Goal: Register for event/course

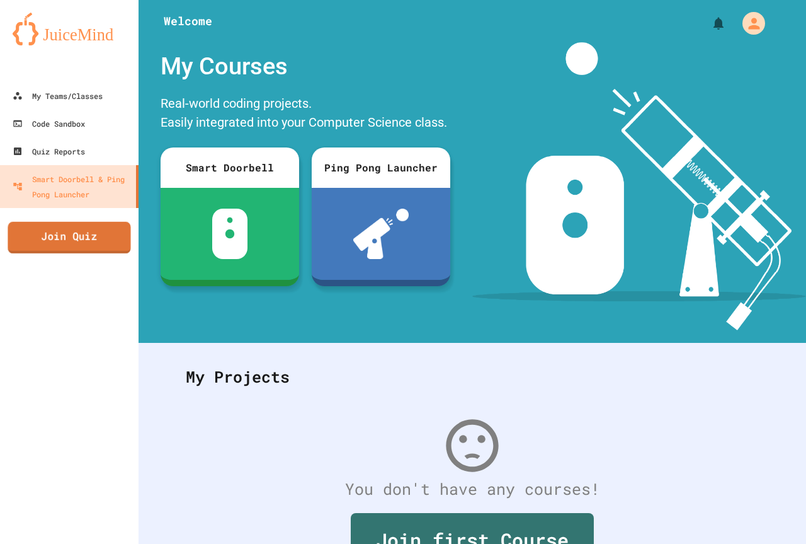
click at [93, 248] on link "Join Quiz" at bounding box center [69, 237] width 123 height 31
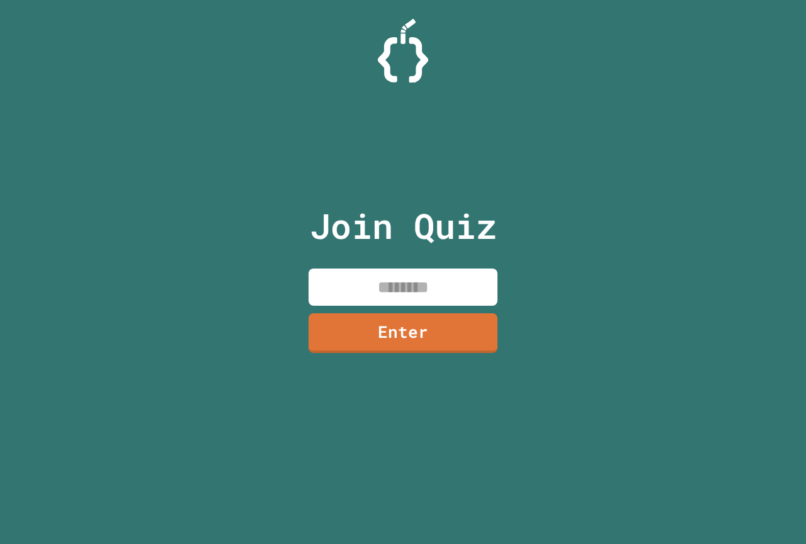
click at [401, 296] on input at bounding box center [403, 286] width 189 height 37
click at [412, 295] on input "********" at bounding box center [403, 286] width 189 height 37
drag, startPoint x: 412, startPoint y: 295, endPoint x: 412, endPoint y: 314, distance: 18.3
click at [412, 314] on div "Join Quiz ******** Enter" at bounding box center [403, 271] width 212 height 481
type input "********"
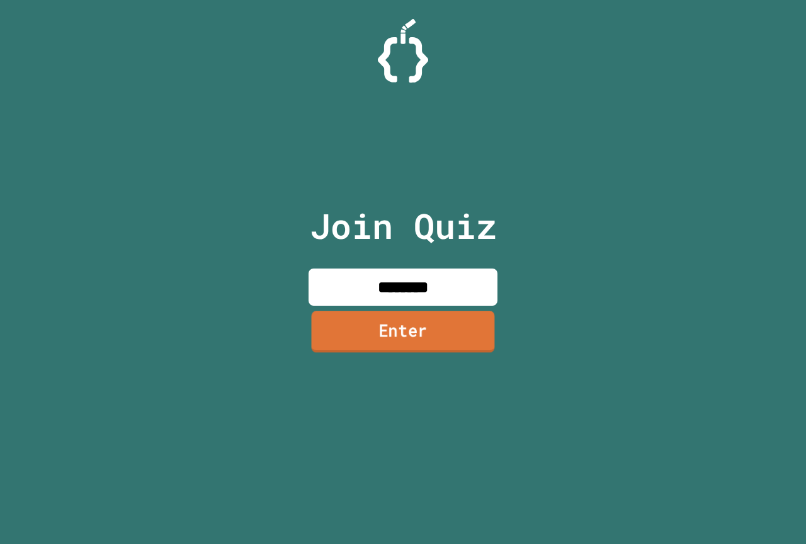
drag, startPoint x: 412, startPoint y: 314, endPoint x: 421, endPoint y: 348, distance: 35.7
click at [421, 350] on div "Join Quiz ******** Enter" at bounding box center [403, 271] width 212 height 481
click at [418, 334] on link "Enter" at bounding box center [402, 332] width 191 height 42
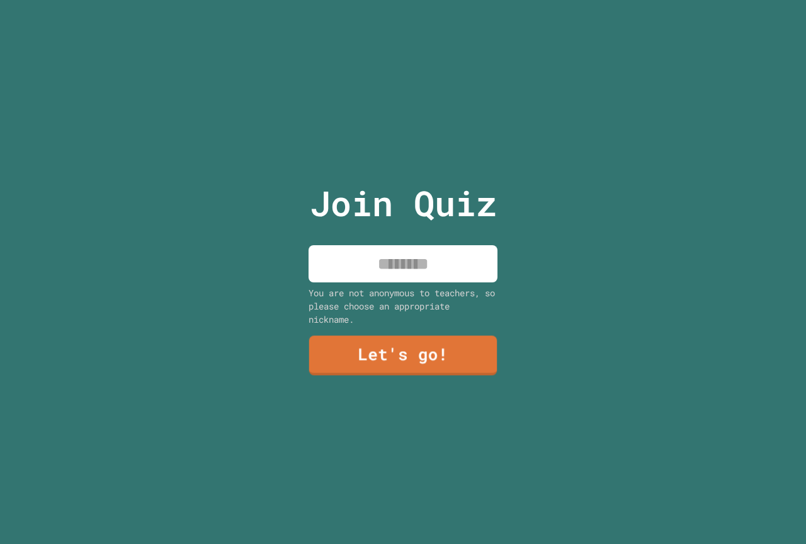
click at [408, 249] on input at bounding box center [403, 263] width 189 height 37
type input "******"
click at [379, 356] on link "Let's go!" at bounding box center [404, 354] width 180 height 42
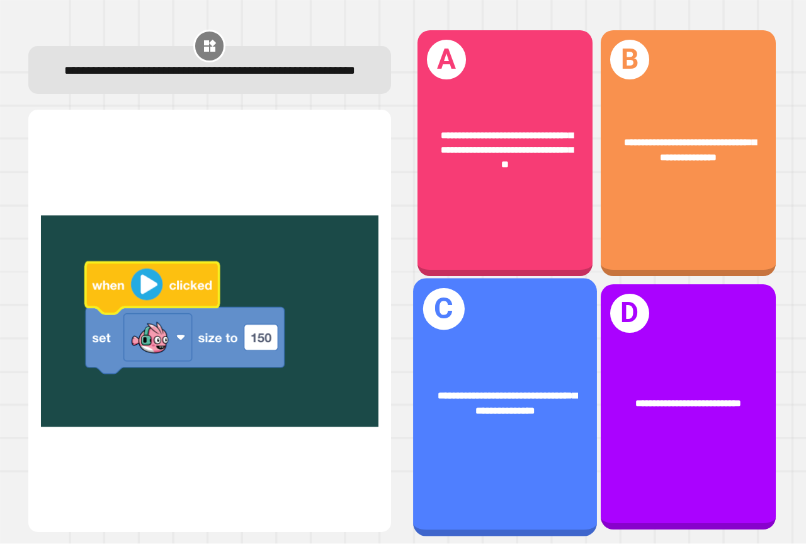
click at [505, 341] on div "**********" at bounding box center [505, 407] width 184 height 258
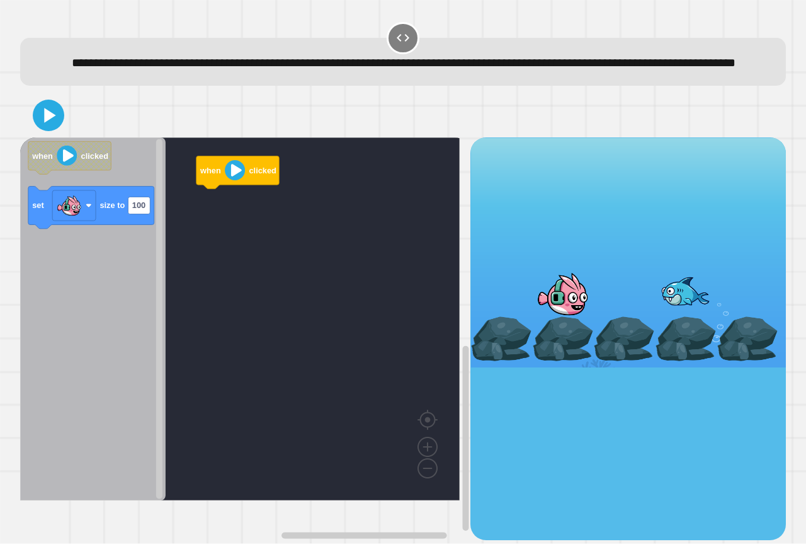
click at [322, 252] on rect "Blockly Workspace" at bounding box center [240, 318] width 440 height 363
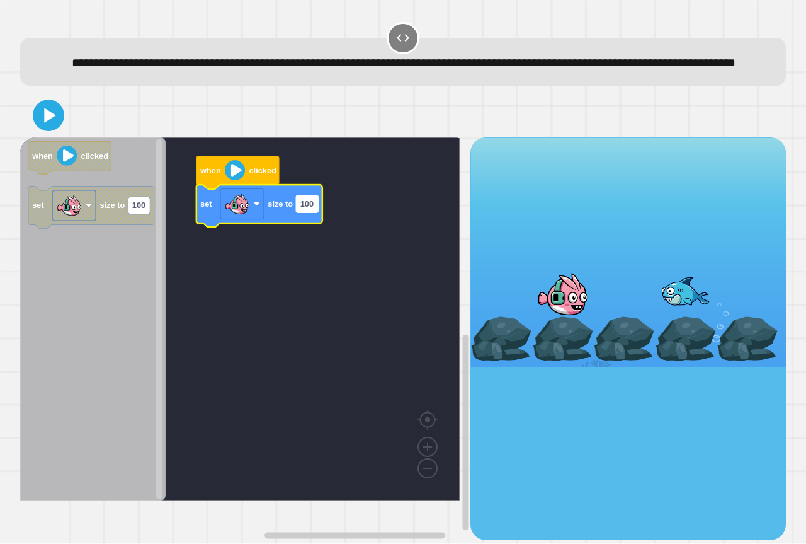
click at [314, 212] on rect "Blockly Workspace" at bounding box center [307, 203] width 22 height 17
type input "***"
click at [56, 124] on icon at bounding box center [50, 115] width 14 height 18
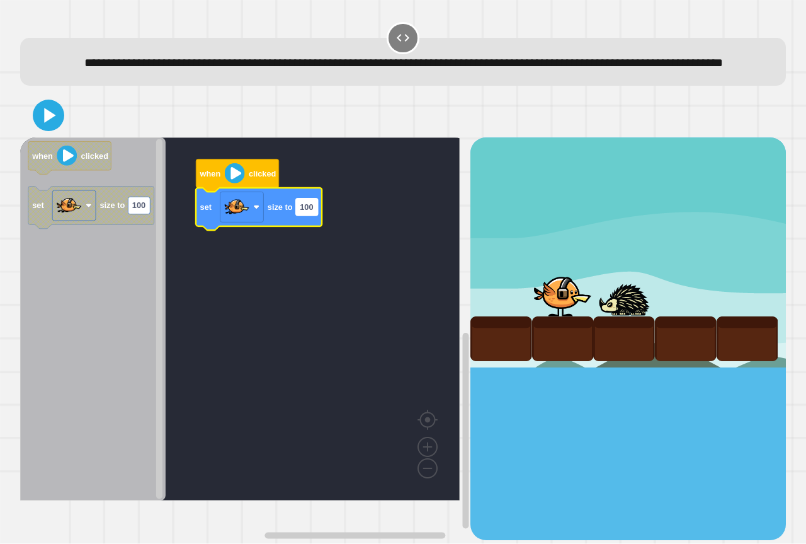
click at [306, 212] on text "100" at bounding box center [306, 206] width 13 height 9
type input "*"
type input "***"
click at [52, 125] on icon at bounding box center [49, 116] width 30 height 30
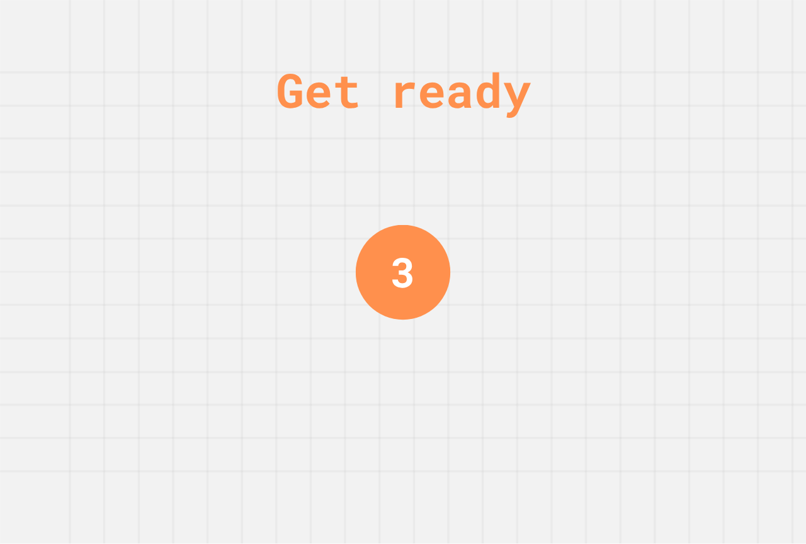
drag, startPoint x: 4, startPoint y: 313, endPoint x: 5, endPoint y: 299, distance: 14.5
click at [5, 292] on div "Get ready 1" at bounding box center [403, 272] width 806 height 544
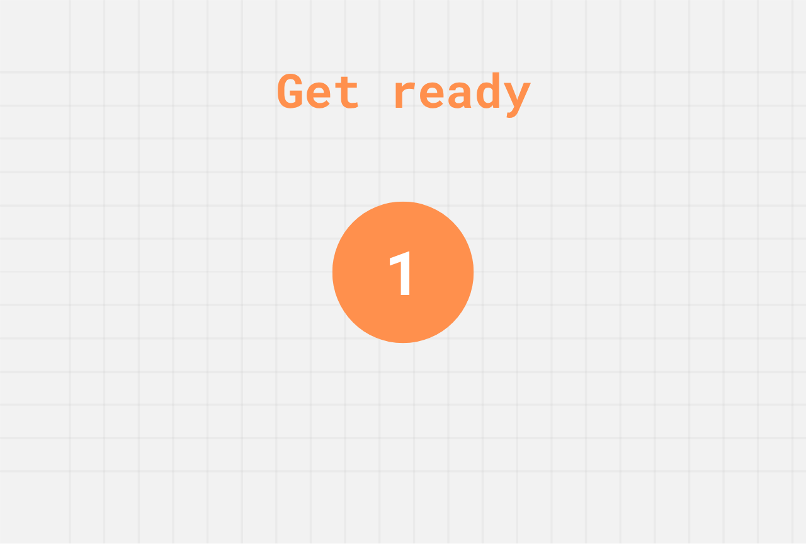
click at [97, 298] on div "Get ready 1" at bounding box center [403, 272] width 806 height 544
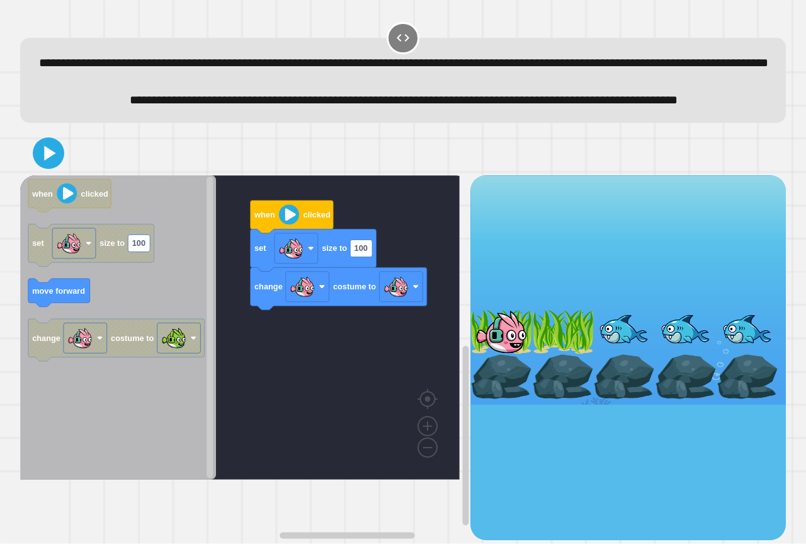
drag, startPoint x: 93, startPoint y: 328, endPoint x: 94, endPoint y: 317, distance: 10.7
click at [94, 317] on icon "Blockly Workspace" at bounding box center [118, 327] width 196 height 304
click at [373, 271] on icon "Blockly Workspace" at bounding box center [314, 250] width 126 height 42
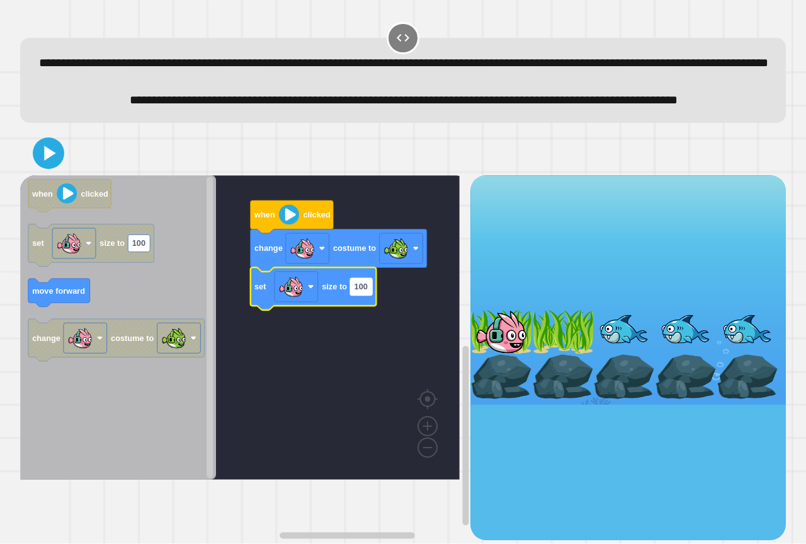
click at [358, 295] on rect "Blockly Workspace" at bounding box center [361, 286] width 22 height 17
type input "***"
drag, startPoint x: 54, startPoint y: 182, endPoint x: 54, endPoint y: 188, distance: 6.3
click at [54, 168] on icon at bounding box center [48, 153] width 30 height 30
click at [92, 334] on icon "Blockly Workspace" at bounding box center [118, 327] width 196 height 304
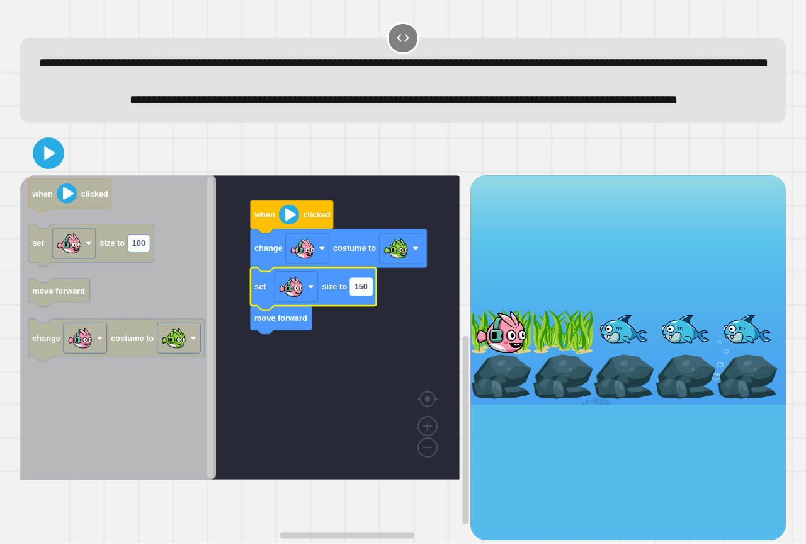
click at [363, 291] on text "150" at bounding box center [361, 286] width 13 height 9
type input "**********"
click at [62, 166] on icon at bounding box center [49, 153] width 26 height 26
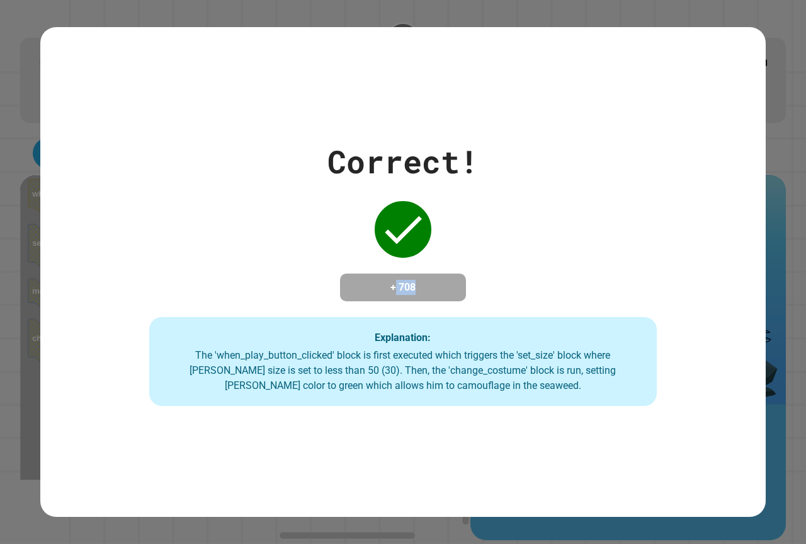
drag, startPoint x: 414, startPoint y: 291, endPoint x: 380, endPoint y: 292, distance: 34.0
click at [380, 292] on h4 "+ 708" at bounding box center [403, 287] width 101 height 15
drag, startPoint x: 397, startPoint y: 288, endPoint x: 319, endPoint y: 302, distance: 79.8
click at [319, 302] on div "Correct! + 708 Explanation: The 'when_play_button_clicked' block is first execu…" at bounding box center [403, 272] width 726 height 268
click at [298, 391] on div "The 'when_play_button_clicked' block is first executed which triggers the 'set_…" at bounding box center [403, 370] width 482 height 45
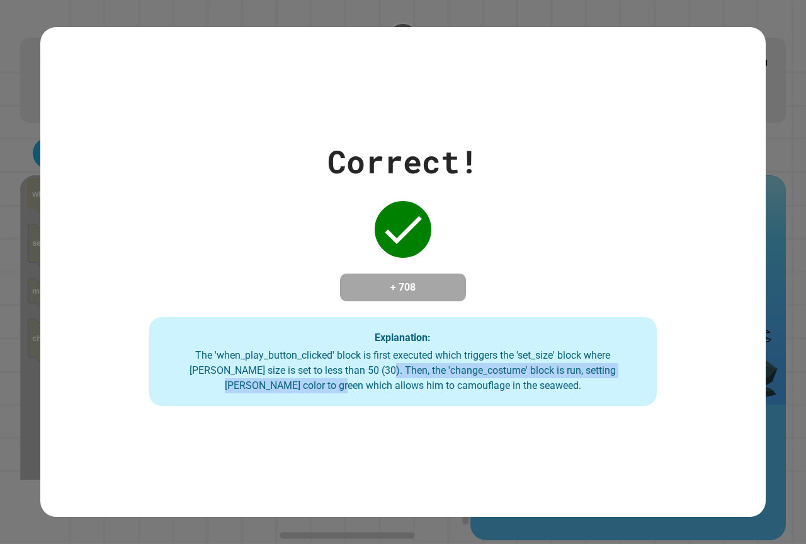
drag, startPoint x: 297, startPoint y: 372, endPoint x: 302, endPoint y: 393, distance: 22.0
click at [302, 384] on div "The 'when_play_button_clicked' block is first executed which triggers the 'set_…" at bounding box center [403, 370] width 482 height 45
click at [272, 448] on div "Correct! + 708 Explanation: The 'when_play_button_clicked' block is first execu…" at bounding box center [403, 271] width 726 height 489
click at [280, 271] on div "Correct! + 708 Explanation: The 'when_play_button_clicked' block is first execu…" at bounding box center [403, 272] width 726 height 268
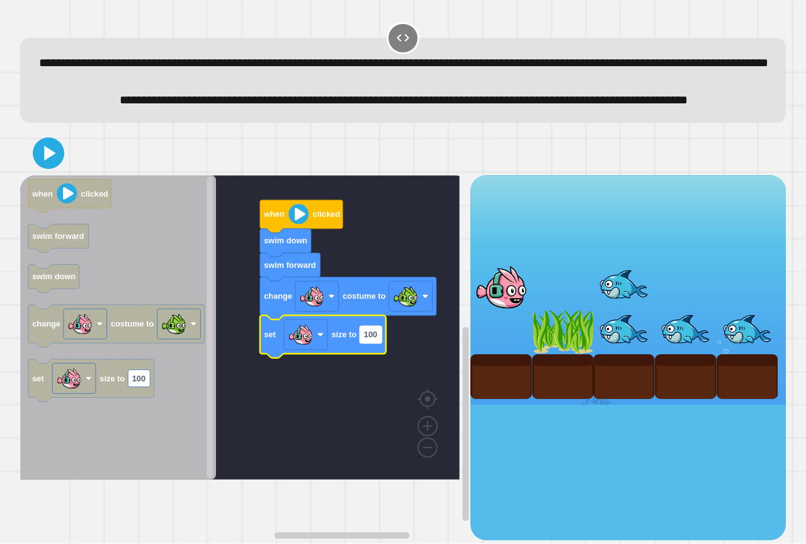
click at [381, 343] on rect "Blockly Workspace" at bounding box center [371, 334] width 22 height 17
type input "**********"
click at [46, 169] on button at bounding box center [48, 153] width 33 height 33
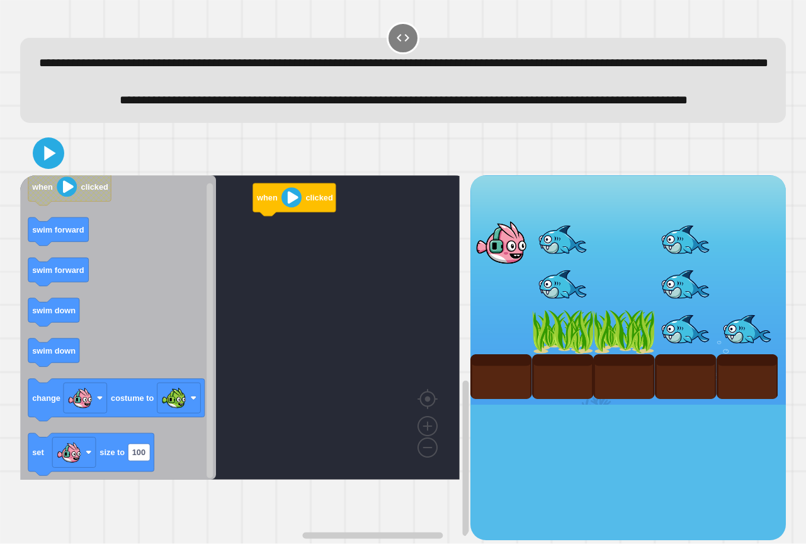
click at [175, 358] on icon "Blockly Workspace" at bounding box center [118, 327] width 196 height 304
click at [301, 275] on div "when clicked when clicked swim forward swim forward swim down swim down change …" at bounding box center [245, 357] width 450 height 365
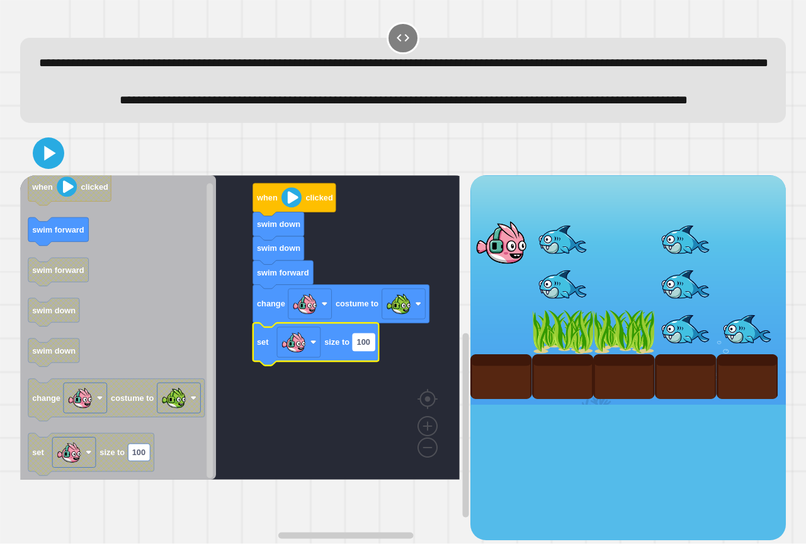
click at [370, 346] on text "100" at bounding box center [363, 341] width 13 height 9
type input "*****"
click at [56, 168] on icon at bounding box center [48, 153] width 30 height 30
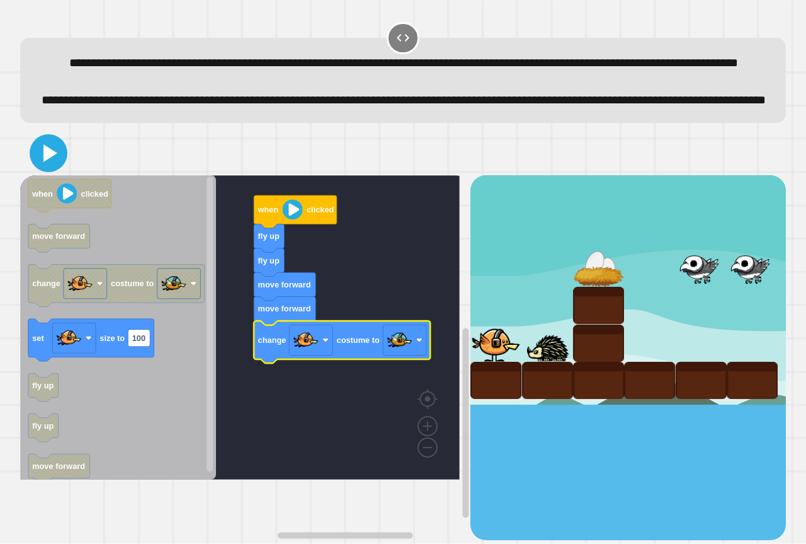
click at [57, 168] on icon at bounding box center [48, 153] width 30 height 30
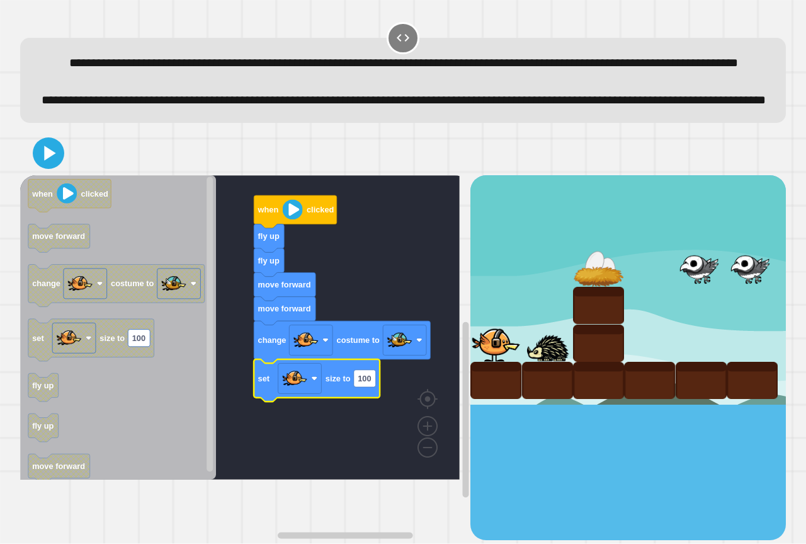
click at [371, 401] on icon "Blockly Workspace" at bounding box center [317, 380] width 126 height 42
click at [371, 387] on rect "Blockly Workspace" at bounding box center [365, 378] width 22 height 17
type input "**"
click at [62, 168] on icon at bounding box center [49, 153] width 28 height 28
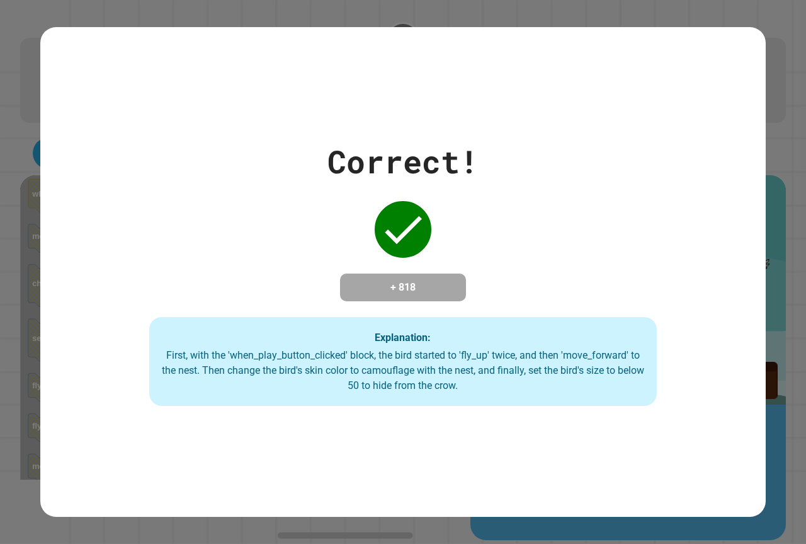
drag, startPoint x: 393, startPoint y: 270, endPoint x: 425, endPoint y: 299, distance: 43.3
drag, startPoint x: 425, startPoint y: 299, endPoint x: 331, endPoint y: 294, distance: 94.0
click at [332, 294] on div "Correct! + 818 Explanation: First, with the 'when_play_button_clicked' block, t…" at bounding box center [403, 272] width 726 height 268
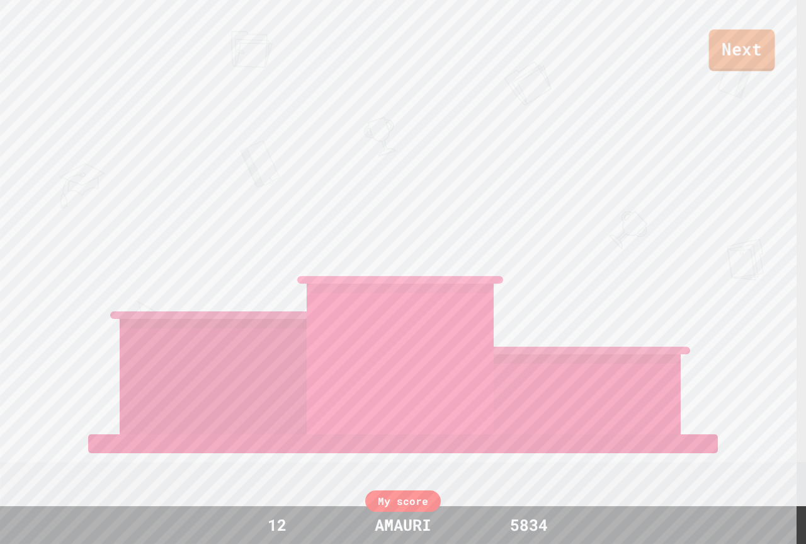
click at [754, 50] on link "Next" at bounding box center [742, 51] width 66 height 42
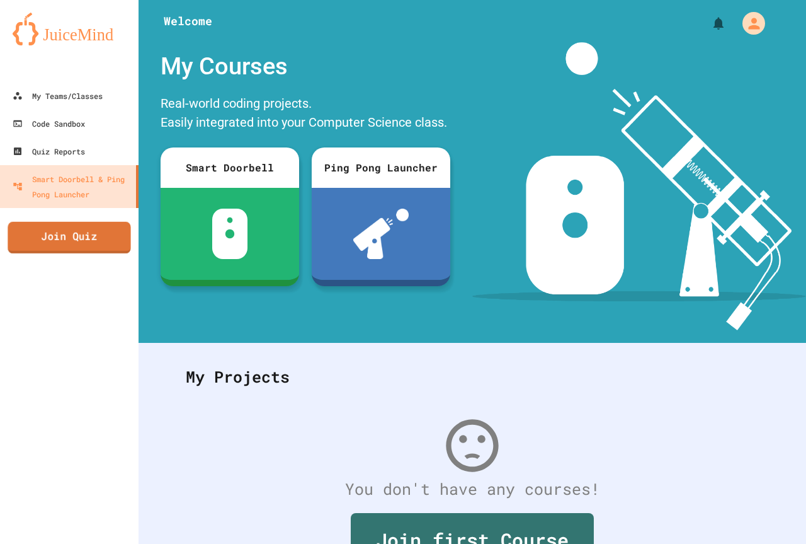
click at [110, 225] on link "Join Quiz" at bounding box center [69, 237] width 123 height 31
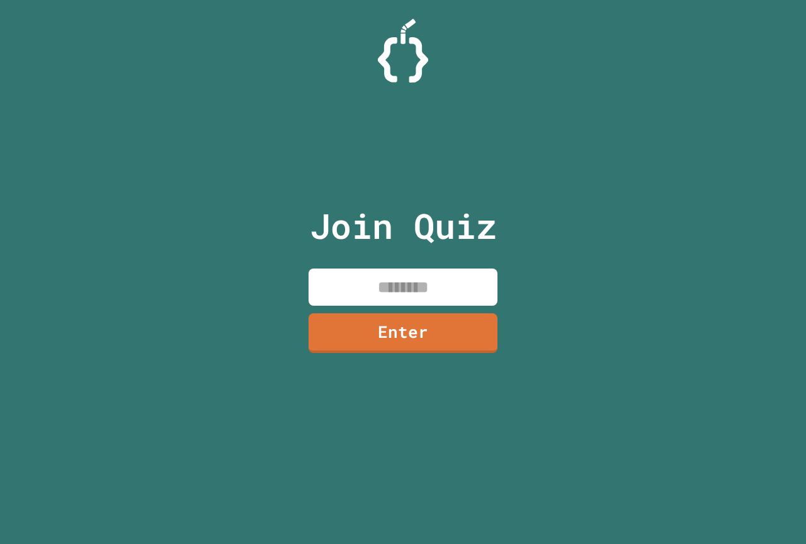
click at [421, 273] on input at bounding box center [403, 286] width 189 height 37
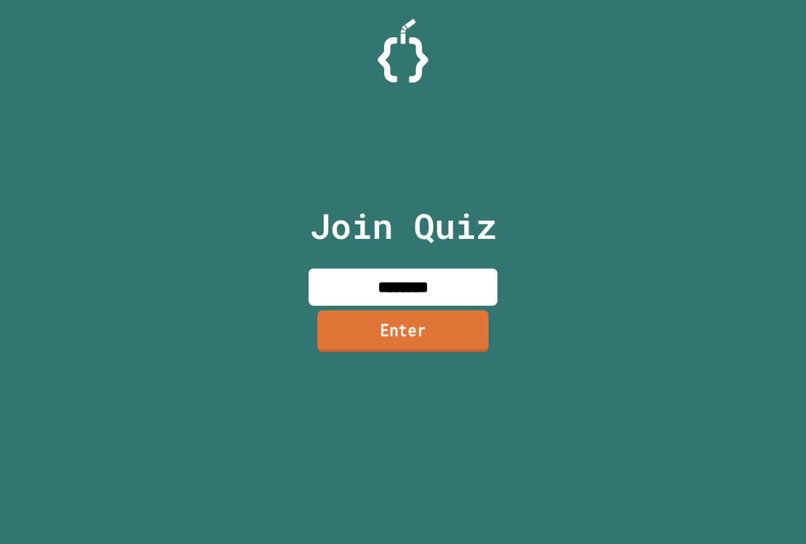
type input "********"
click at [413, 324] on link "Enter" at bounding box center [403, 332] width 188 height 42
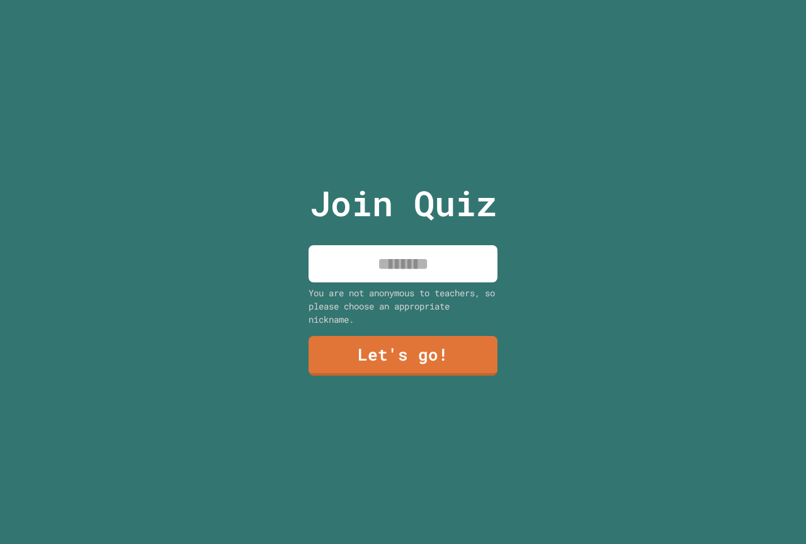
click at [409, 260] on input at bounding box center [403, 263] width 189 height 37
type input "******"
click at [476, 334] on link "Let's go!" at bounding box center [403, 355] width 191 height 42
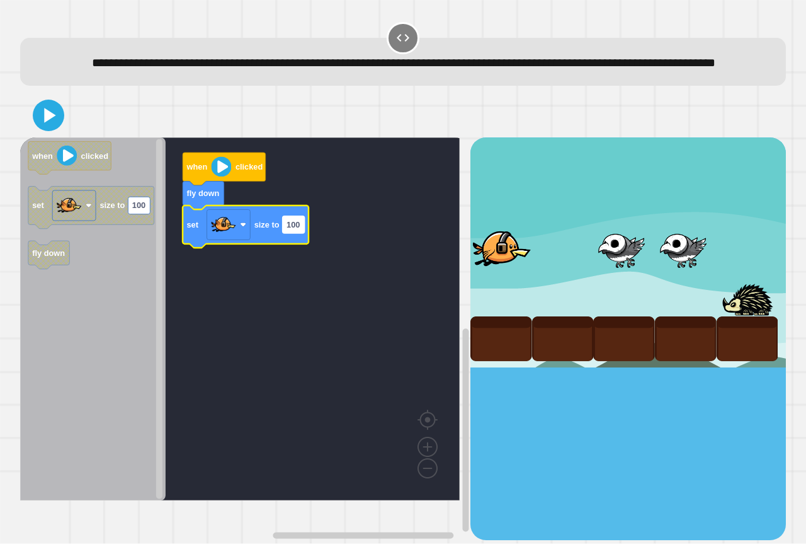
click at [292, 233] on rect "Blockly Workspace" at bounding box center [294, 224] width 22 height 17
type input "***"
click at [52, 130] on icon at bounding box center [48, 115] width 30 height 30
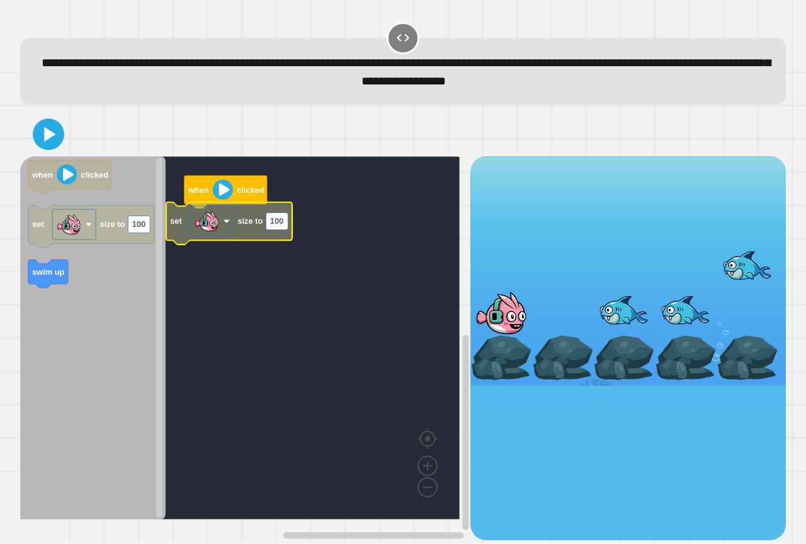
click at [271, 230] on rect "Blockly Workspace" at bounding box center [277, 221] width 22 height 17
type input "***"
click at [48, 139] on icon at bounding box center [50, 134] width 14 height 18
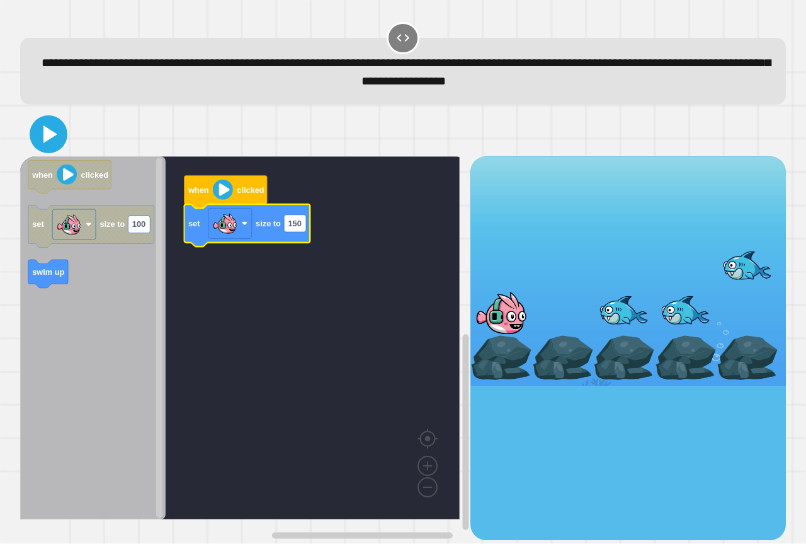
click at [44, 148] on icon at bounding box center [48, 134] width 30 height 30
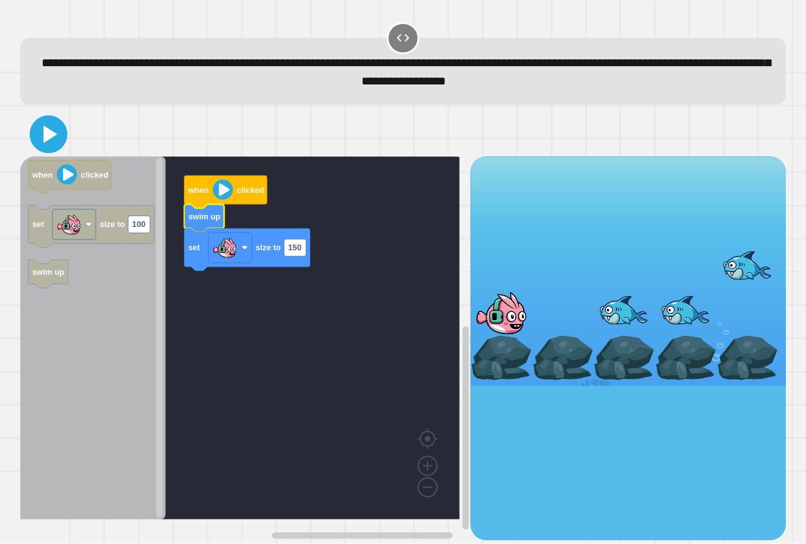
click at [39, 144] on icon at bounding box center [48, 134] width 30 height 30
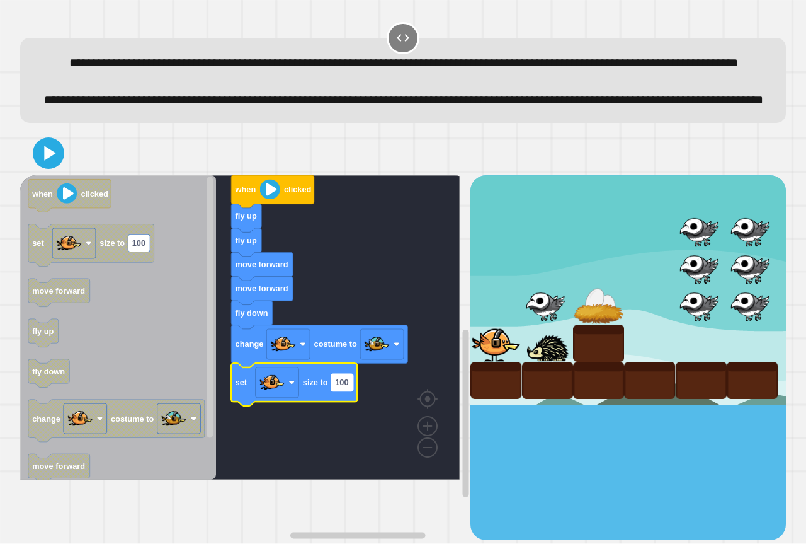
click at [348, 387] on text "100" at bounding box center [341, 381] width 13 height 9
type input "******"
click at [45, 162] on icon at bounding box center [50, 153] width 14 height 18
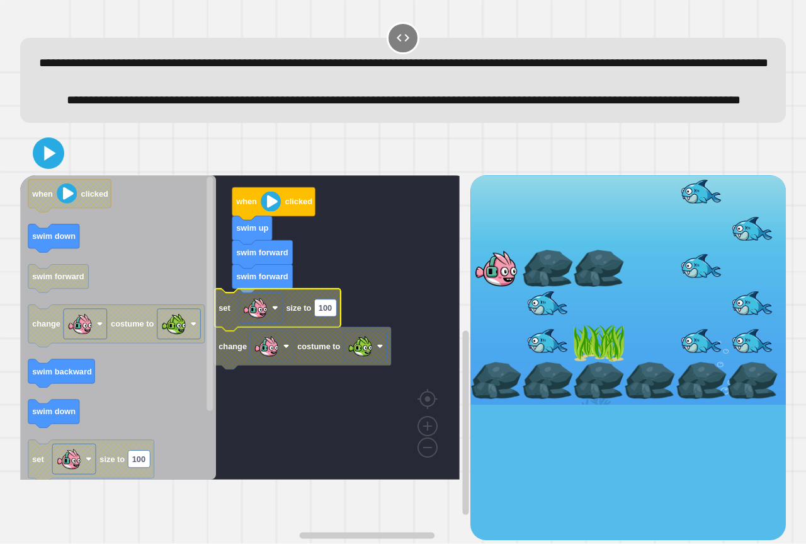
click at [329, 312] on text "100" at bounding box center [325, 307] width 13 height 9
type input "**********"
click at [49, 162] on icon at bounding box center [50, 153] width 14 height 18
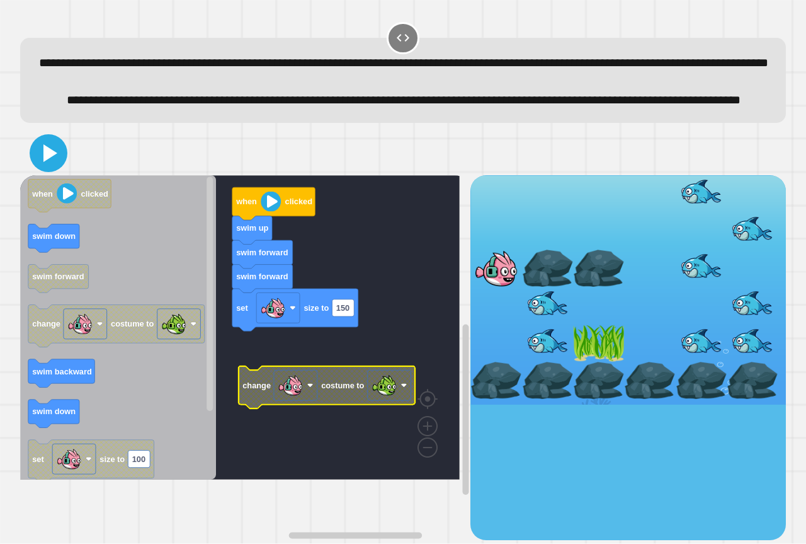
click at [43, 168] on icon at bounding box center [48, 153] width 30 height 30
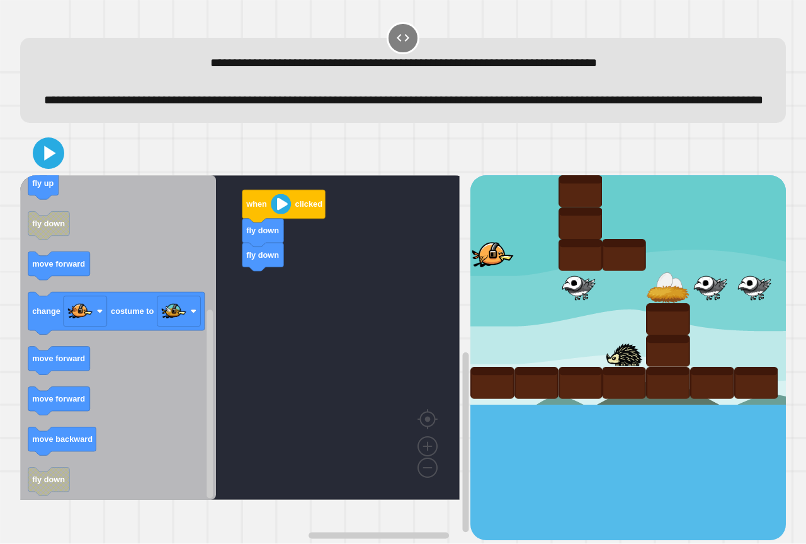
click at [229, 347] on div "when clicked fly down fly down when clicked move forward move backward fly up s…" at bounding box center [245, 357] width 450 height 365
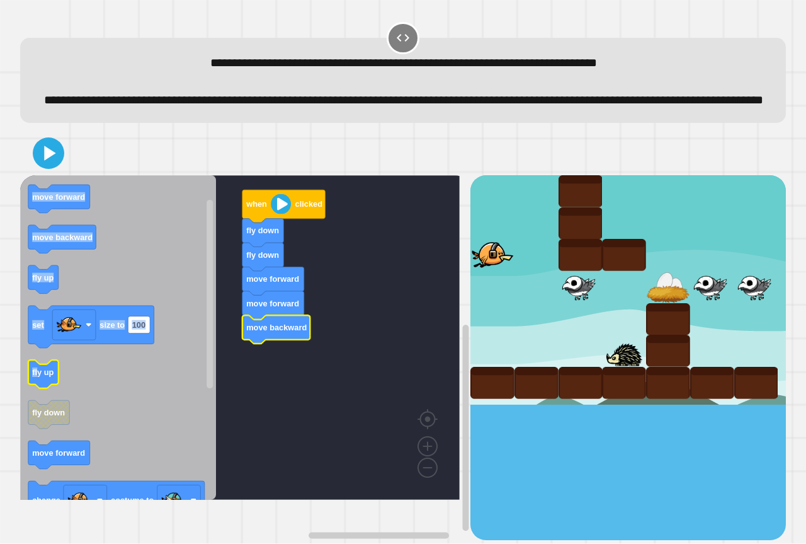
click at [37, 391] on div "when clicked fly down fly down move forward move forward move backward when cli…" at bounding box center [403, 335] width 774 height 416
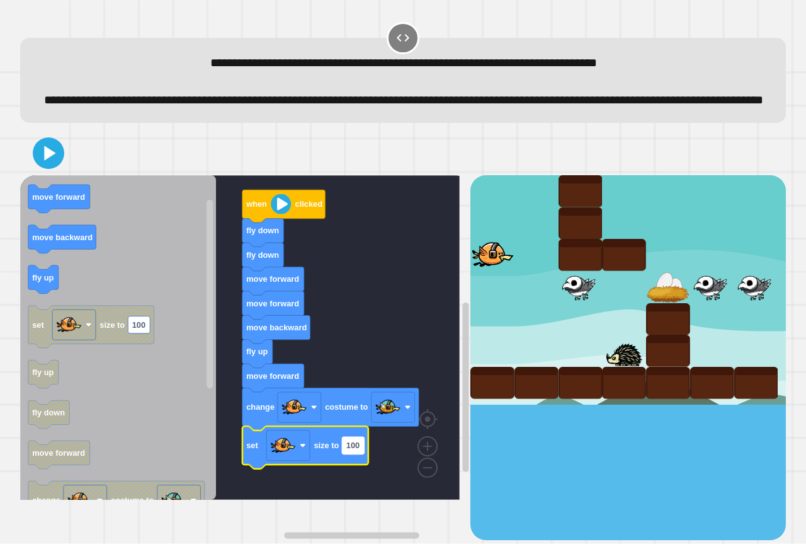
click at [353, 450] on text "100" at bounding box center [352, 444] width 13 height 9
type input "*"
click at [38, 168] on icon at bounding box center [48, 153] width 30 height 30
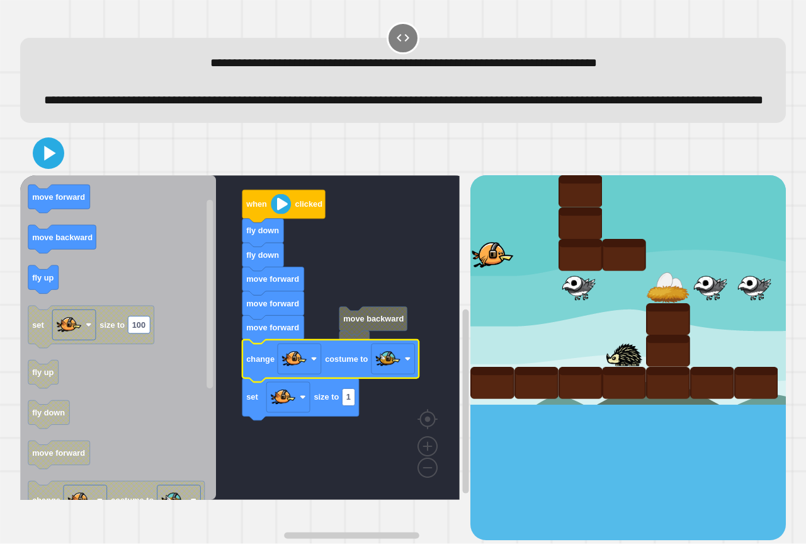
click at [353, 367] on icon "Blockly Workspace" at bounding box center [330, 360] width 176 height 42
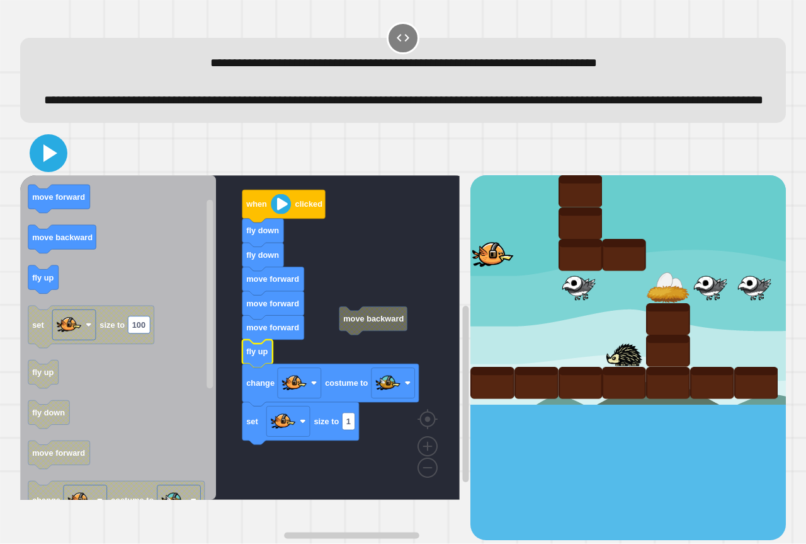
click at [54, 168] on icon at bounding box center [48, 153] width 30 height 30
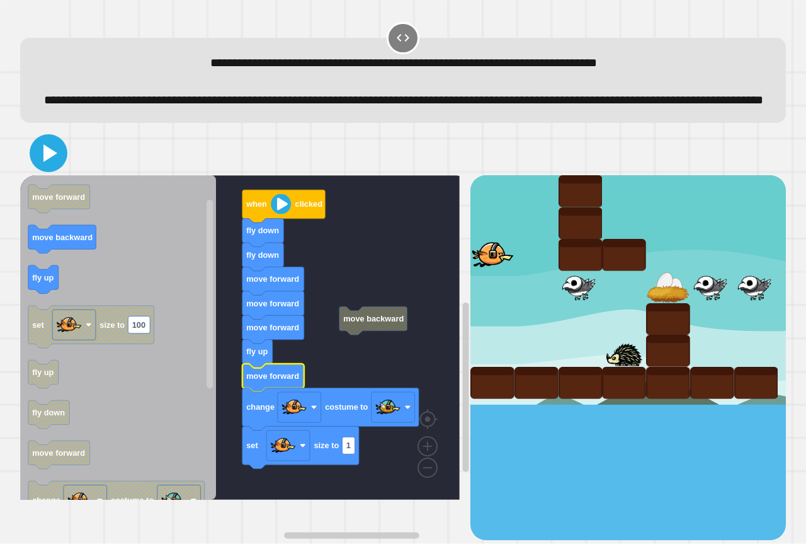
click at [54, 168] on icon at bounding box center [48, 153] width 30 height 30
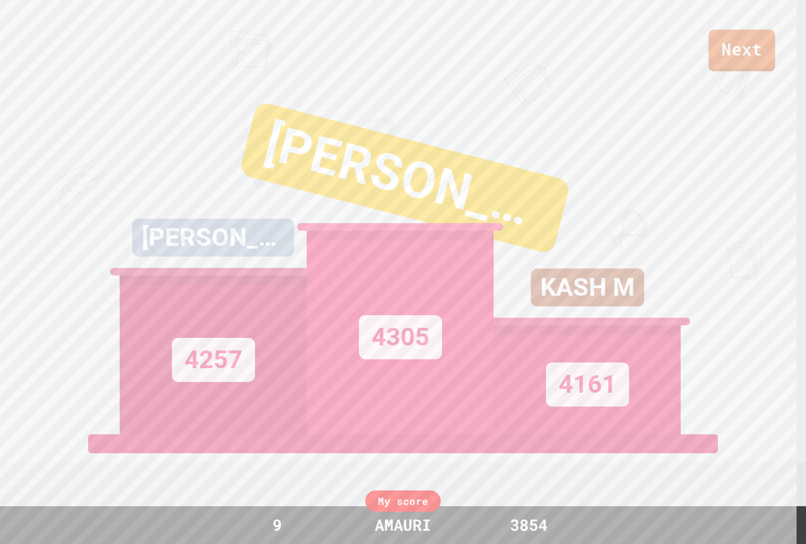
click at [768, 40] on link "Next" at bounding box center [742, 51] width 67 height 42
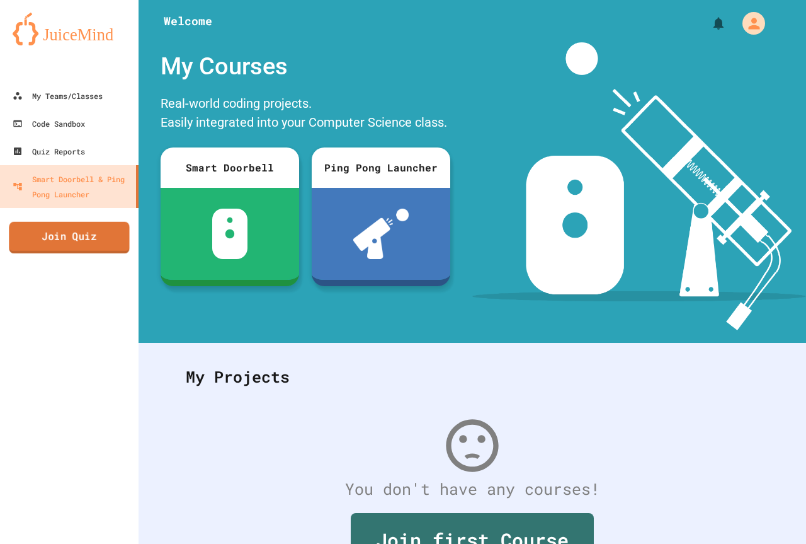
click at [77, 242] on link "Join Quiz" at bounding box center [69, 237] width 120 height 31
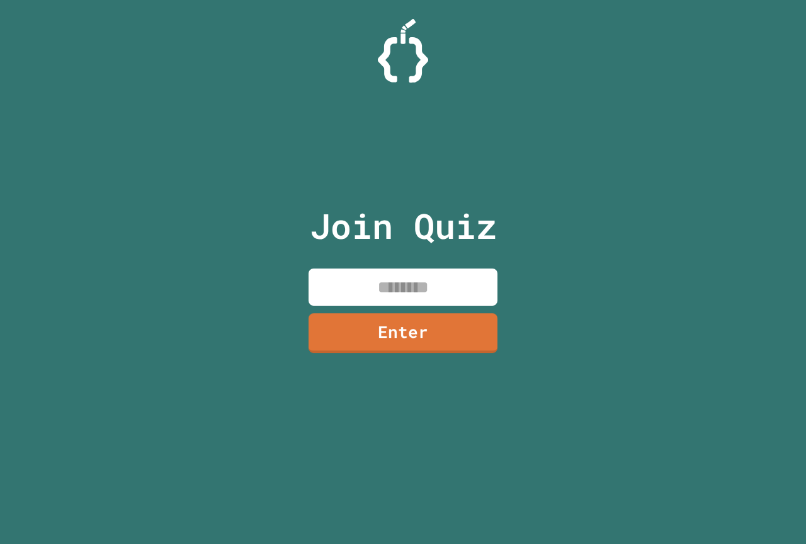
click at [399, 289] on input at bounding box center [403, 286] width 189 height 37
click at [364, 309] on div "Join Quiz ******* Enter" at bounding box center [403, 271] width 212 height 481
click at [367, 324] on link "Enter" at bounding box center [403, 332] width 183 height 42
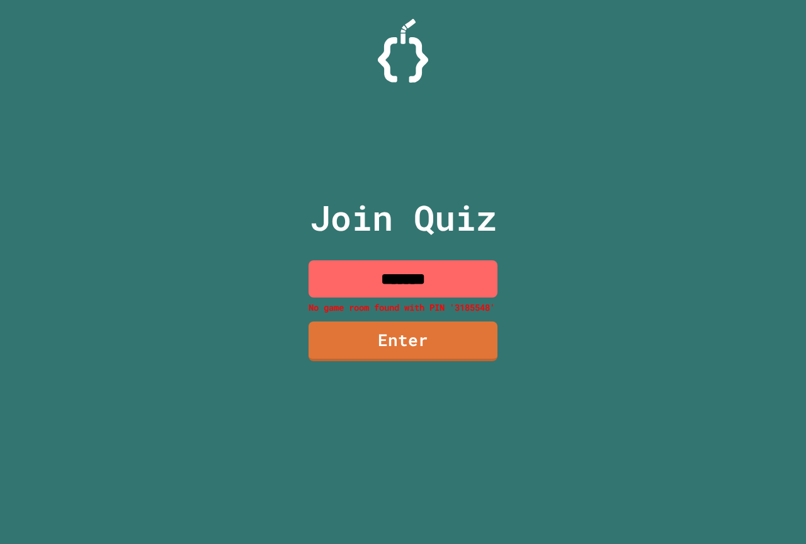
click at [420, 277] on input "*******" at bounding box center [403, 278] width 189 height 37
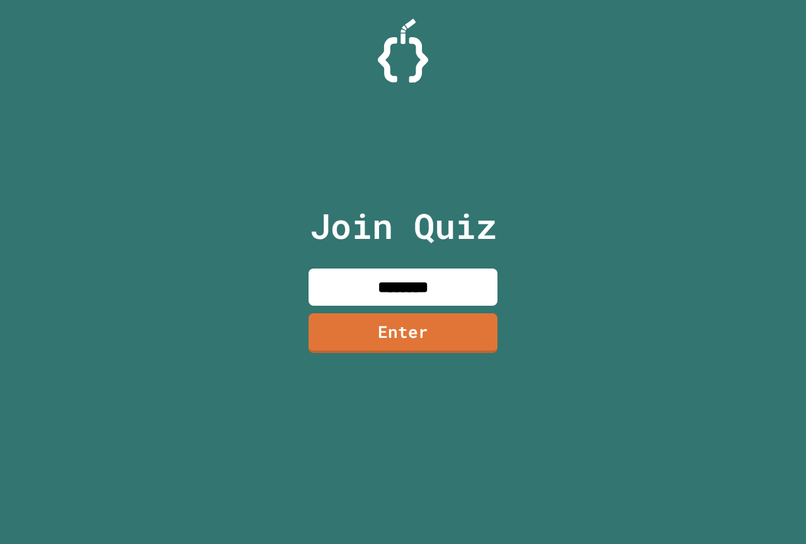
click at [417, 295] on input "********" at bounding box center [403, 286] width 189 height 37
type input "********"
click at [423, 313] on link "Enter" at bounding box center [403, 332] width 189 height 42
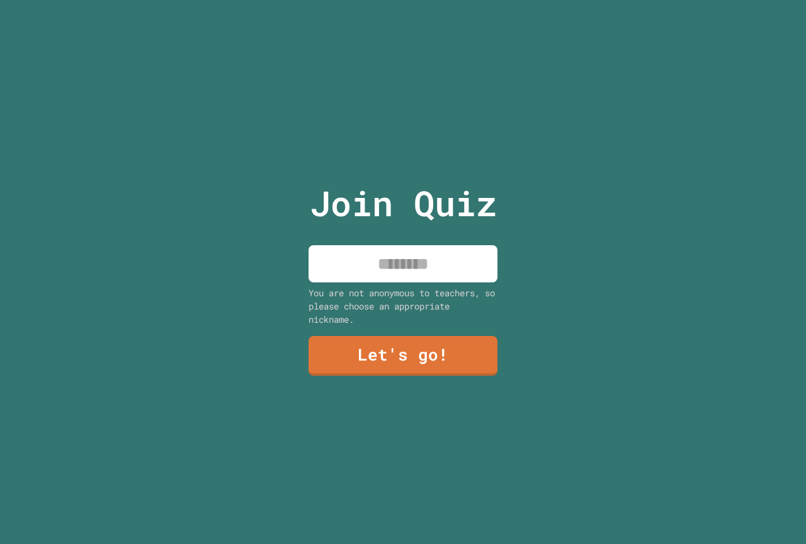
click at [419, 275] on input at bounding box center [403, 263] width 189 height 37
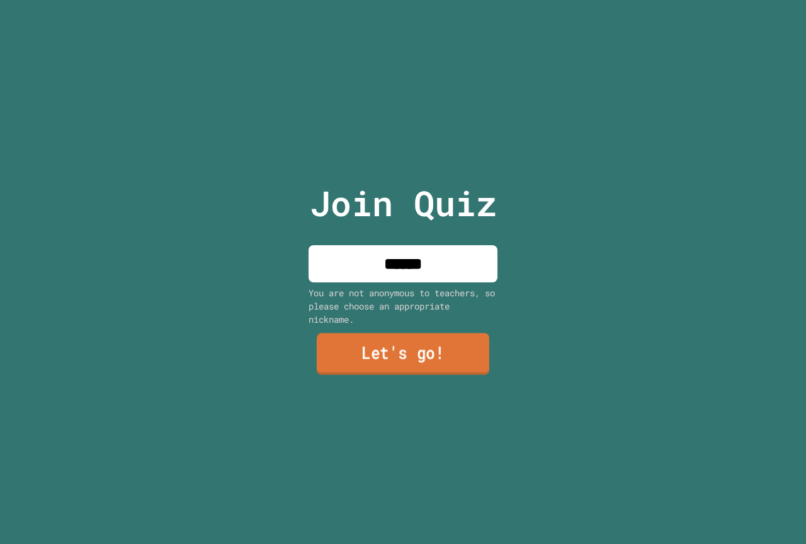
type input "******"
click at [423, 341] on link "Let's go!" at bounding box center [403, 354] width 173 height 42
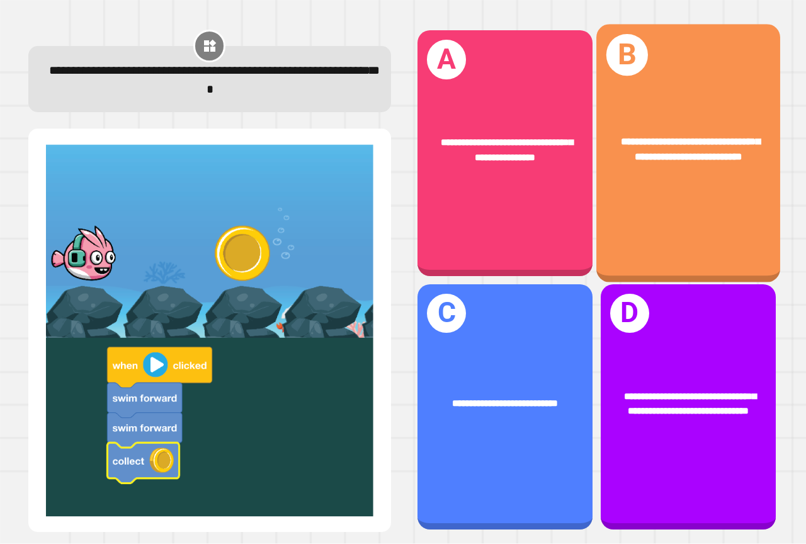
click at [719, 186] on div "**********" at bounding box center [688, 154] width 184 height 258
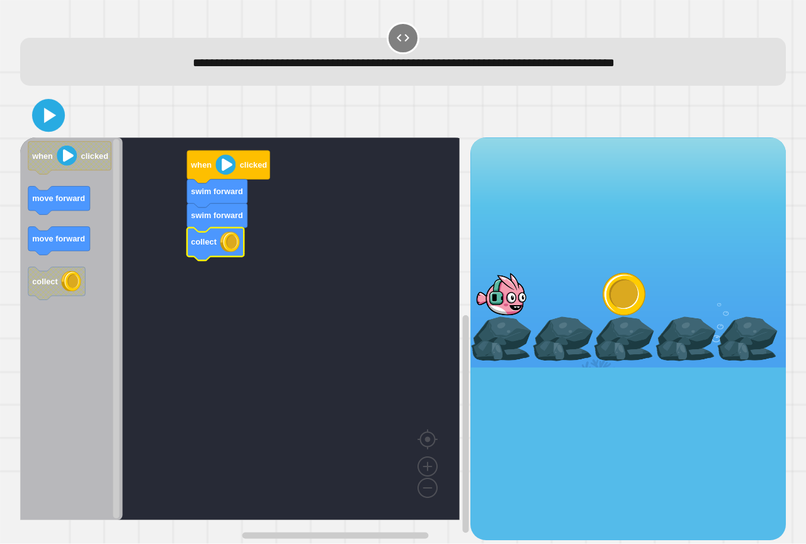
click at [43, 110] on icon at bounding box center [48, 116] width 26 height 26
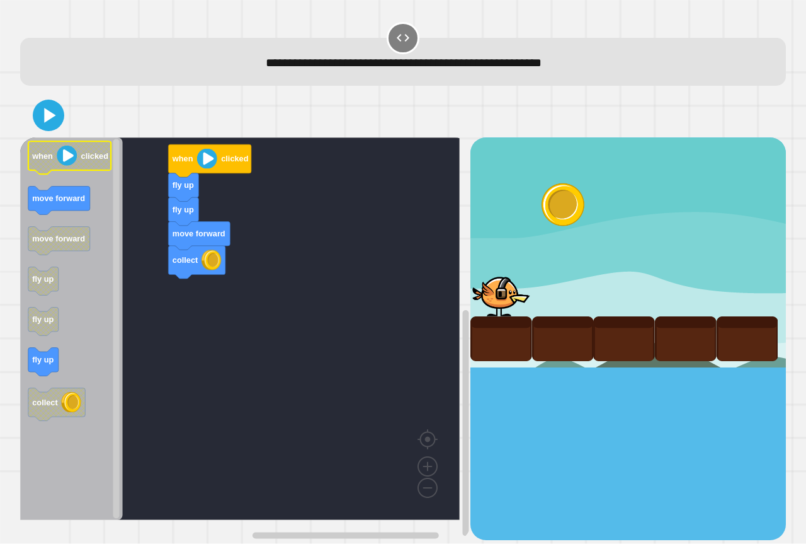
click at [39, 146] on icon "Blockly Workspace" at bounding box center [69, 158] width 83 height 33
click at [45, 130] on div at bounding box center [403, 115] width 766 height 44
click at [45, 130] on icon at bounding box center [48, 115] width 30 height 30
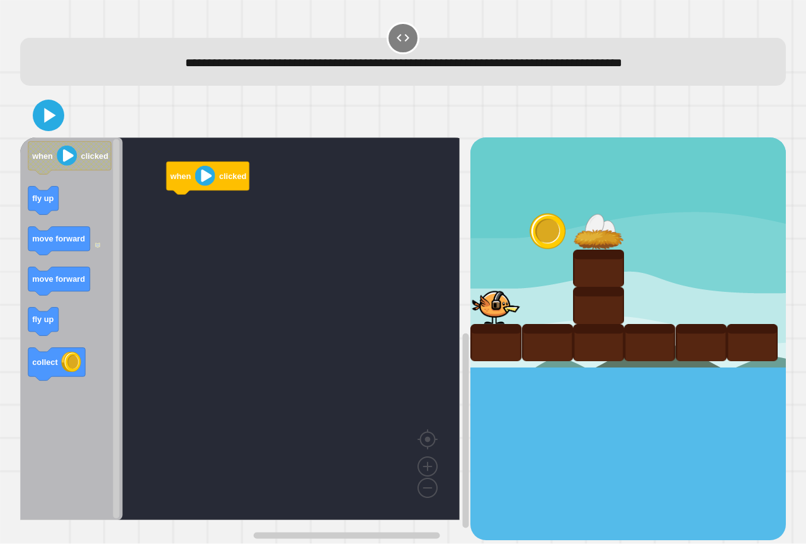
click at [148, 214] on div "when clicked fly up when clicked fly up move forward move forward fly up collect" at bounding box center [245, 338] width 450 height 402
click at [39, 305] on icon "Blockly Workspace" at bounding box center [71, 328] width 103 height 382
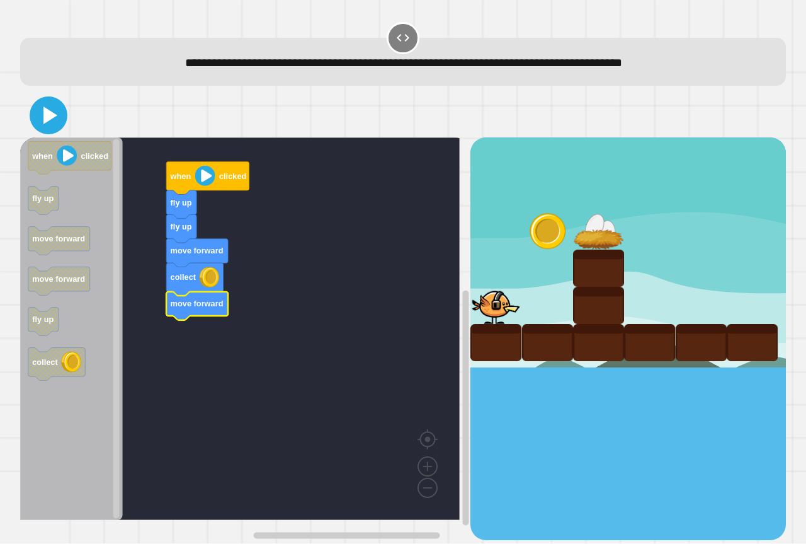
click at [46, 118] on icon at bounding box center [50, 115] width 14 height 18
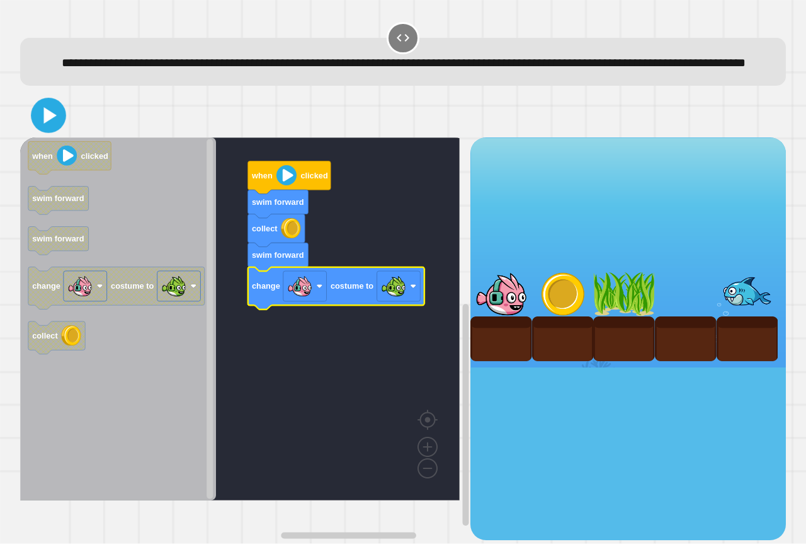
click at [47, 130] on icon at bounding box center [49, 115] width 28 height 28
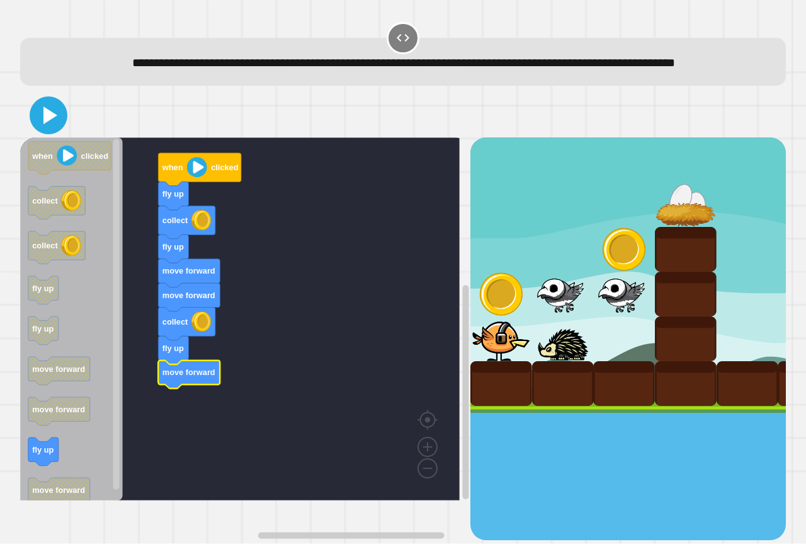
click at [56, 124] on icon at bounding box center [50, 115] width 14 height 18
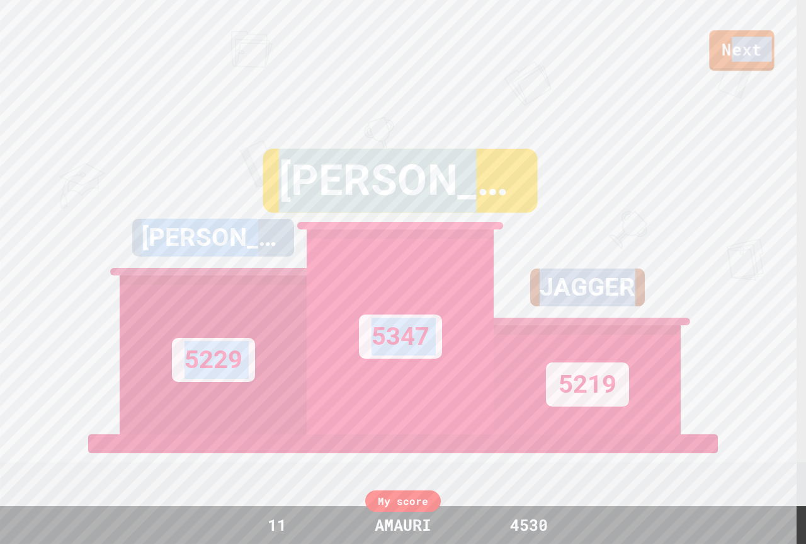
drag, startPoint x: 737, startPoint y: 73, endPoint x: 694, endPoint y: 160, distance: 96.9
click at [731, 88] on div "Next [PERSON_NAME] 5229 [PERSON_NAME] W 5347 [PERSON_NAME] 5219 View leaderboard" at bounding box center [403, 272] width 806 height 544
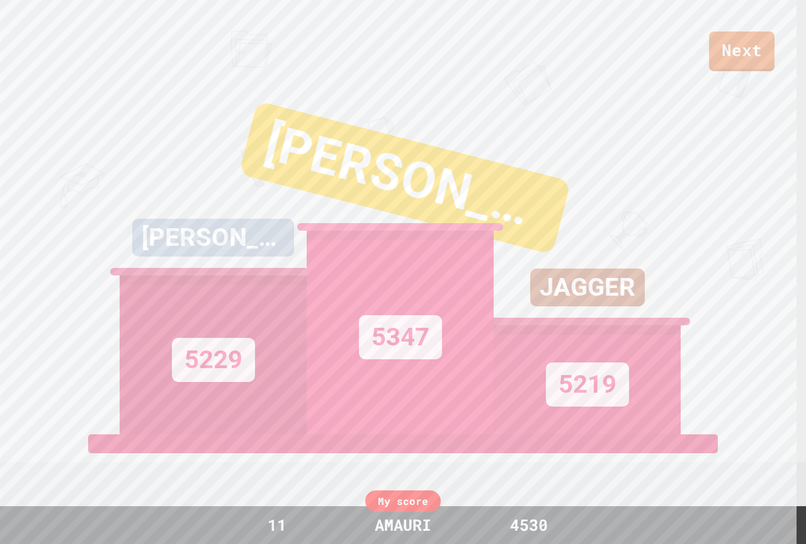
drag, startPoint x: 644, startPoint y: 169, endPoint x: 634, endPoint y: 171, distance: 10.8
click at [644, 169] on div "JAGGER 5219" at bounding box center [587, 276] width 187 height 315
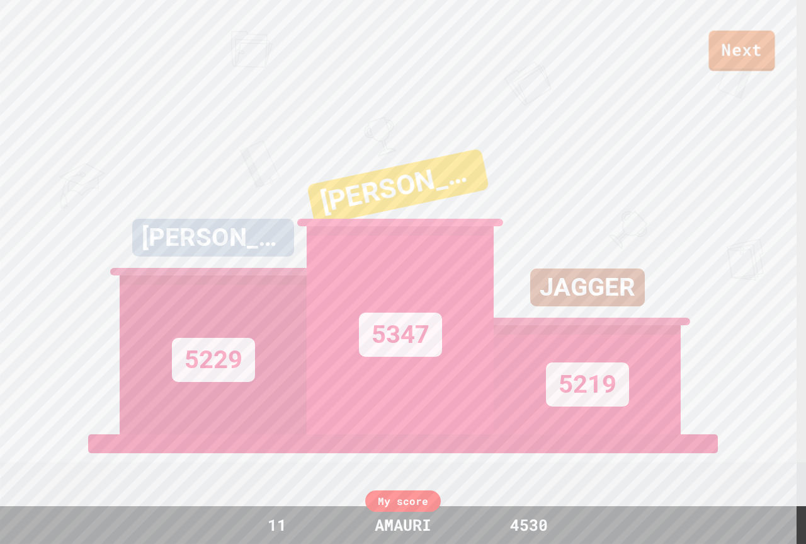
click at [731, 34] on div "Next" at bounding box center [403, 35] width 806 height 71
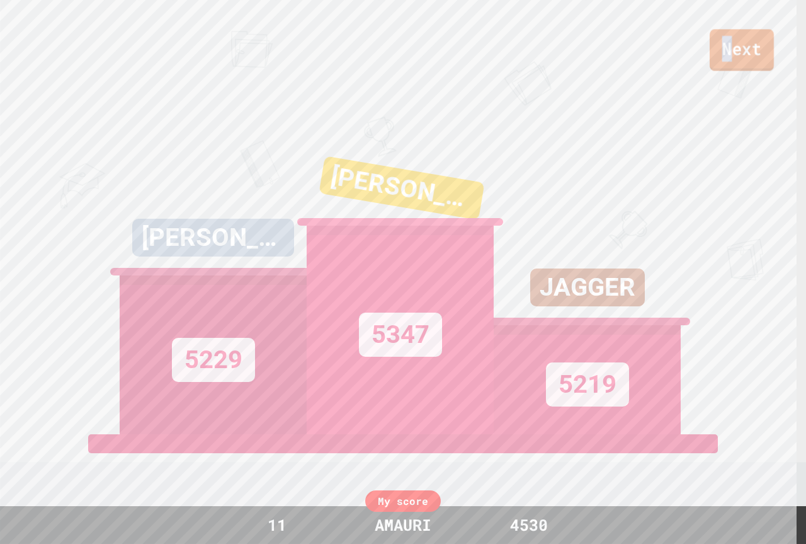
click at [731, 40] on link "Next" at bounding box center [742, 50] width 64 height 42
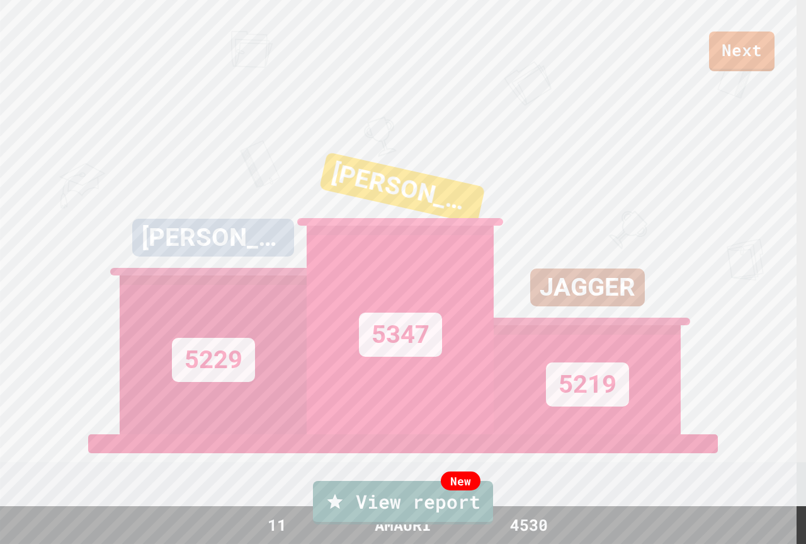
drag, startPoint x: 710, startPoint y: 52, endPoint x: 710, endPoint y: 60, distance: 7.6
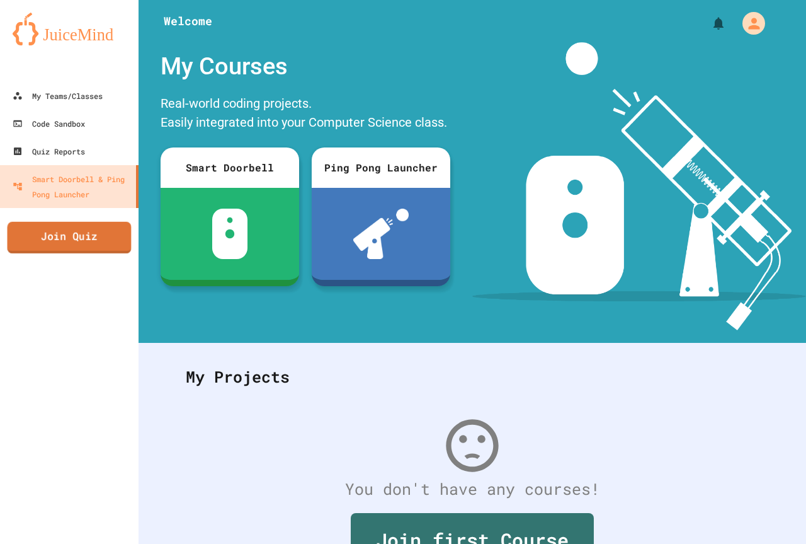
click at [53, 244] on link "Join Quiz" at bounding box center [70, 237] width 124 height 31
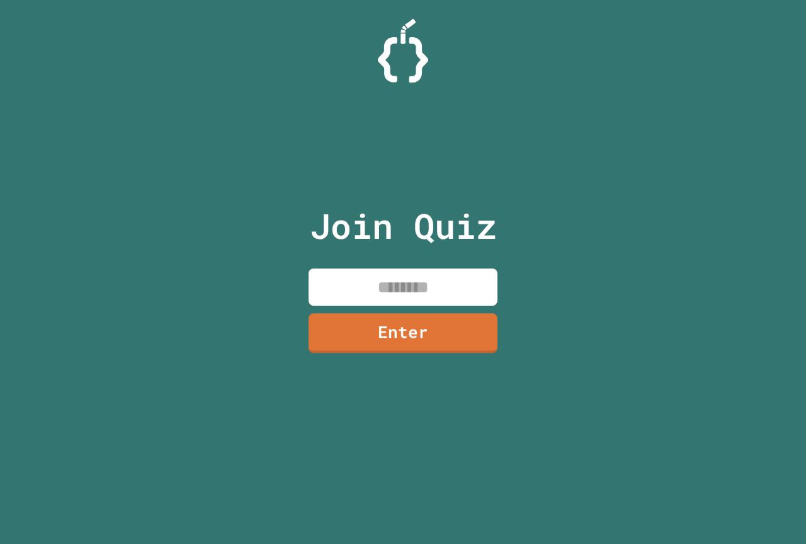
click at [421, 285] on input at bounding box center [403, 286] width 189 height 37
type input "********"
click at [426, 347] on link "Enter" at bounding box center [403, 332] width 186 height 42
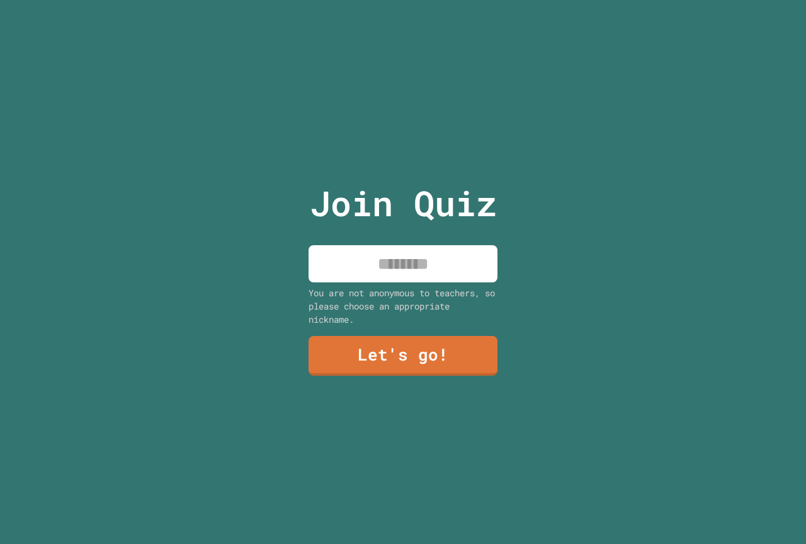
click at [411, 256] on input at bounding box center [403, 263] width 189 height 37
type input "******"
click at [485, 363] on link "Let's go!" at bounding box center [403, 355] width 189 height 42
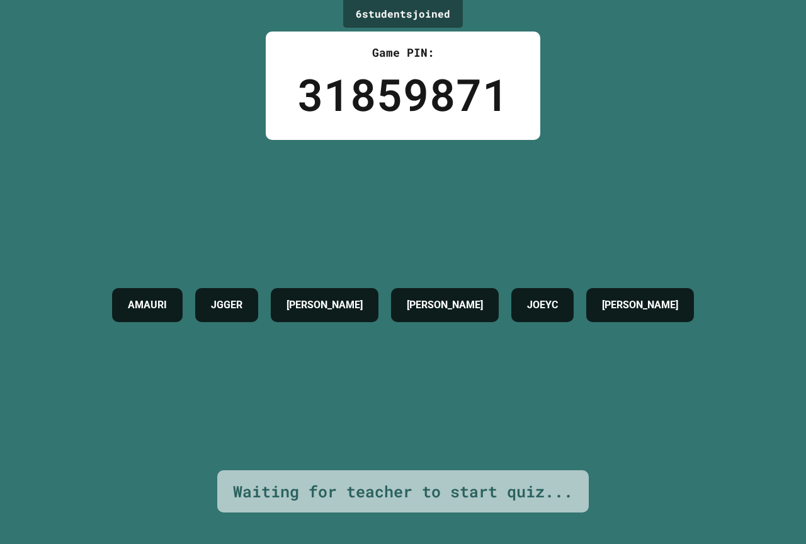
drag, startPoint x: 485, startPoint y: 363, endPoint x: 408, endPoint y: 358, distance: 77.7
click at [409, 328] on div "AMAURI JGGER [PERSON_NAME] [PERSON_NAME] A [PERSON_NAME] [PERSON_NAME]" at bounding box center [403, 305] width 595 height 47
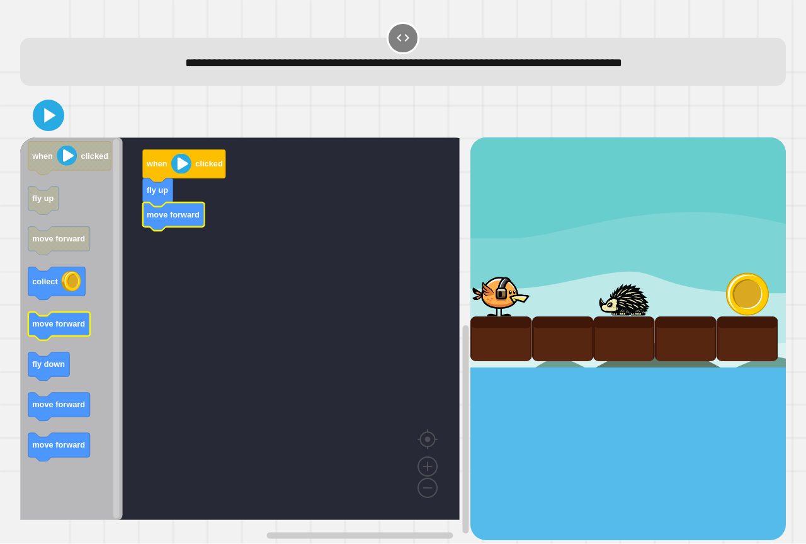
click at [75, 329] on icon "when clicked fly up move forward collect move forward fly down move forward mov…" at bounding box center [71, 328] width 103 height 382
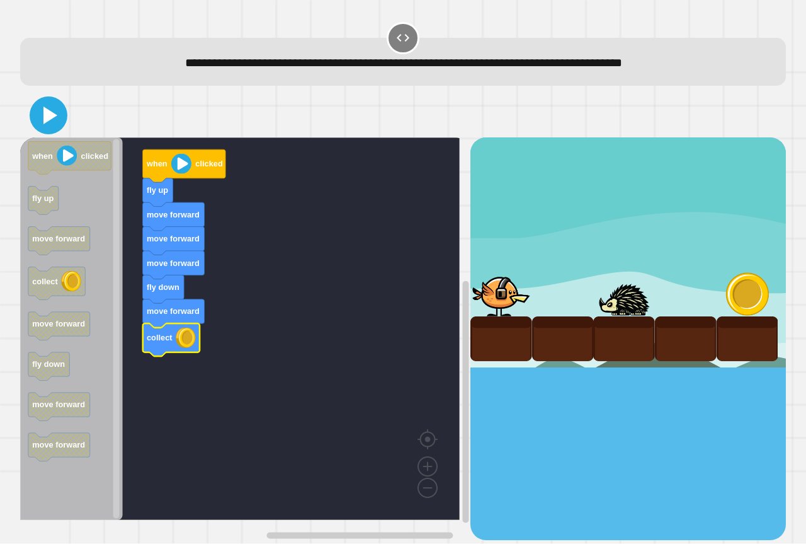
click at [47, 118] on icon at bounding box center [50, 115] width 14 height 18
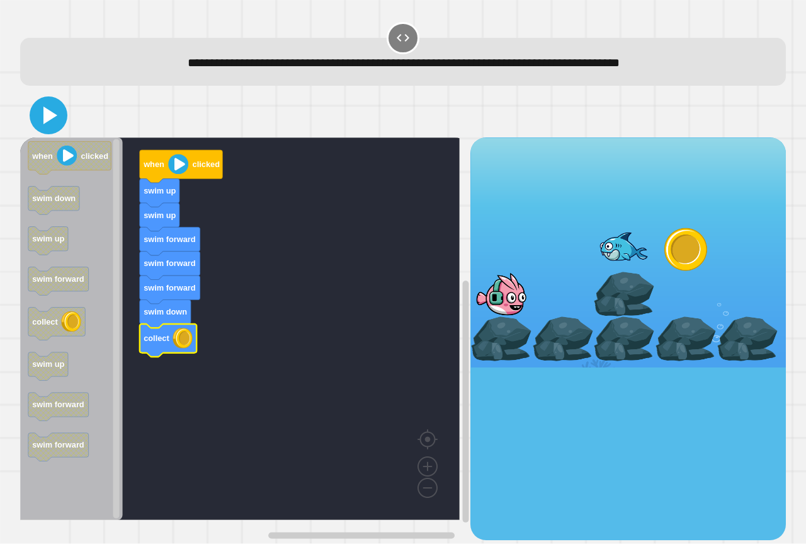
click at [55, 121] on icon at bounding box center [48, 115] width 30 height 30
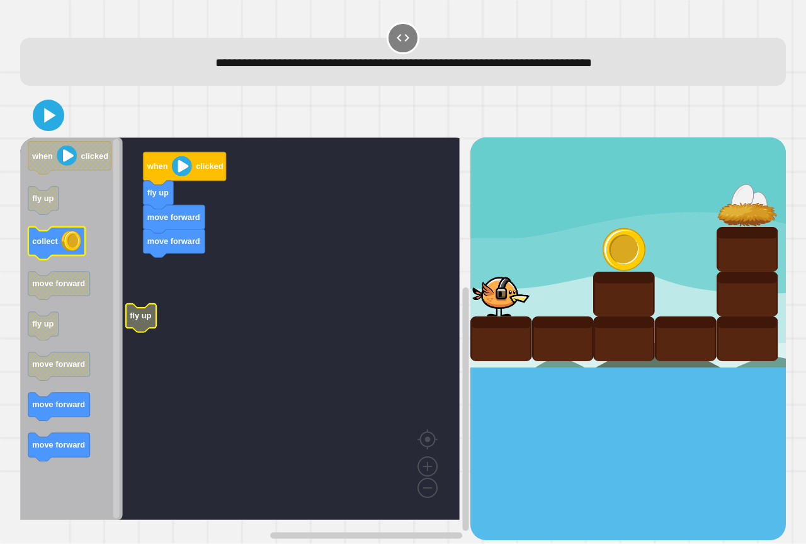
click at [115, 261] on div "when clicked fly up move forward move forward fly up when clicked fly up collec…" at bounding box center [245, 338] width 450 height 402
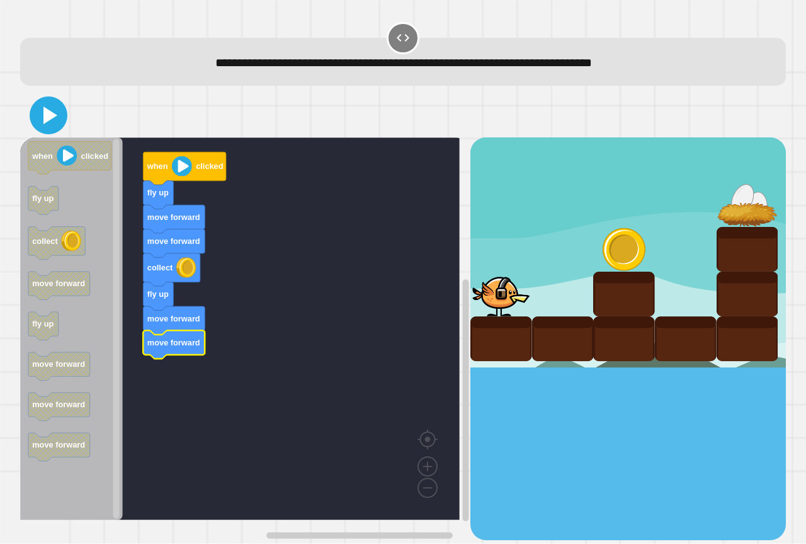
click at [57, 122] on icon at bounding box center [48, 115] width 30 height 30
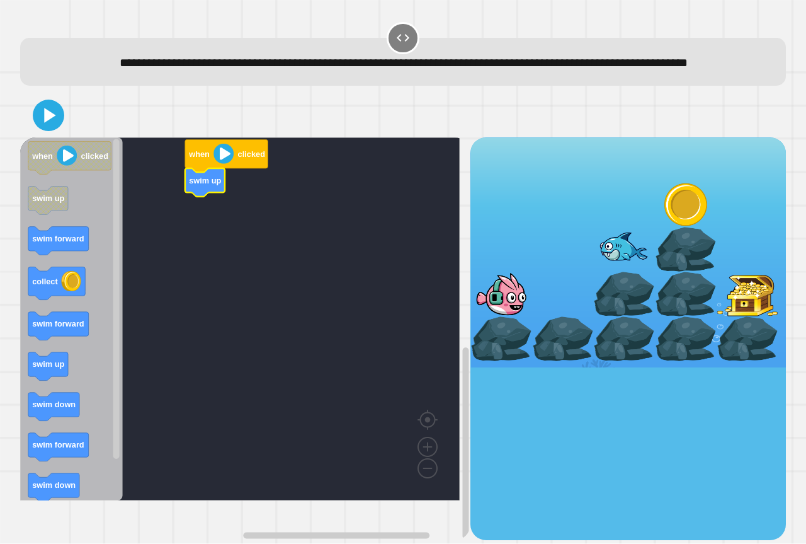
click at [214, 214] on g "when clicked swim up" at bounding box center [249, 318] width 458 height 363
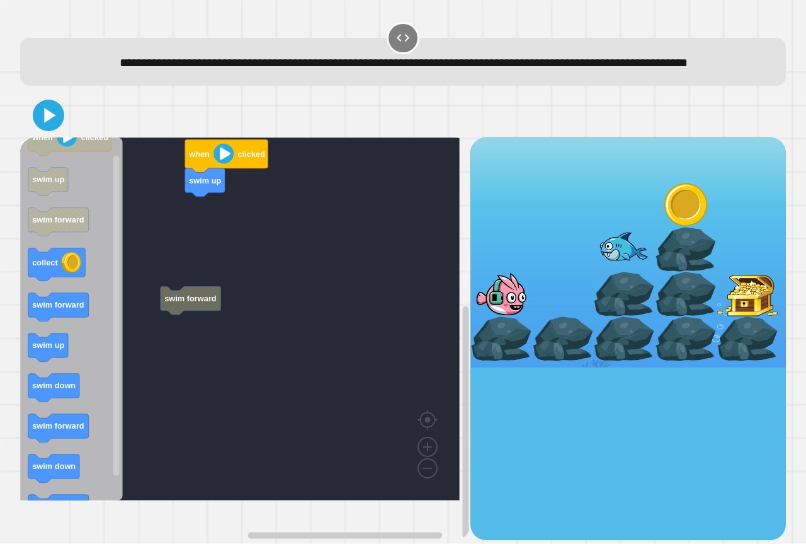
click at [81, 385] on icon "Blockly Workspace" at bounding box center [71, 318] width 103 height 363
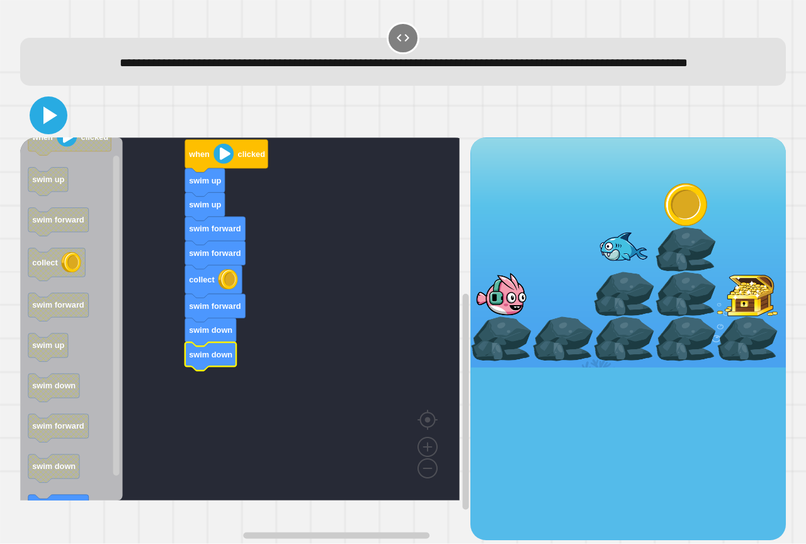
click at [49, 130] on icon at bounding box center [48, 115] width 30 height 30
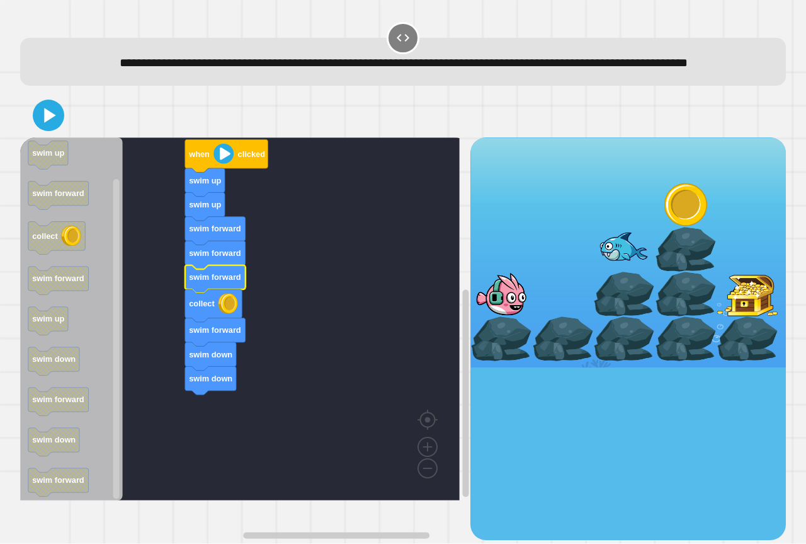
click at [63, 137] on div at bounding box center [403, 115] width 766 height 44
click at [12, 131] on div "**********" at bounding box center [403, 272] width 806 height 544
click at [43, 130] on icon at bounding box center [48, 115] width 30 height 30
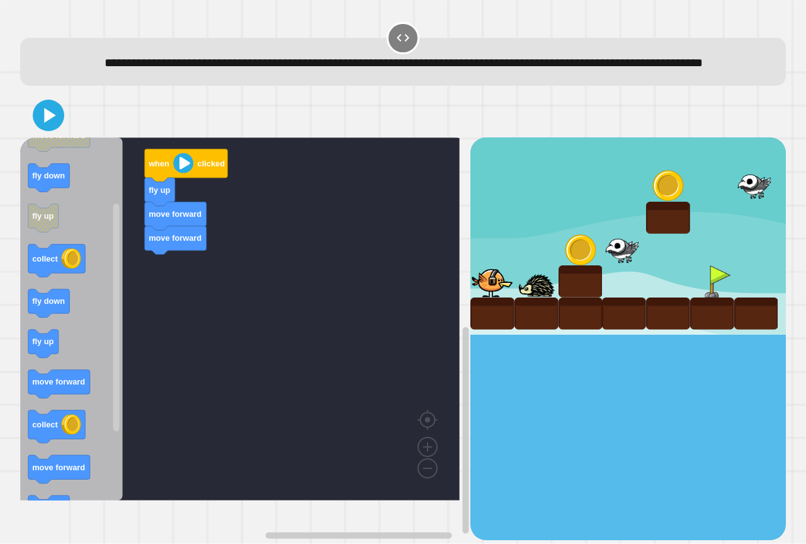
click at [170, 292] on div "when clicked fly up move forward move forward when clicked move forward move fo…" at bounding box center [245, 338] width 450 height 402
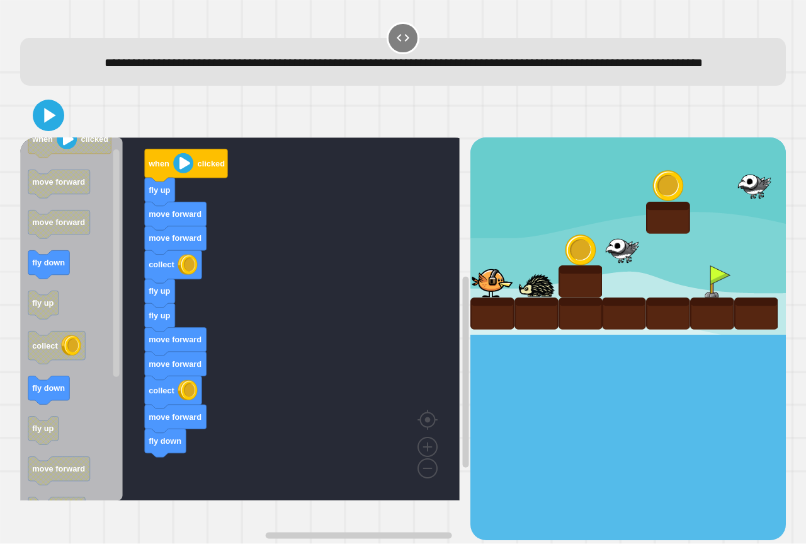
click at [111, 416] on div "when clicked fly up move forward move forward collect fly up fly up move forwar…" at bounding box center [245, 338] width 450 height 402
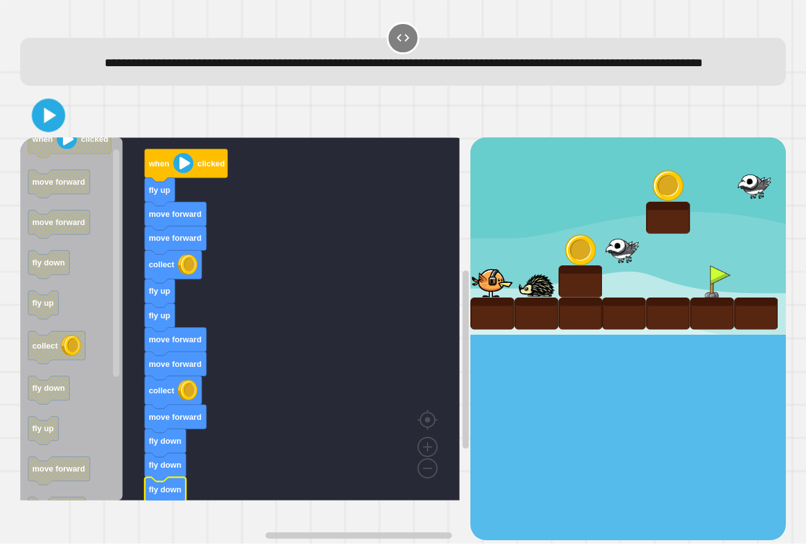
click at [38, 118] on div at bounding box center [403, 115] width 766 height 44
click at [42, 128] on icon at bounding box center [48, 115] width 30 height 30
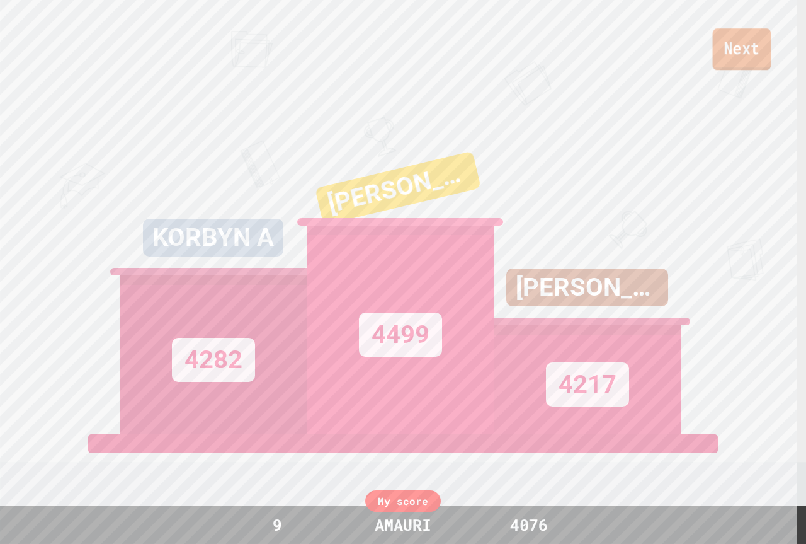
click at [735, 64] on link "Next" at bounding box center [742, 49] width 59 height 42
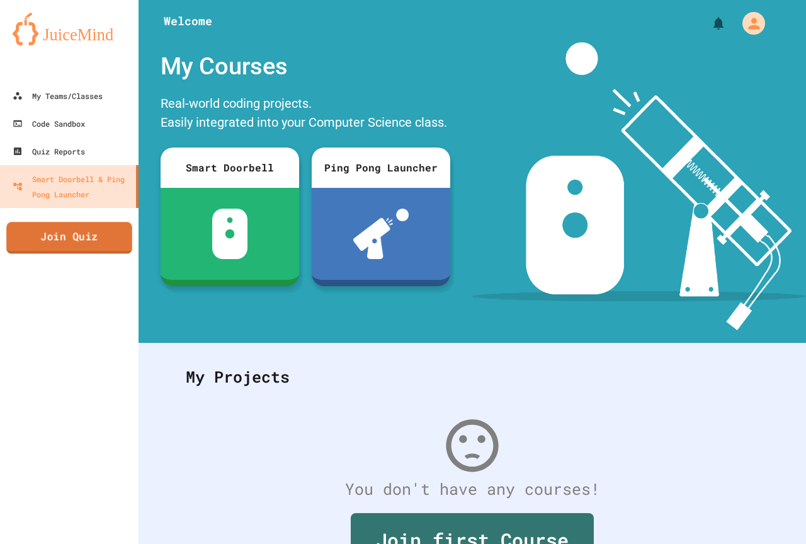
click at [90, 246] on link "Join Quiz" at bounding box center [69, 237] width 126 height 31
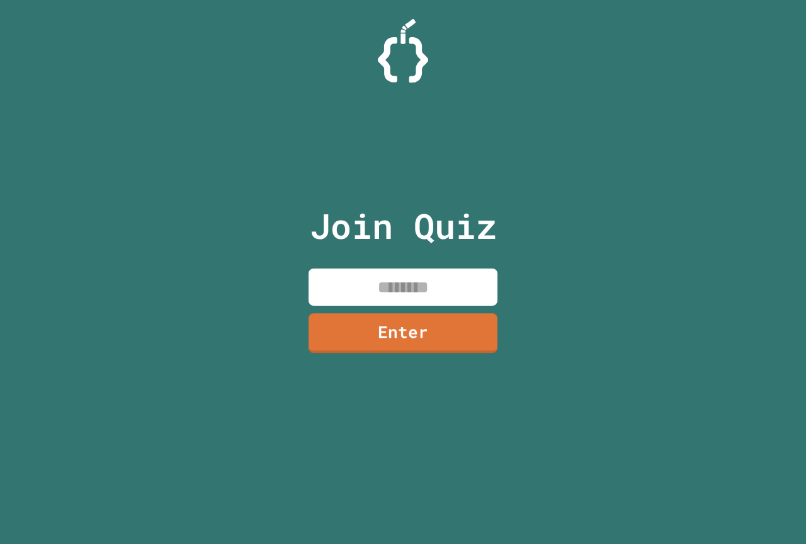
click at [448, 297] on input at bounding box center [403, 286] width 189 height 37
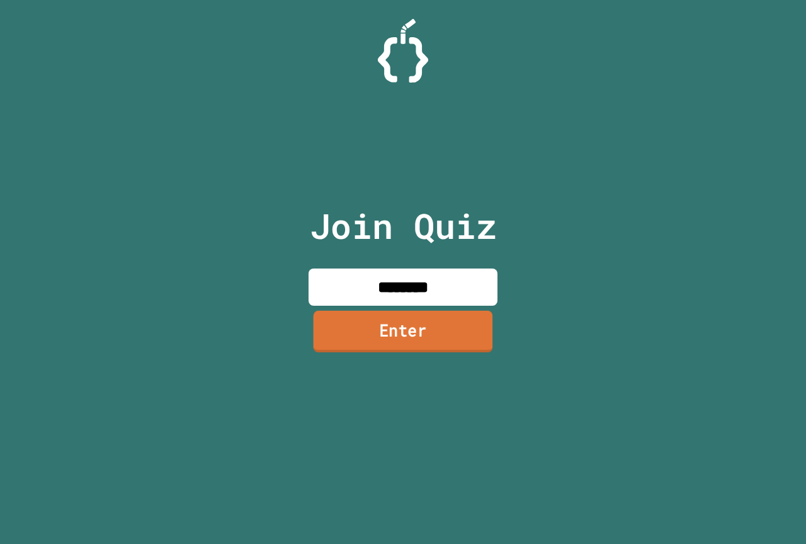
type input "********"
click at [404, 329] on link "Enter" at bounding box center [404, 332] width 180 height 42
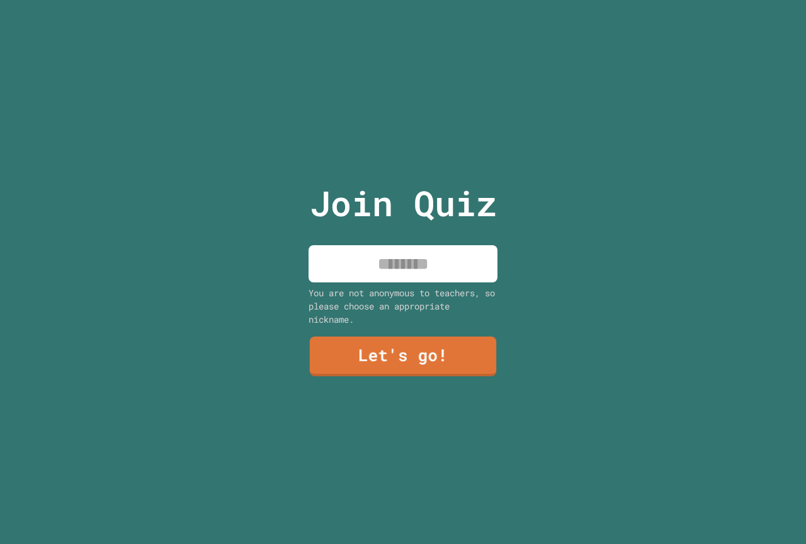
click at [401, 273] on input at bounding box center [403, 263] width 189 height 37
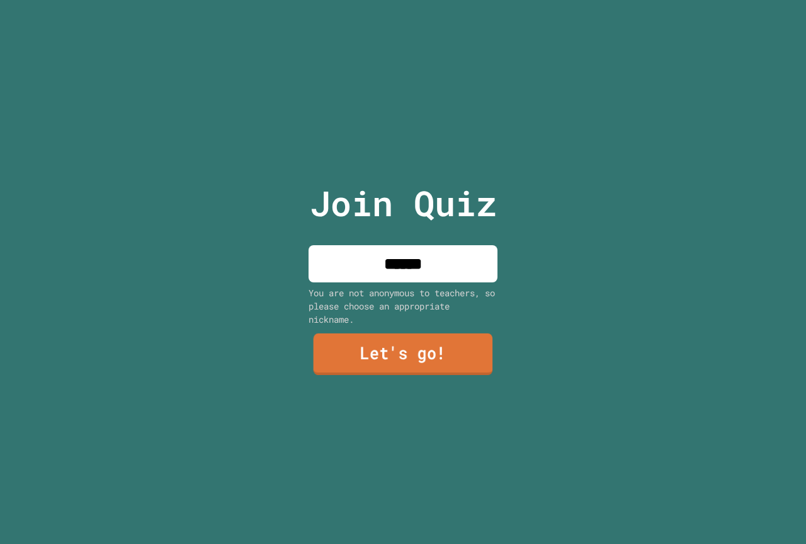
type input "******"
click at [401, 334] on link "Let's go!" at bounding box center [404, 354] width 180 height 42
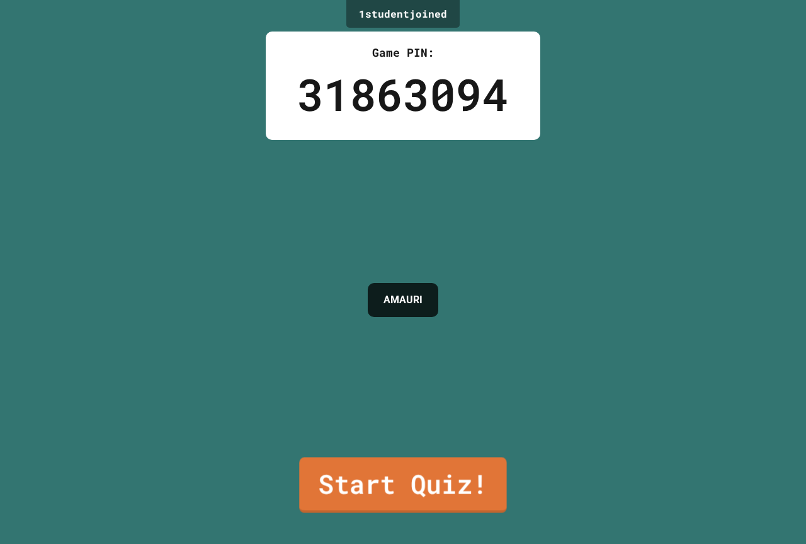
click at [395, 472] on link "Start Quiz!" at bounding box center [402, 484] width 207 height 55
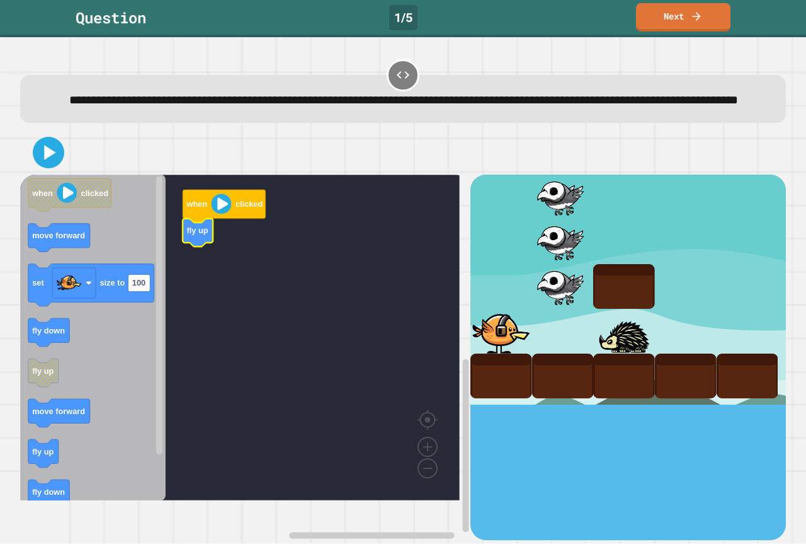
click at [58, 270] on icon "when clicked move forward set size to 100 fly down fly up move forward fly up f…" at bounding box center [92, 337] width 145 height 326
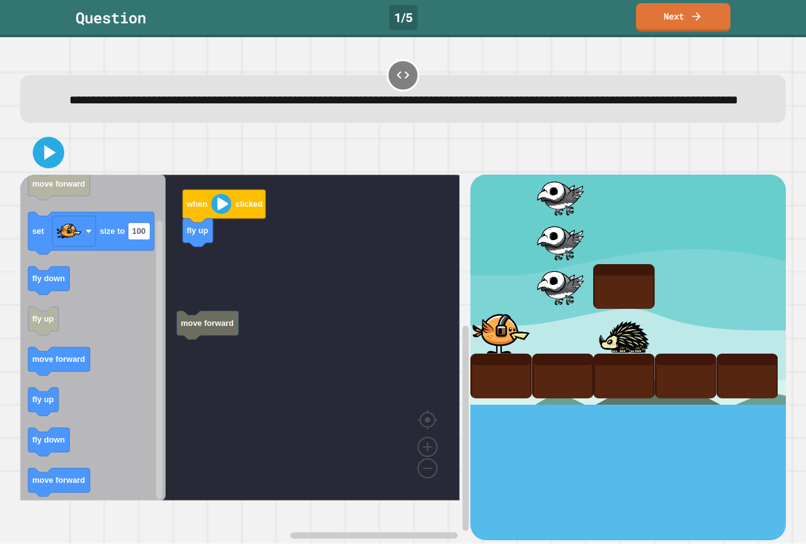
click at [128, 384] on icon "when clicked move forward set size to 100 fly down fly up move forward fly up f…" at bounding box center [92, 337] width 145 height 326
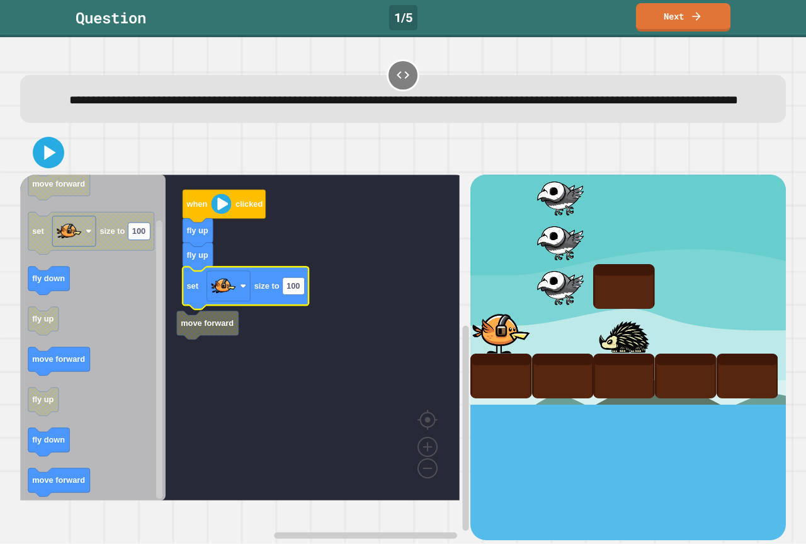
click at [285, 309] on icon "Blockly Workspace" at bounding box center [246, 288] width 126 height 42
click at [292, 295] on rect "Blockly Workspace" at bounding box center [294, 286] width 22 height 17
type input "****"
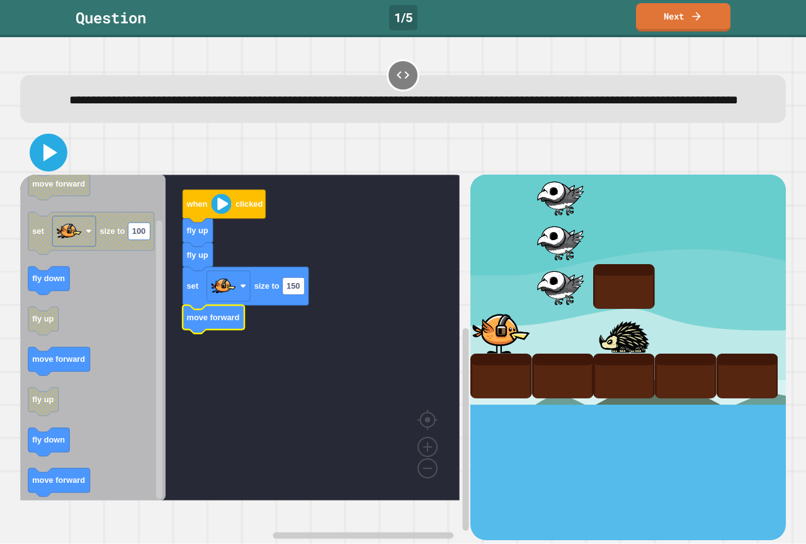
click at [47, 161] on icon at bounding box center [50, 153] width 14 height 18
click at [55, 168] on icon at bounding box center [48, 152] width 30 height 30
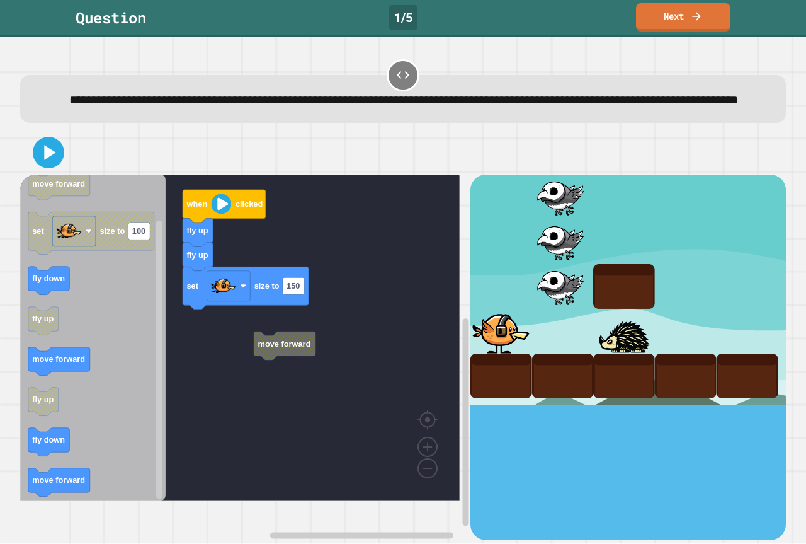
click at [49, 292] on icon "when clicked move forward set size to 100 fly down fly up move forward fly up f…" at bounding box center [92, 337] width 145 height 326
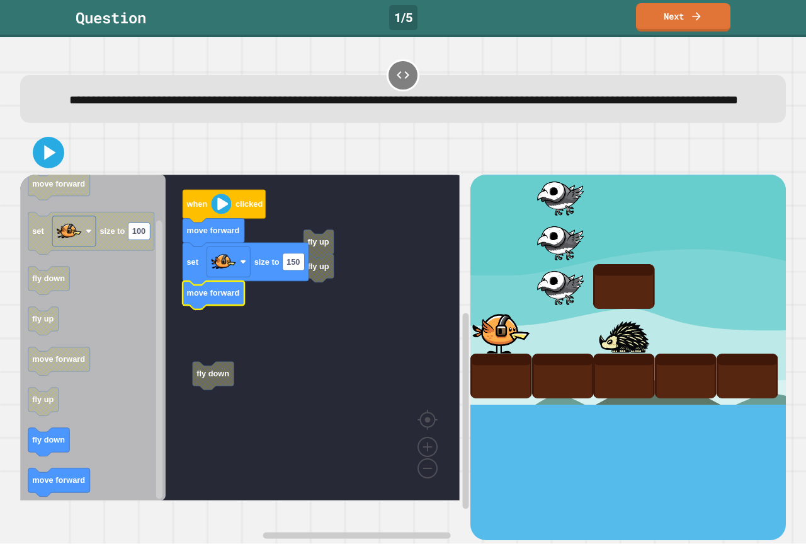
drag, startPoint x: 116, startPoint y: 191, endPoint x: 137, endPoint y: 169, distance: 30.3
click at [117, 174] on div at bounding box center [403, 152] width 766 height 44
click at [40, 167] on icon at bounding box center [48, 152] width 30 height 30
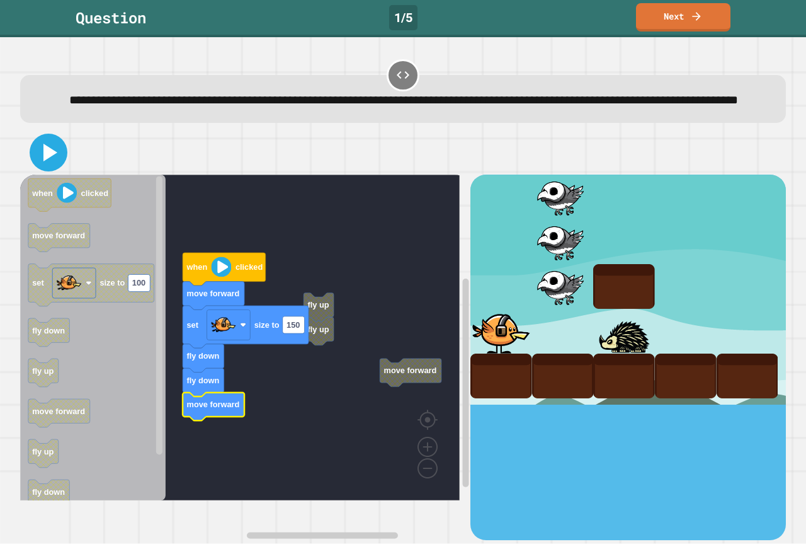
click at [48, 171] on button at bounding box center [49, 153] width 38 height 38
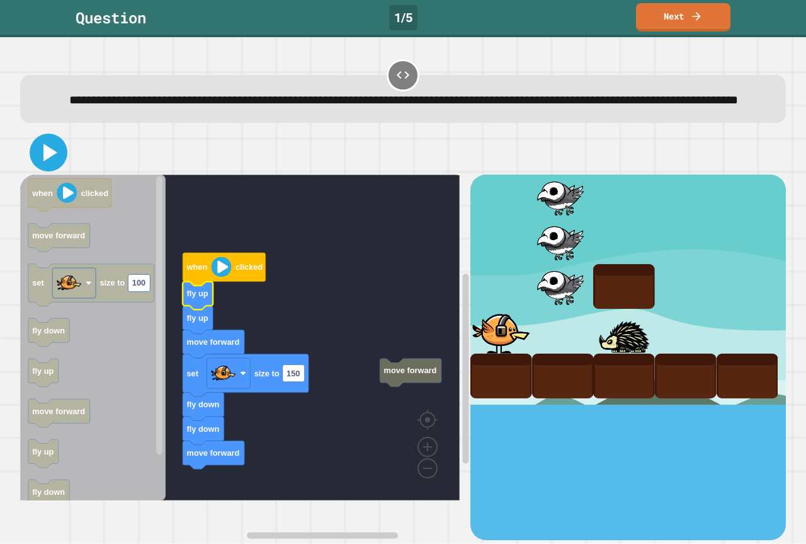
click at [46, 161] on icon at bounding box center [50, 153] width 14 height 18
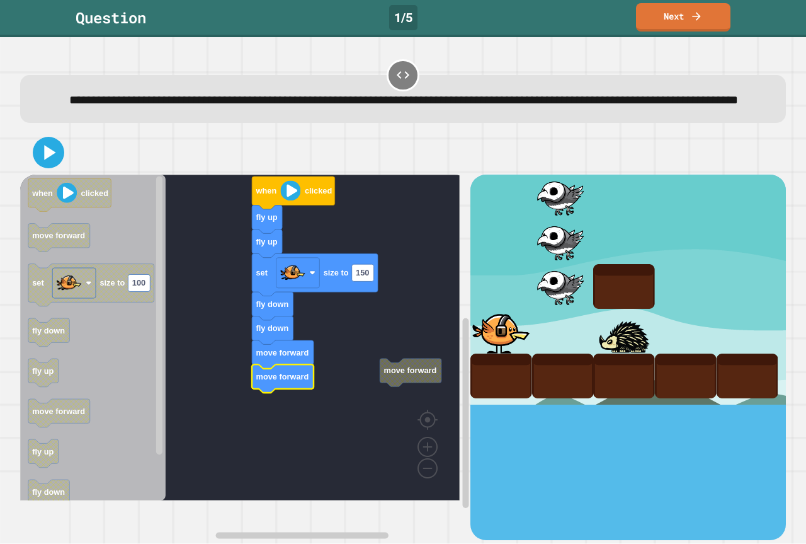
click at [392, 389] on g "move forward when clicked fly up fly up set size to 150 fly down fly down move …" at bounding box center [249, 337] width 458 height 326
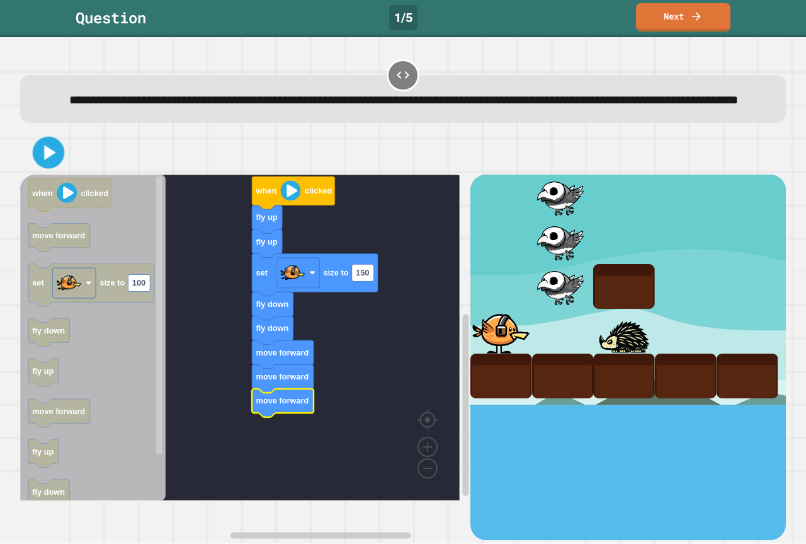
click at [60, 166] on icon at bounding box center [49, 153] width 26 height 26
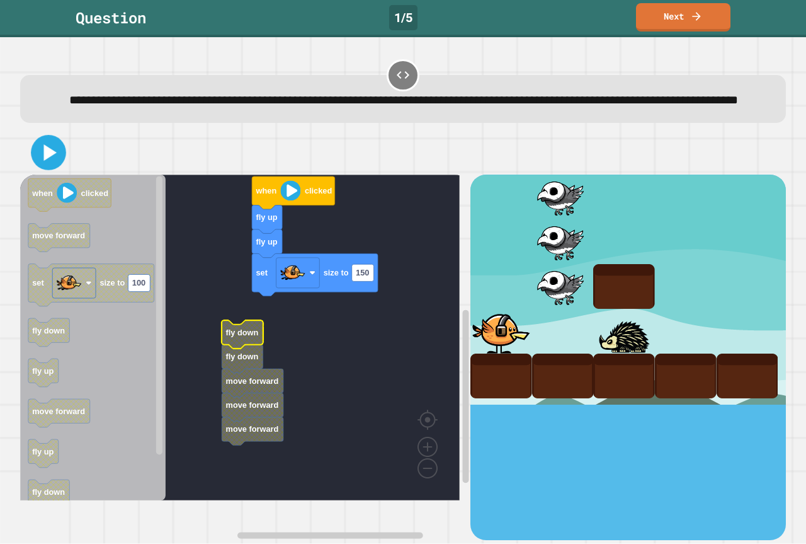
click at [55, 167] on icon at bounding box center [49, 153] width 28 height 28
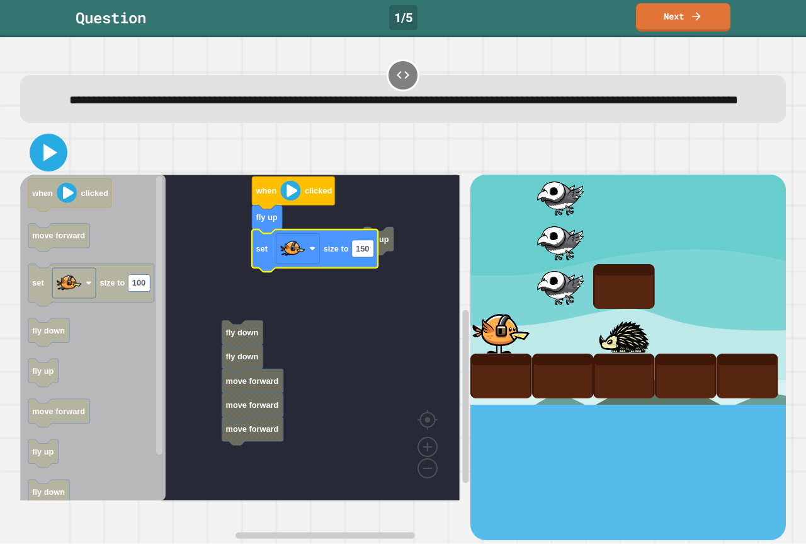
click at [64, 171] on button at bounding box center [49, 153] width 38 height 38
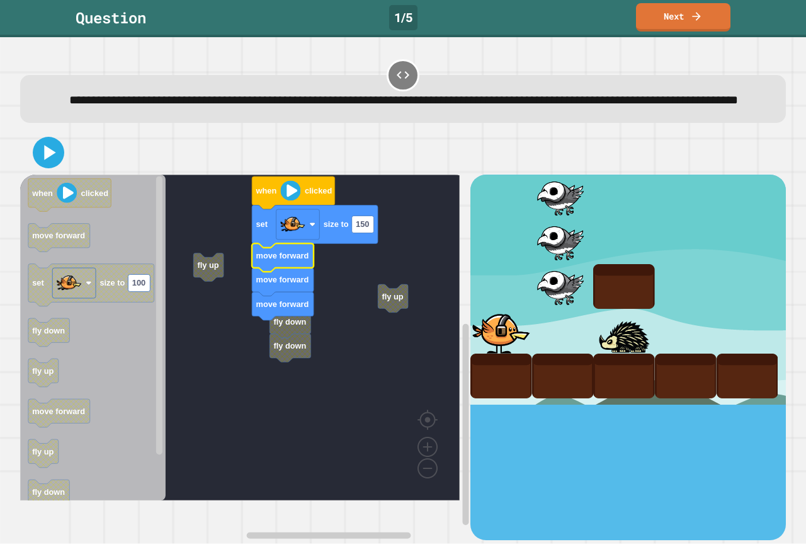
click at [62, 174] on div at bounding box center [403, 152] width 766 height 44
click at [49, 166] on icon at bounding box center [49, 153] width 26 height 26
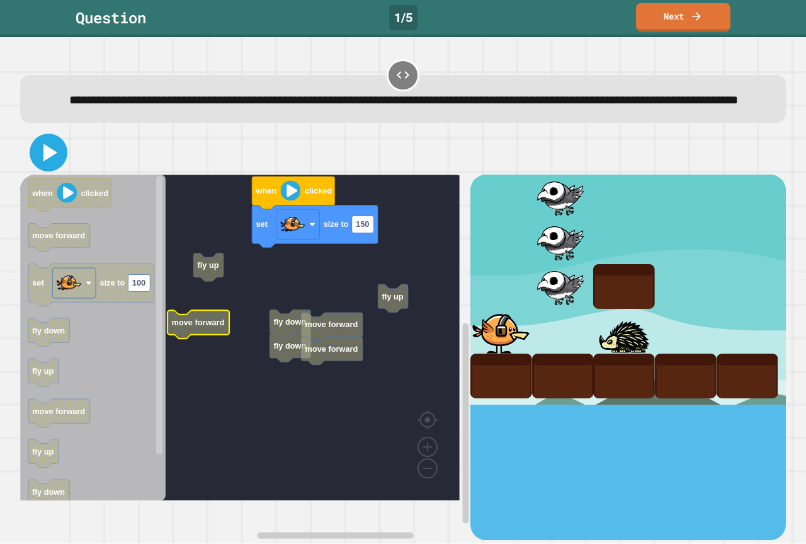
click at [57, 168] on icon at bounding box center [48, 152] width 30 height 30
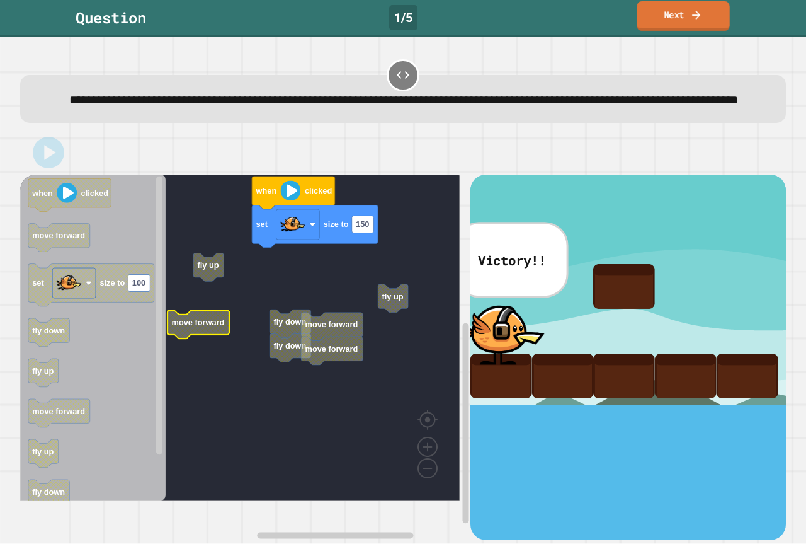
click at [661, 21] on link "Next" at bounding box center [683, 16] width 93 height 30
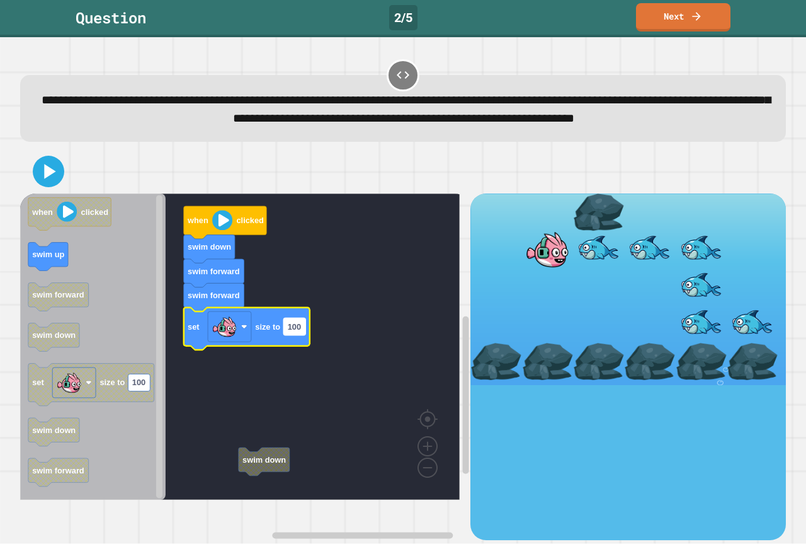
click at [295, 331] on text "100" at bounding box center [294, 326] width 13 height 9
type input "***"
click at [50, 180] on icon at bounding box center [50, 171] width 14 height 18
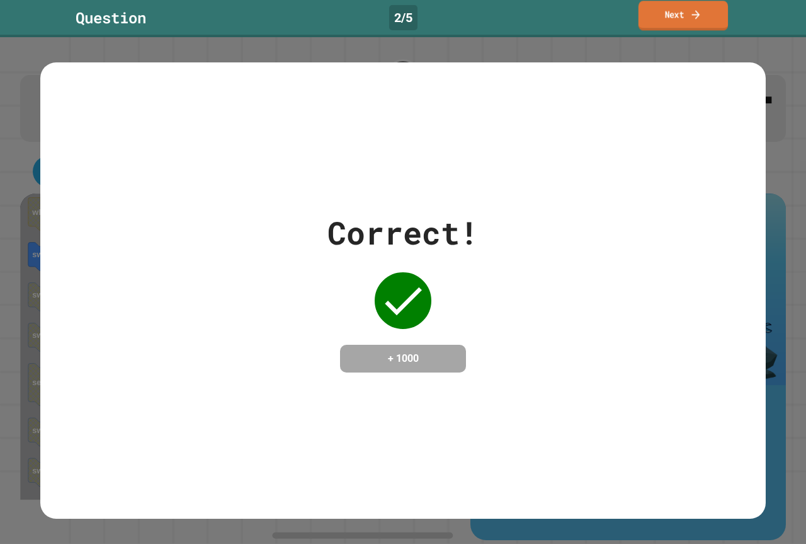
click at [677, 9] on link "Next" at bounding box center [683, 16] width 89 height 30
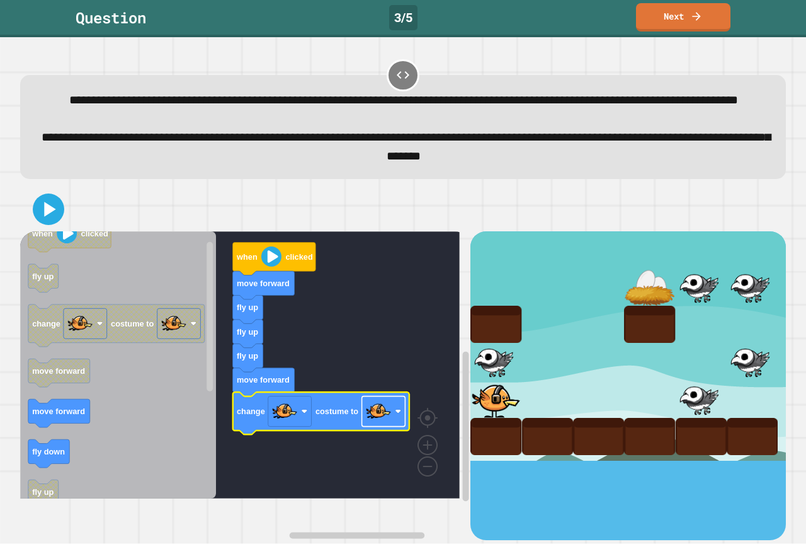
click at [368, 424] on image "Blockly Workspace" at bounding box center [378, 411] width 25 height 25
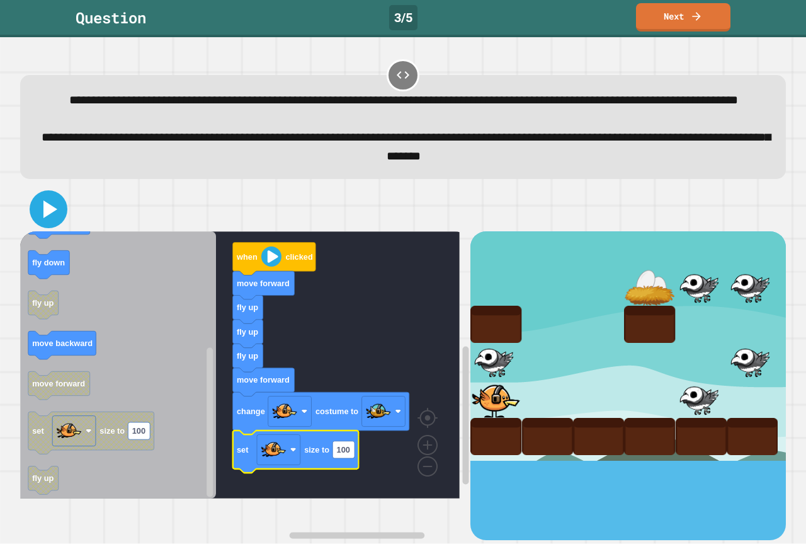
click at [52, 224] on icon at bounding box center [48, 209] width 30 height 30
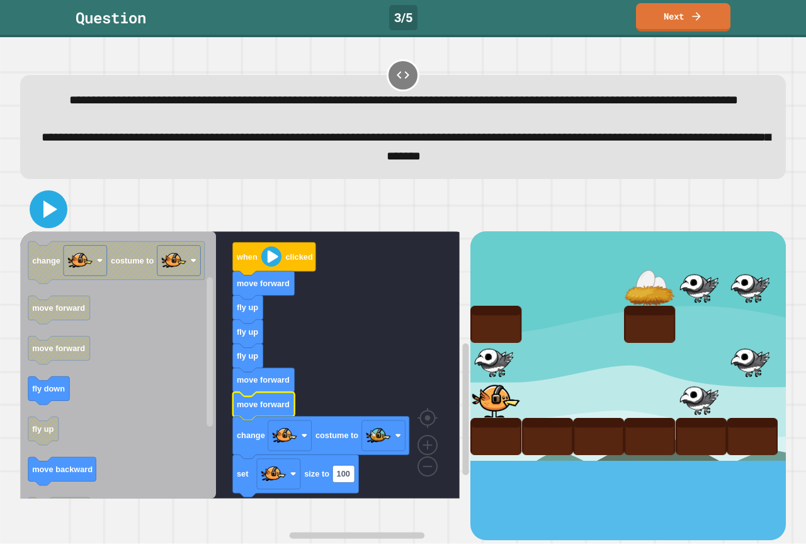
click at [41, 224] on icon at bounding box center [48, 209] width 30 height 30
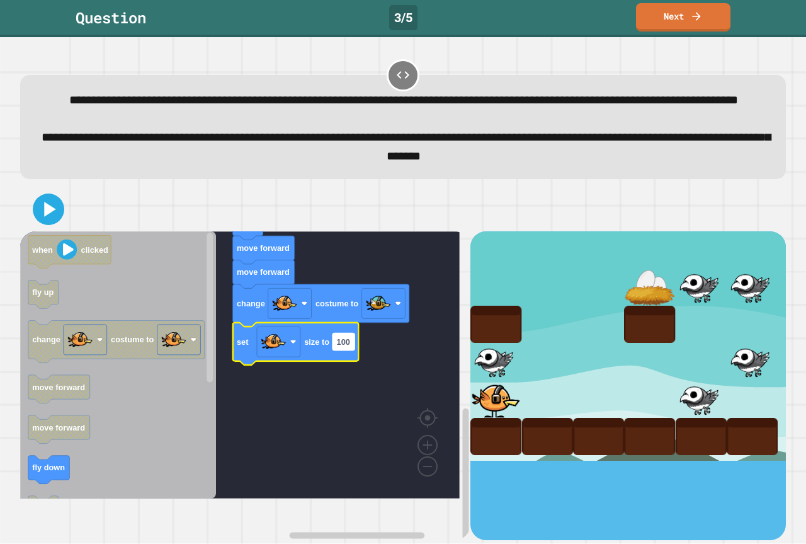
click at [348, 346] on text "100" at bounding box center [343, 341] width 13 height 9
type input "**"
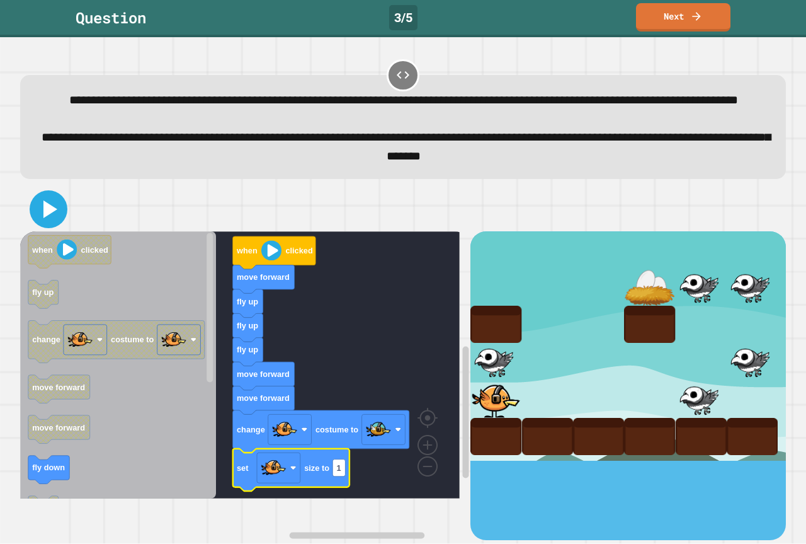
click at [49, 218] on icon at bounding box center [50, 209] width 14 height 18
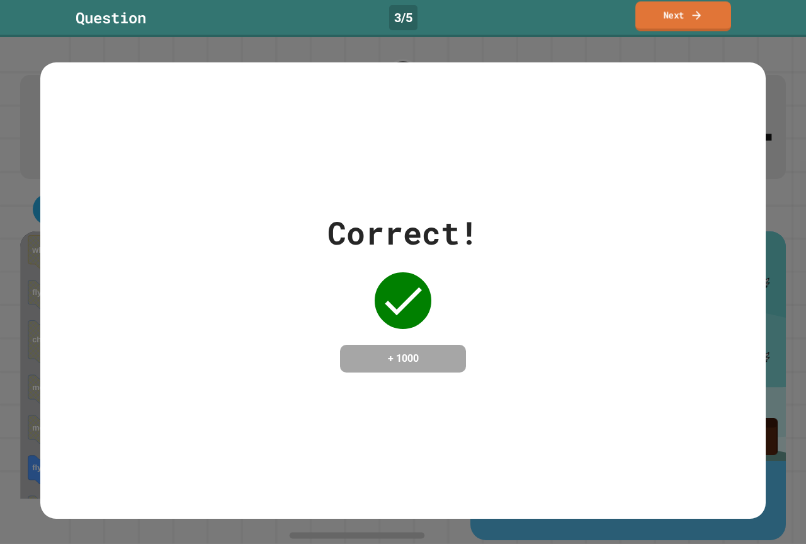
click at [674, 24] on link "Next" at bounding box center [684, 16] width 96 height 30
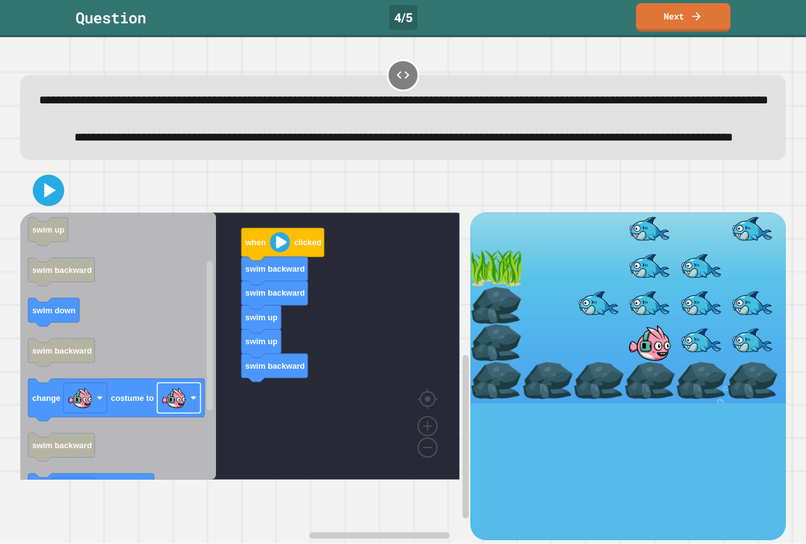
click at [306, 448] on div "when clicked swim backward swim backward swim up swim up swim backward when cli…" at bounding box center [245, 376] width 450 height 328
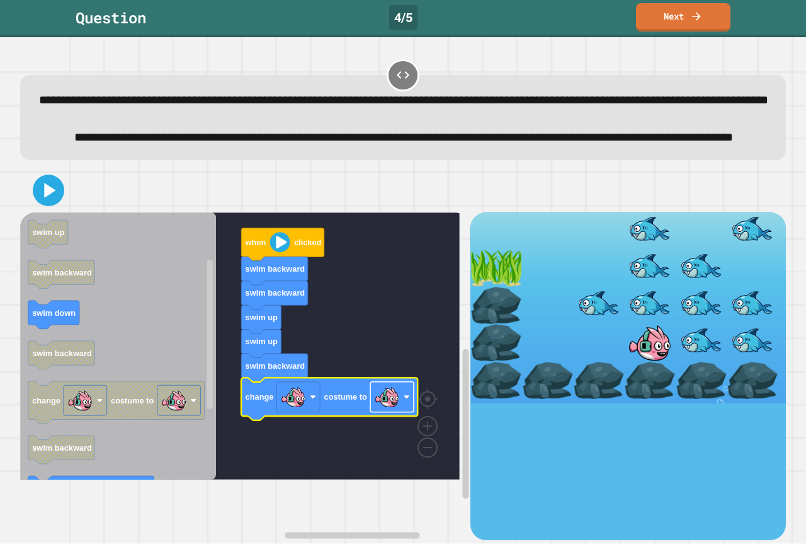
click at [398, 409] on image "Blockly Workspace" at bounding box center [387, 396] width 25 height 25
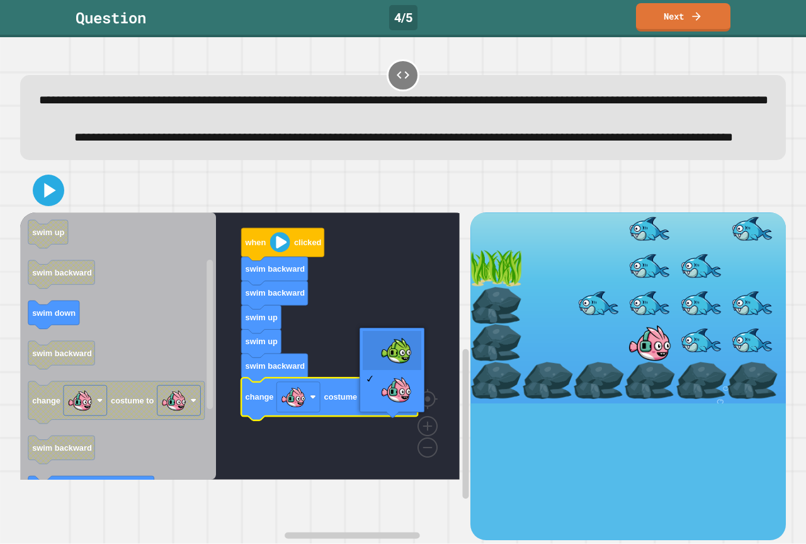
drag, startPoint x: 385, startPoint y: 353, endPoint x: 350, endPoint y: 389, distance: 50.3
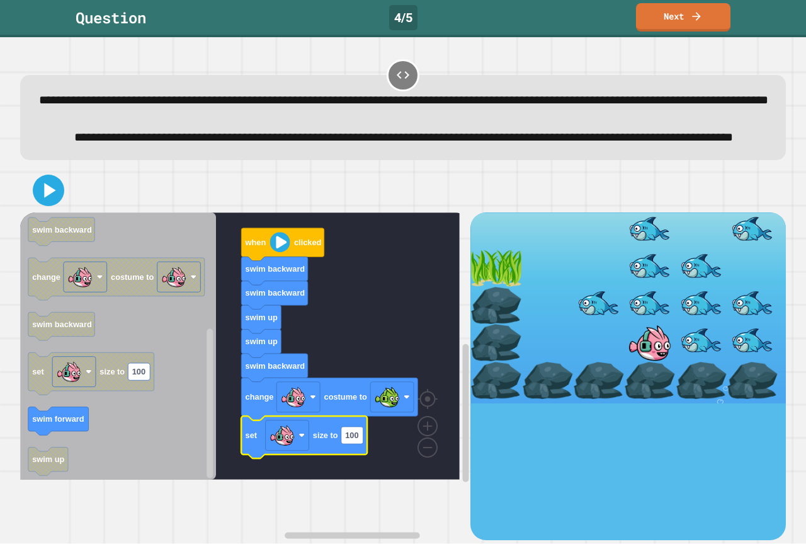
click at [360, 443] on rect "Blockly Workspace" at bounding box center [352, 434] width 22 height 17
type input "*"
click at [63, 208] on button at bounding box center [48, 190] width 35 height 35
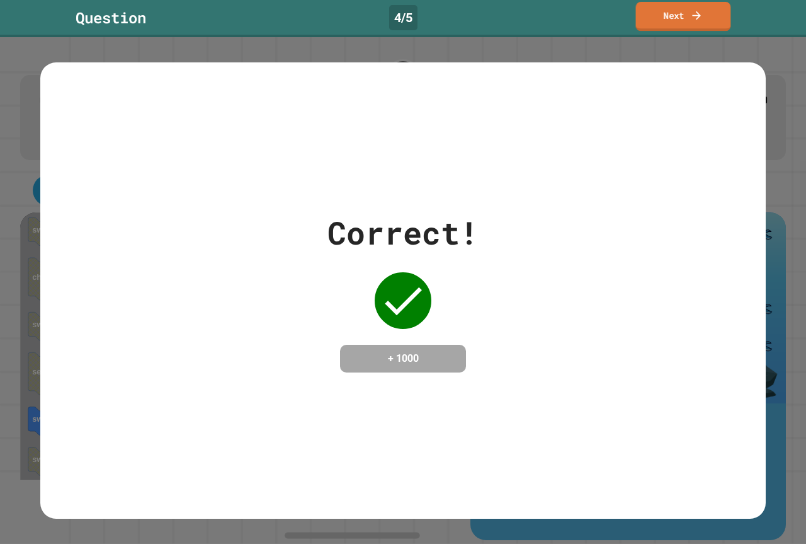
click at [682, 21] on link "Next" at bounding box center [683, 16] width 95 height 29
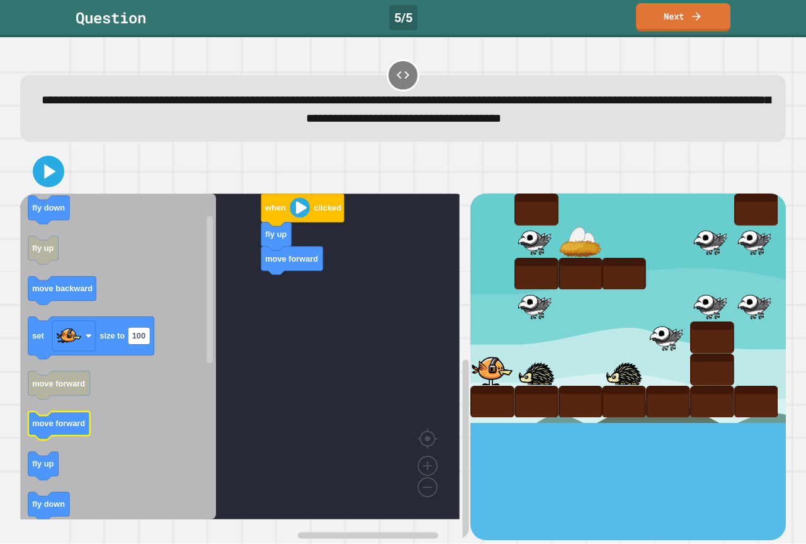
click at [121, 452] on icon "Blockly Workspace" at bounding box center [118, 356] width 196 height 326
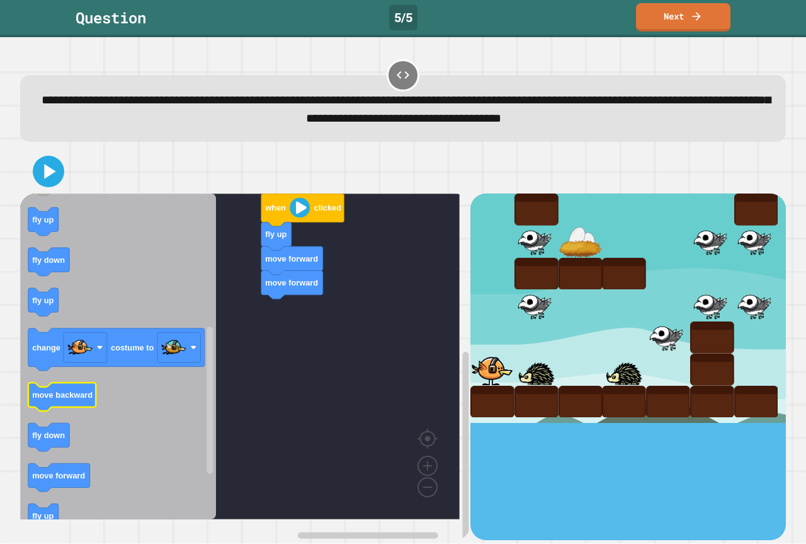
click at [73, 411] on rect "Blockly Workspace" at bounding box center [62, 397] width 68 height 28
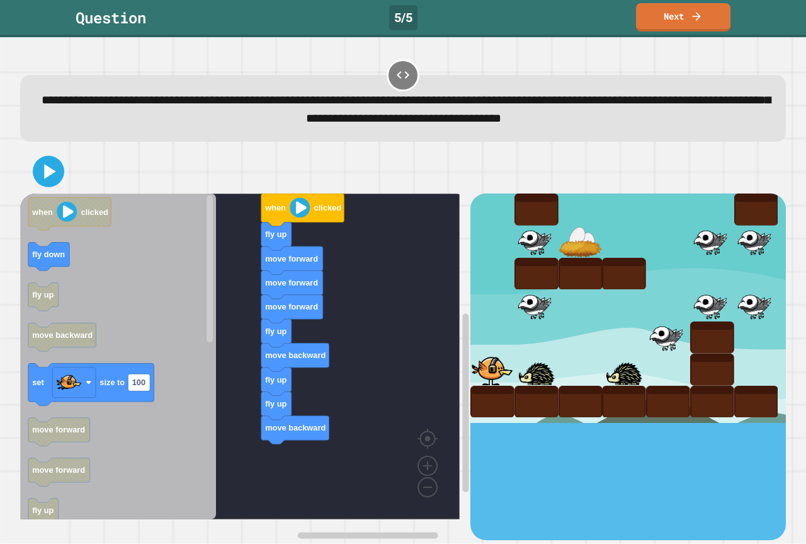
click at [222, 455] on div "when clicked fly up move forward move forward move forward fly up move backward…" at bounding box center [245, 366] width 450 height 346
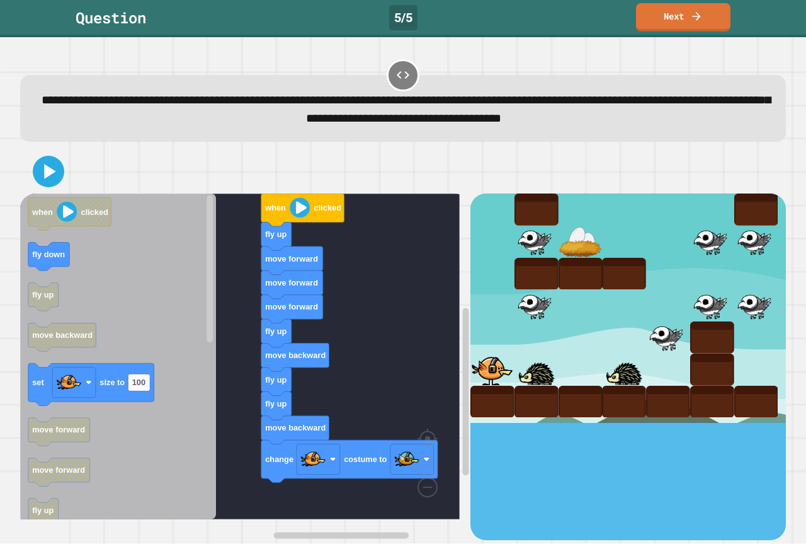
click at [250, 469] on div "when clicked fly up move forward move forward move forward fly up move backward…" at bounding box center [245, 366] width 450 height 346
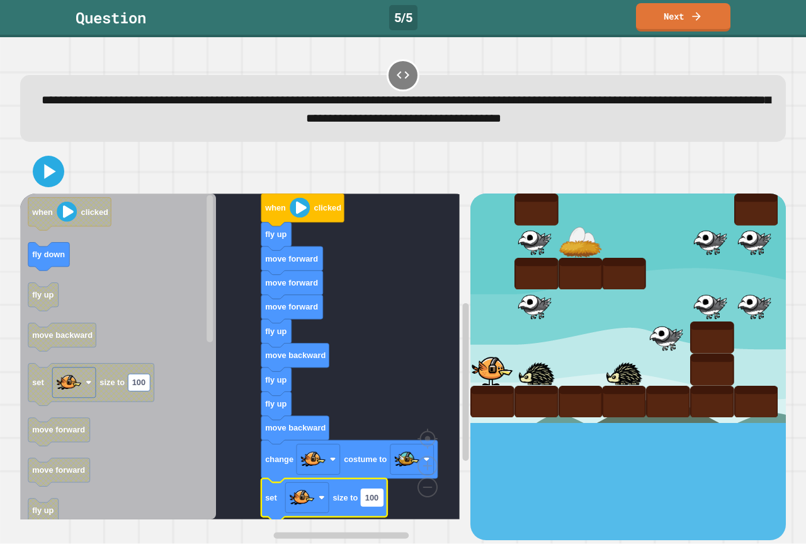
click at [371, 502] on text "100" at bounding box center [371, 497] width 13 height 9
type input "*"
click at [375, 351] on rect "Blockly Workspace" at bounding box center [240, 356] width 440 height 326
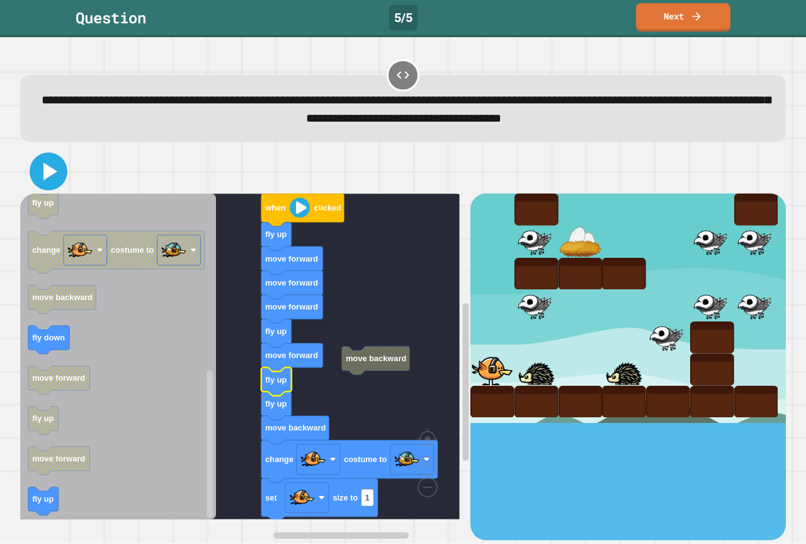
click at [54, 166] on icon at bounding box center [48, 171] width 30 height 30
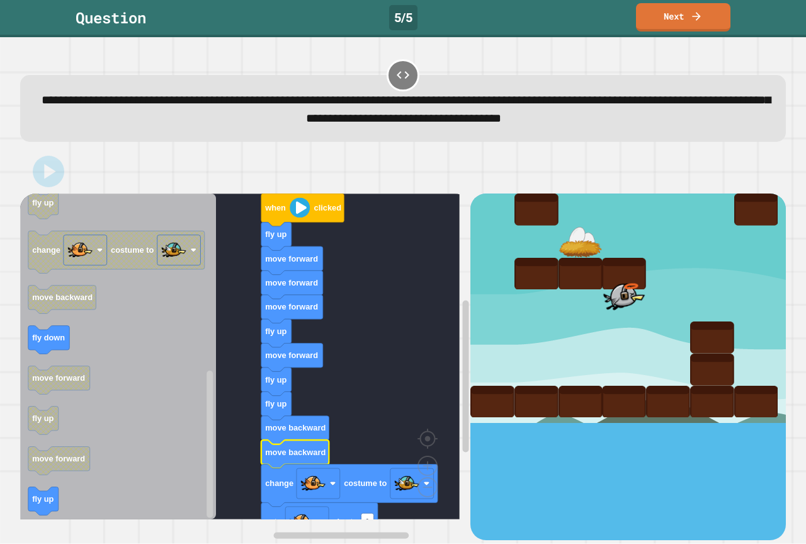
drag, startPoint x: 212, startPoint y: 142, endPoint x: 460, endPoint y: 236, distance: 264.7
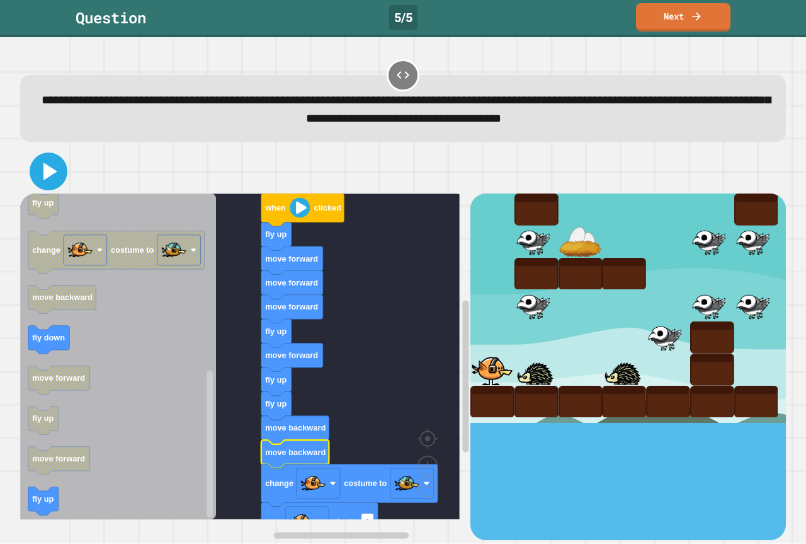
click at [54, 176] on icon at bounding box center [48, 171] width 30 height 30
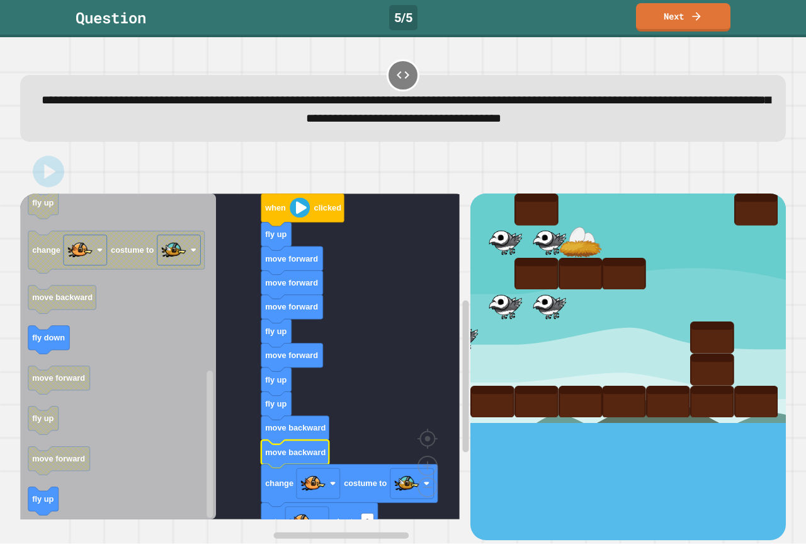
drag, startPoint x: 679, startPoint y: 37, endPoint x: 724, endPoint y: 60, distance: 51.3
click at [724, 60] on div "**********" at bounding box center [403, 100] width 774 height 92
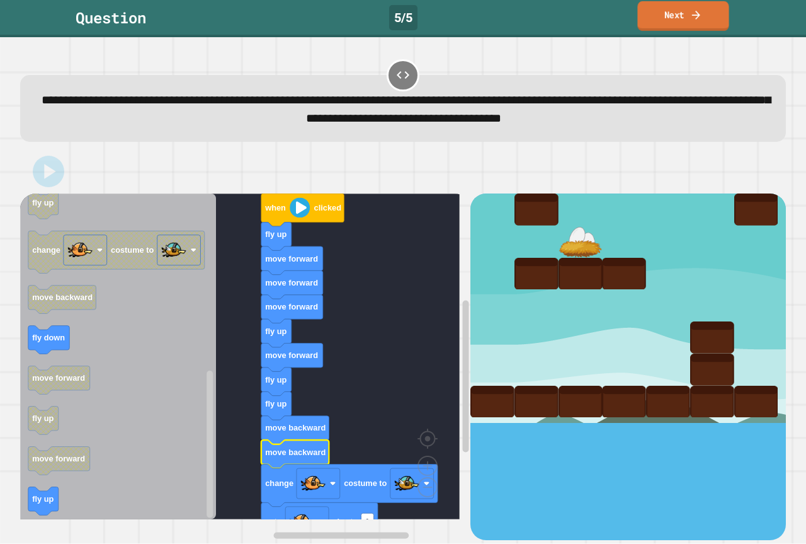
click at [675, 12] on link "Next" at bounding box center [682, 16] width 91 height 30
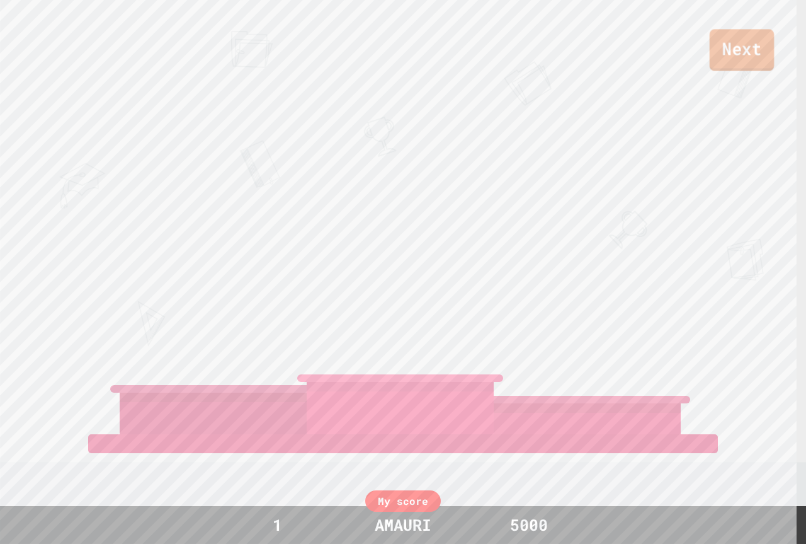
click at [734, 41] on link "Next" at bounding box center [742, 50] width 65 height 42
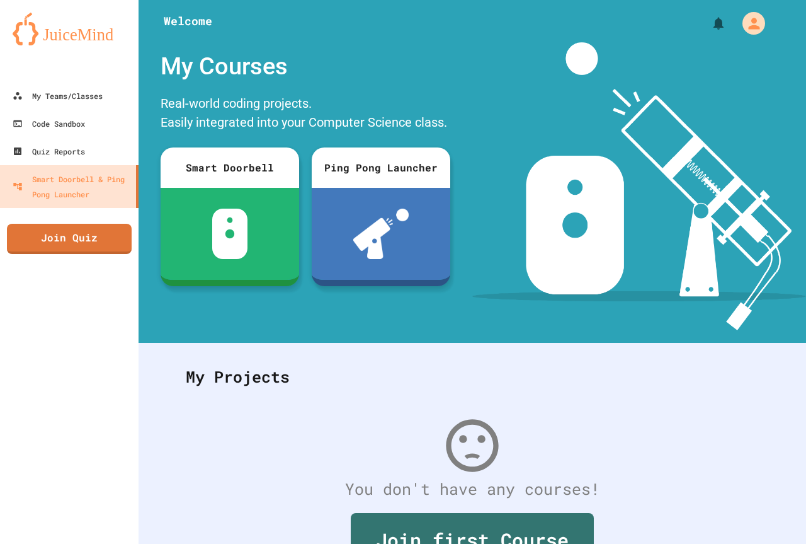
click at [133, 244] on div "My Teams/Classes Code Sandbox Quiz Reports Smart Doorbell & Ping Pong Launcher …" at bounding box center [69, 272] width 139 height 544
click at [98, 231] on link "Join Quiz" at bounding box center [69, 237] width 125 height 31
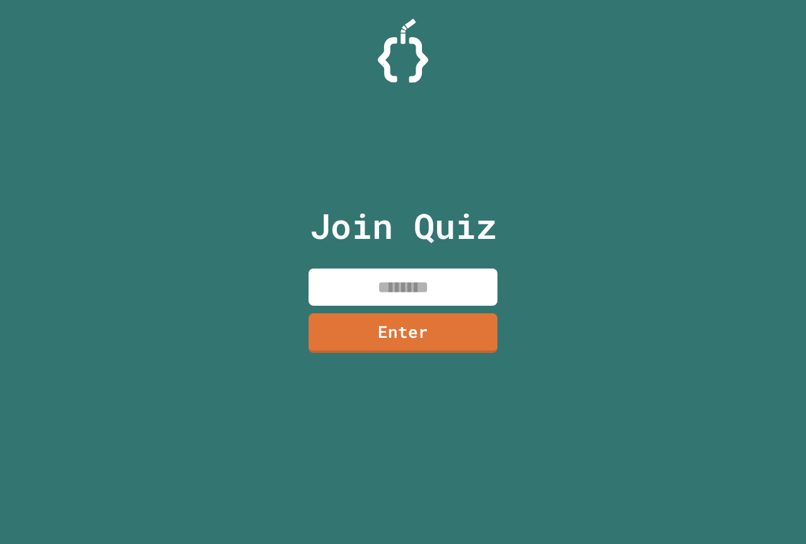
click at [372, 283] on input at bounding box center [403, 286] width 189 height 37
click at [392, 316] on link "Enter" at bounding box center [403, 332] width 186 height 42
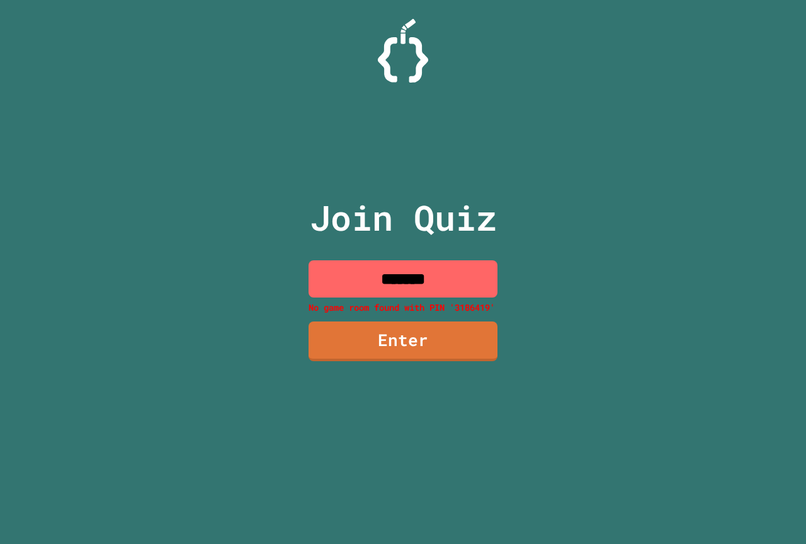
click at [420, 280] on input "*******" at bounding box center [403, 278] width 189 height 37
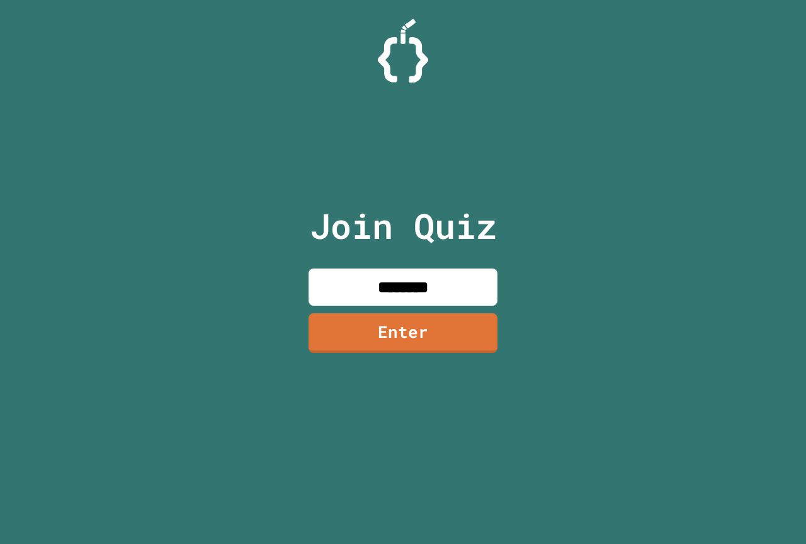
type input "********"
click at [437, 317] on link "Enter" at bounding box center [403, 332] width 186 height 42
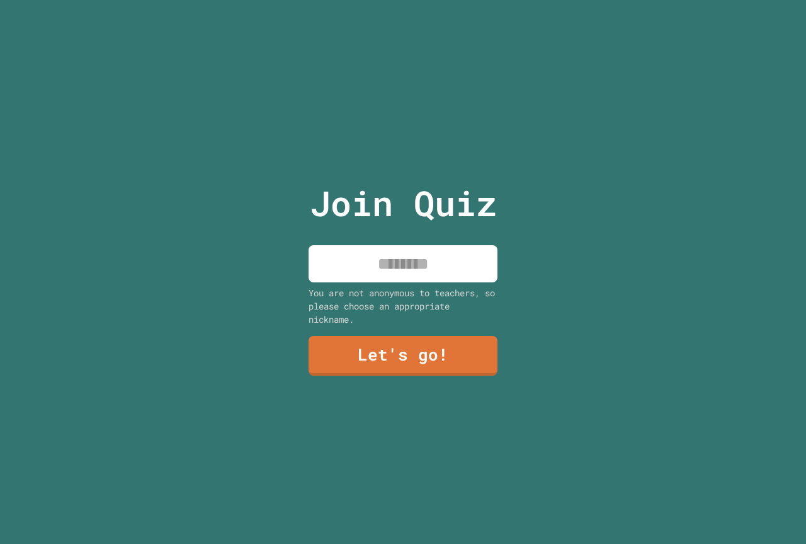
drag, startPoint x: 430, startPoint y: 266, endPoint x: 364, endPoint y: 285, distance: 68.2
click at [364, 286] on div "You are not anonymous to teachers, so please choose an appropriate nickname." at bounding box center [403, 306] width 189 height 40
click at [367, 270] on input at bounding box center [403, 263] width 189 height 37
type input "******"
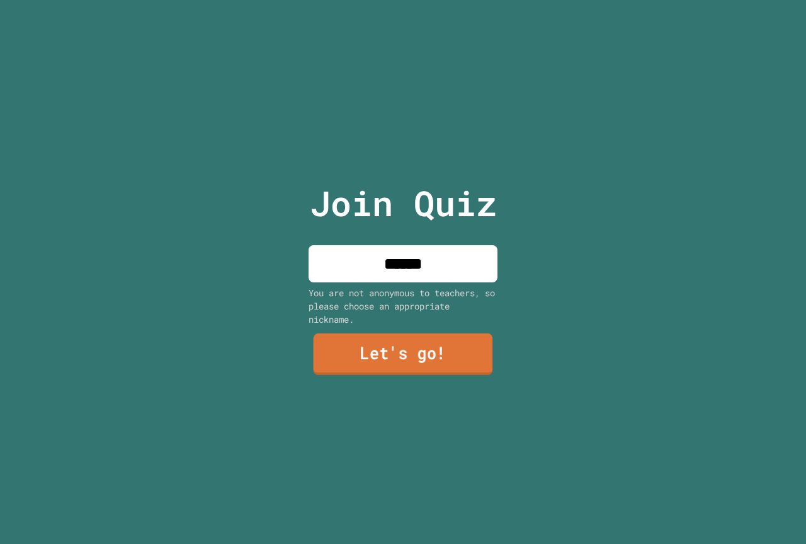
click at [422, 364] on link "Let's go!" at bounding box center [404, 354] width 180 height 42
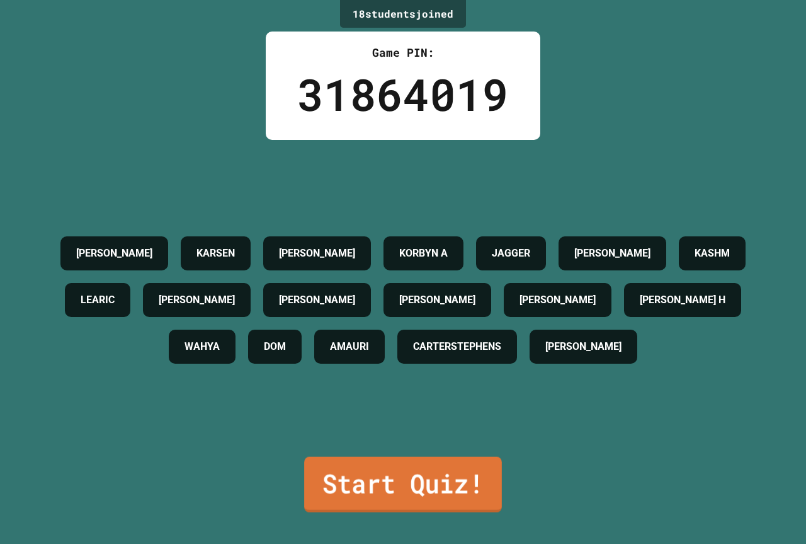
click at [395, 495] on link "Start Quiz!" at bounding box center [403, 484] width 198 height 55
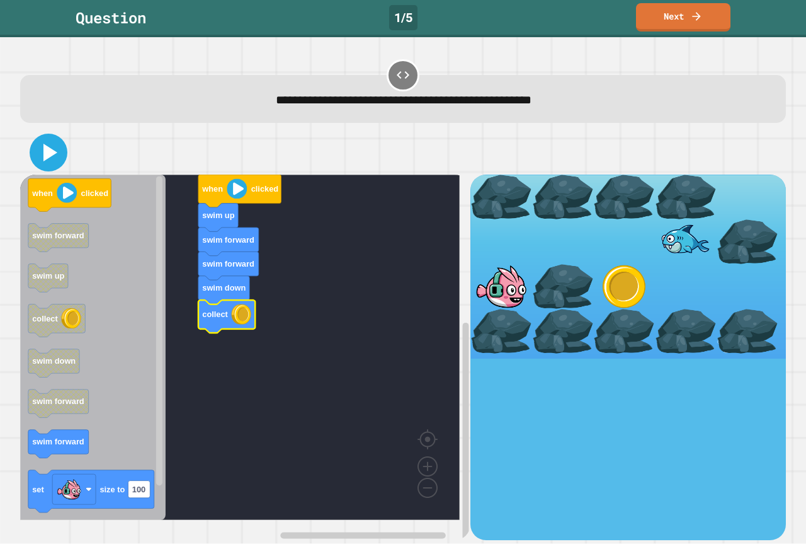
click at [47, 147] on icon at bounding box center [48, 152] width 30 height 30
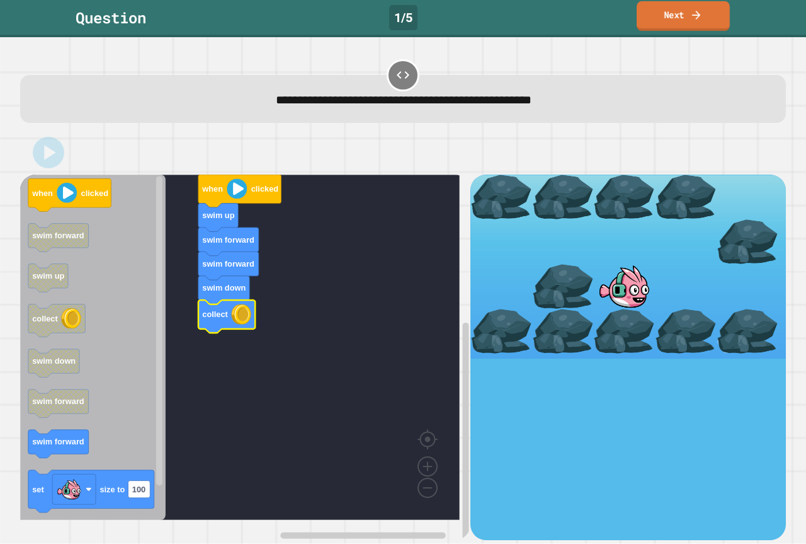
click at [698, 11] on icon at bounding box center [696, 14] width 13 height 13
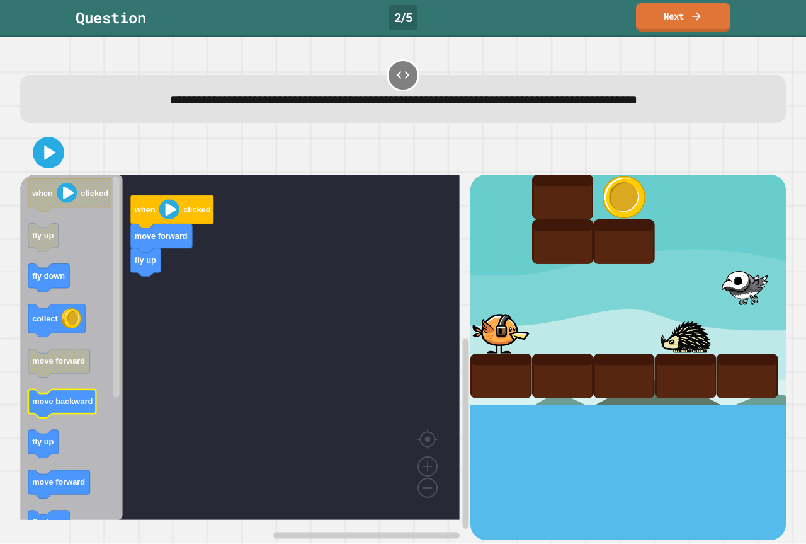
click at [79, 397] on g "move backward" at bounding box center [62, 403] width 68 height 28
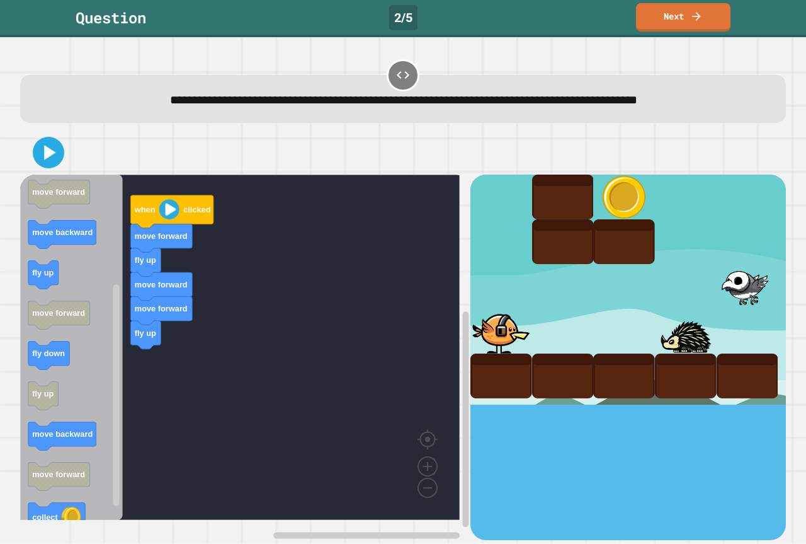
click at [77, 297] on icon "when clicked fly up fly down collect move forward move backward fly up move for…" at bounding box center [71, 346] width 103 height 345
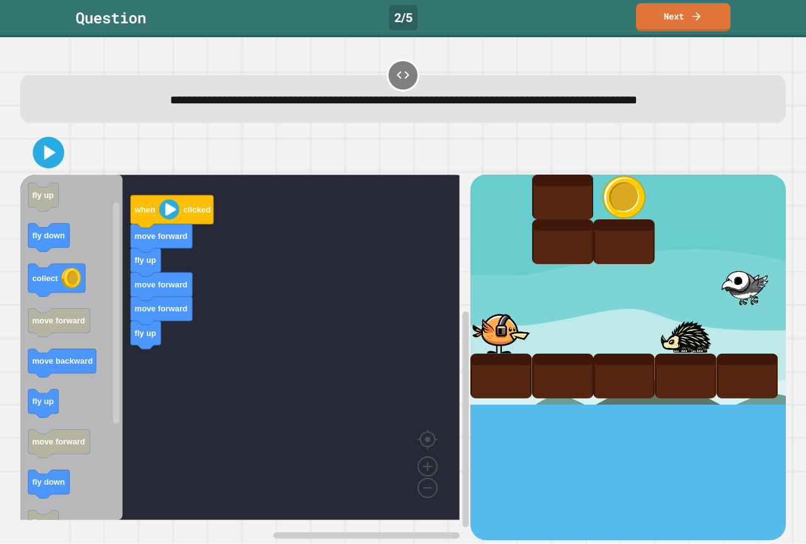
click at [171, 402] on div "when clicked move forward fly up move forward move forward fly up when clicked …" at bounding box center [245, 356] width 450 height 365
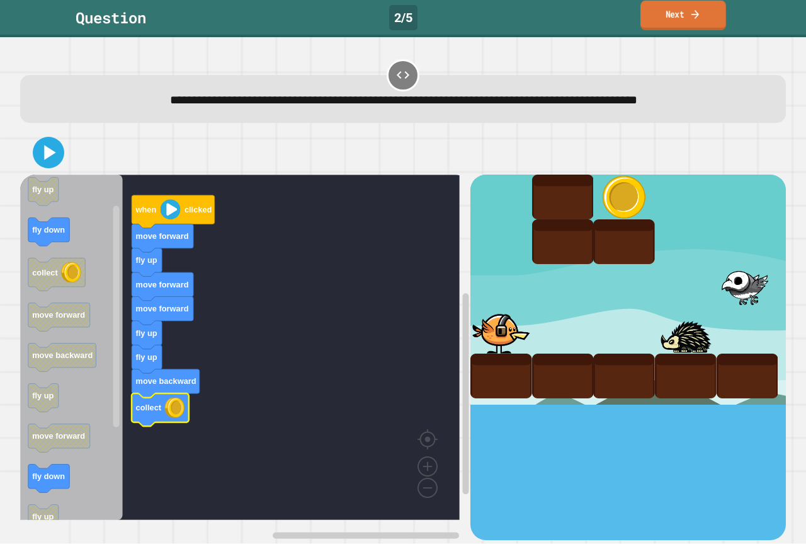
click at [653, 30] on link "Next" at bounding box center [684, 16] width 86 height 30
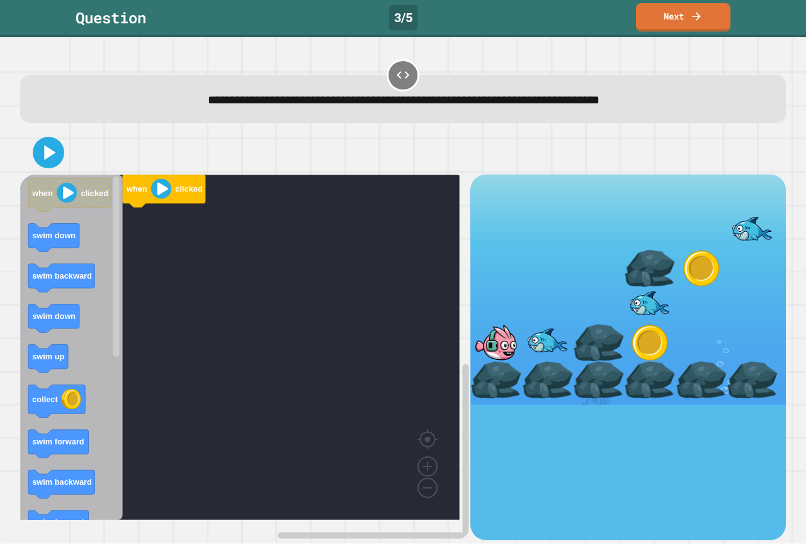
click at [396, 70] on icon at bounding box center [403, 74] width 15 height 15
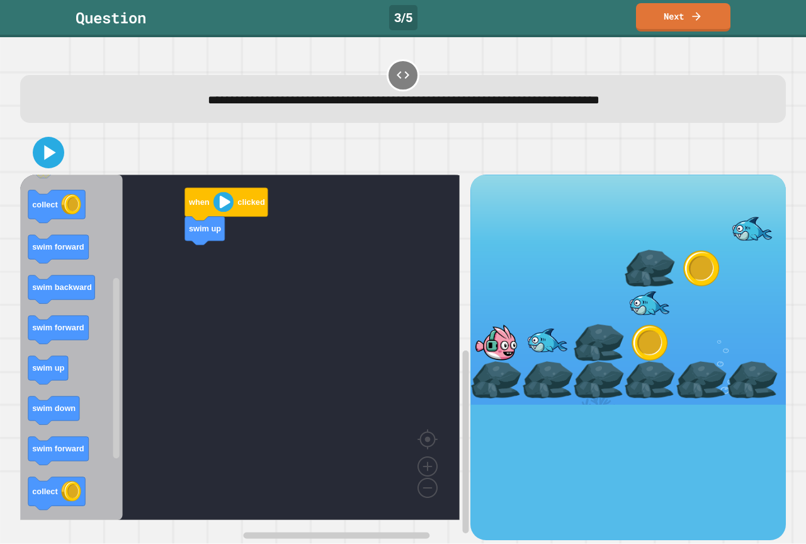
click at [82, 377] on icon "Blockly Workspace" at bounding box center [71, 346] width 103 height 345
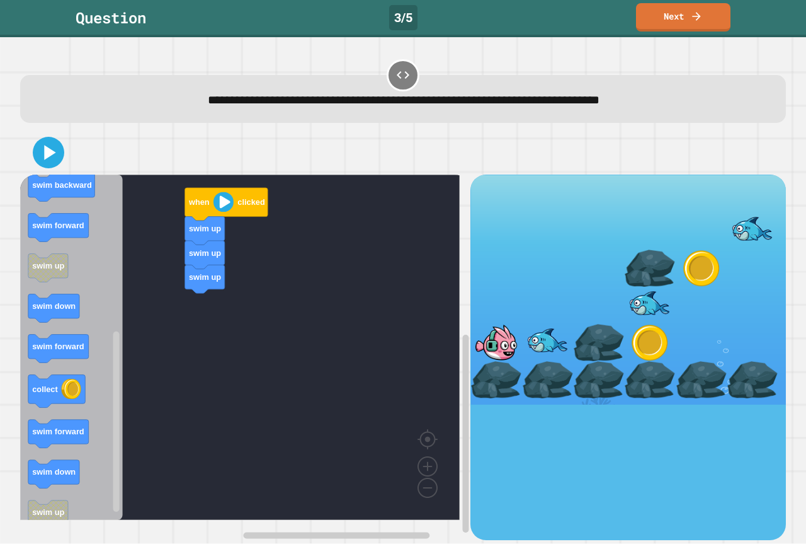
click at [78, 339] on icon "Blockly Workspace" at bounding box center [58, 348] width 60 height 28
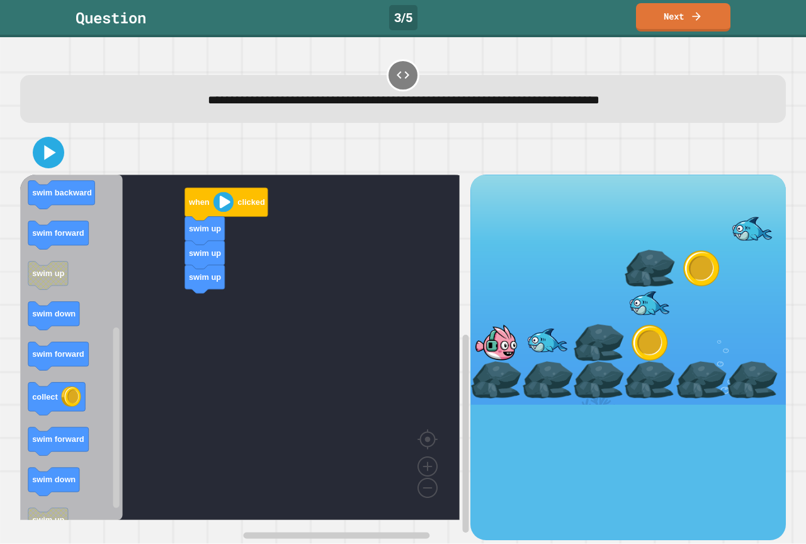
click at [136, 346] on div "when clicked swim up swim up swim up when clicked swim down swim backward swim …" at bounding box center [245, 356] width 450 height 365
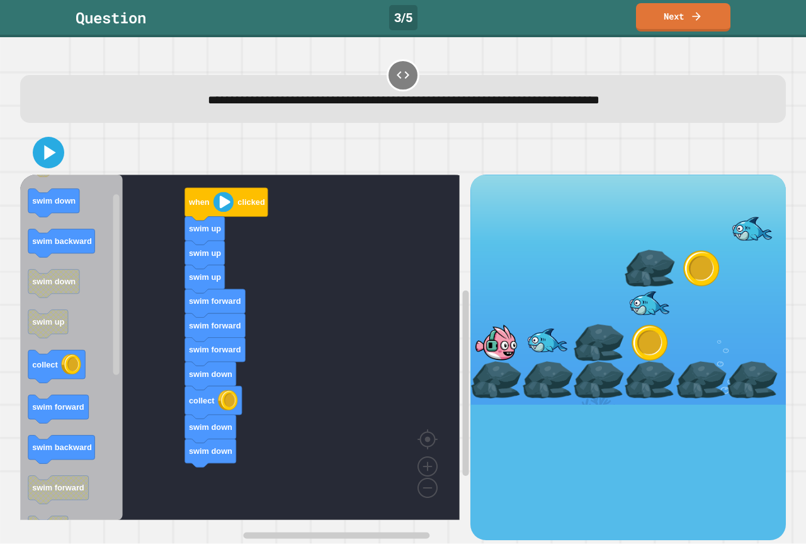
click at [162, 450] on div "when clicked swim up swim up swim up swim forward swim forward swim forward swi…" at bounding box center [245, 356] width 450 height 365
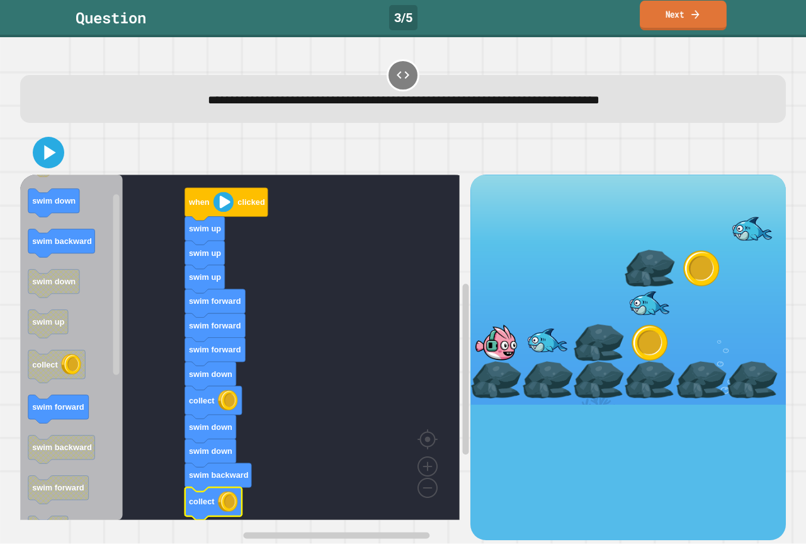
click at [649, 20] on link "Next" at bounding box center [683, 16] width 87 height 30
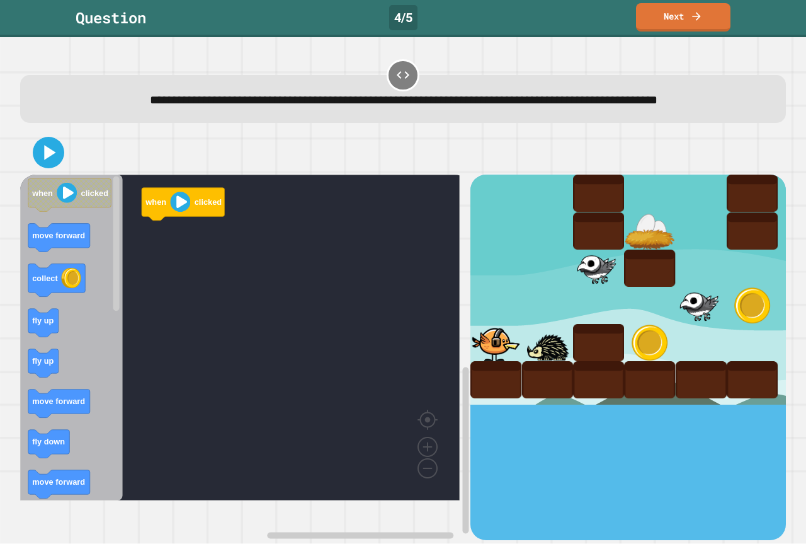
click at [61, 383] on icon "Blockly Workspace" at bounding box center [71, 337] width 103 height 326
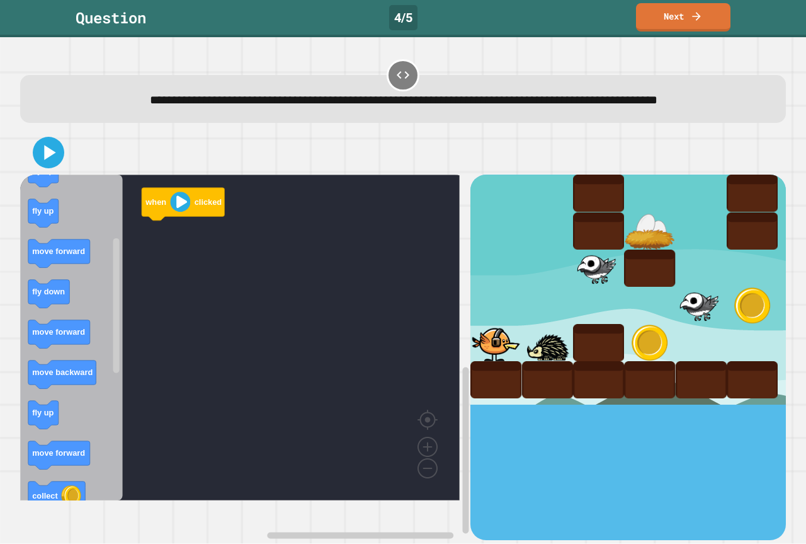
click at [143, 236] on div "when clicked when clicked move forward collect fly up fly up move forward fly d…" at bounding box center [245, 356] width 450 height 365
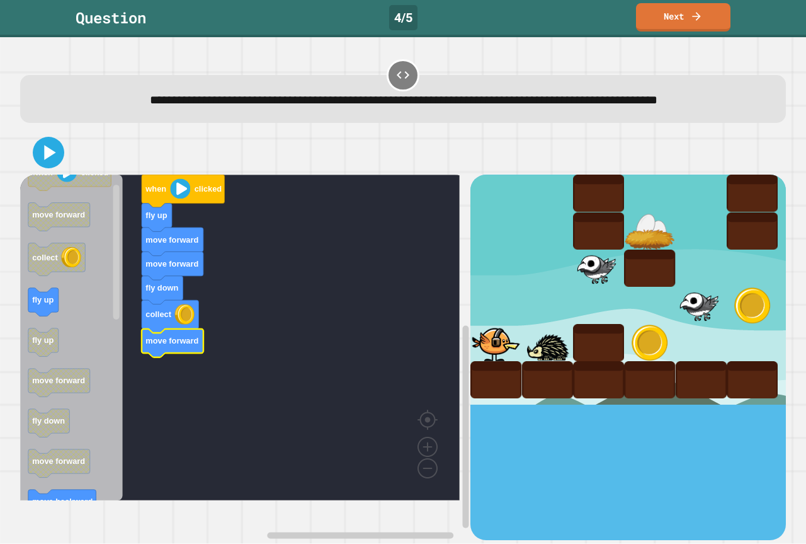
click at [69, 500] on icon "when clicked move forward collect fly up fly up move forward fly down move forw…" at bounding box center [71, 337] width 103 height 326
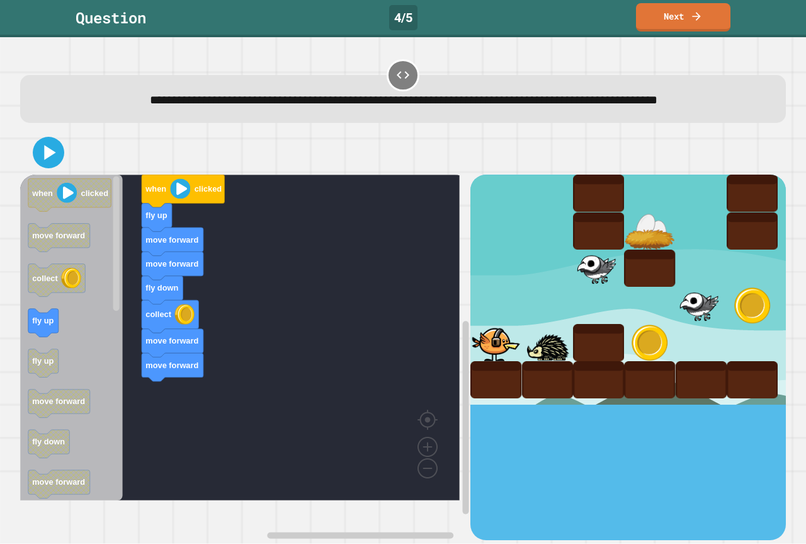
click at [101, 382] on icon "when clicked move forward collect fly up fly up move forward fly down move forw…" at bounding box center [71, 337] width 103 height 326
click at [119, 391] on div "when clicked fly up move forward move forward fly down collect move forward mov…" at bounding box center [245, 356] width 450 height 365
click at [28, 344] on icon "Blockly Workspace" at bounding box center [71, 337] width 103 height 326
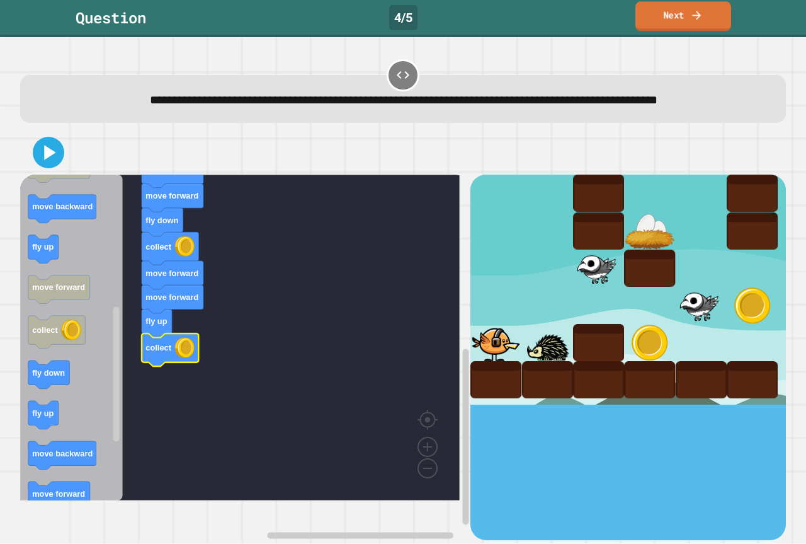
drag, startPoint x: 663, startPoint y: 16, endPoint x: 574, endPoint y: 17, distance: 88.2
click at [659, 16] on link "Next" at bounding box center [684, 16] width 96 height 30
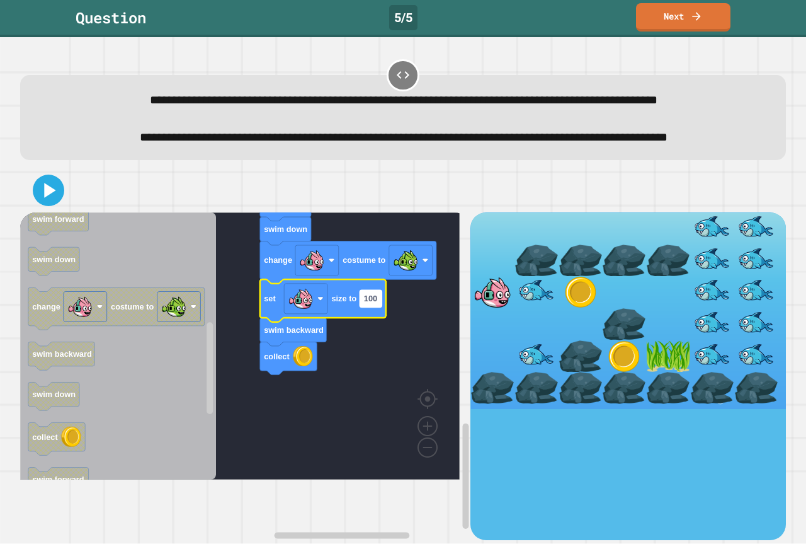
click at [372, 303] on text "100" at bounding box center [370, 298] width 13 height 9
type input "*"
drag, startPoint x: 28, startPoint y: 224, endPoint x: 40, endPoint y: 222, distance: 11.5
click at [32, 212] on div at bounding box center [403, 190] width 766 height 44
click at [40, 205] on icon at bounding box center [48, 190] width 30 height 30
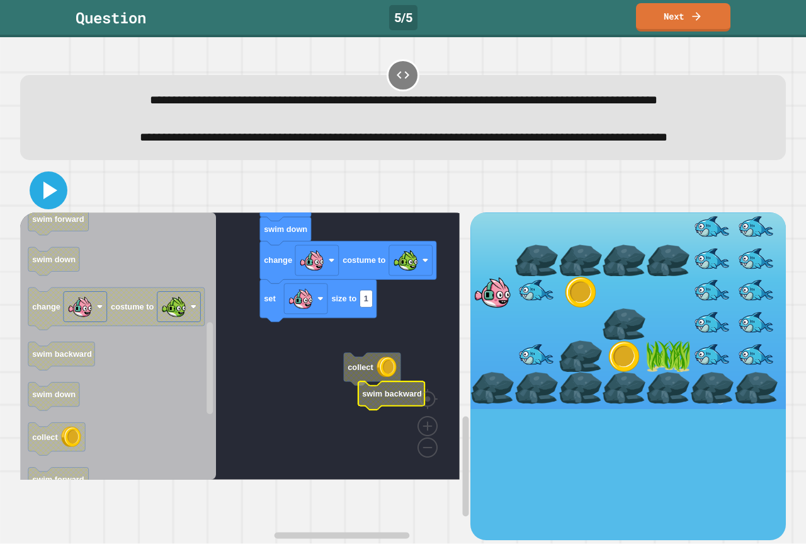
click at [45, 199] on icon at bounding box center [50, 190] width 14 height 18
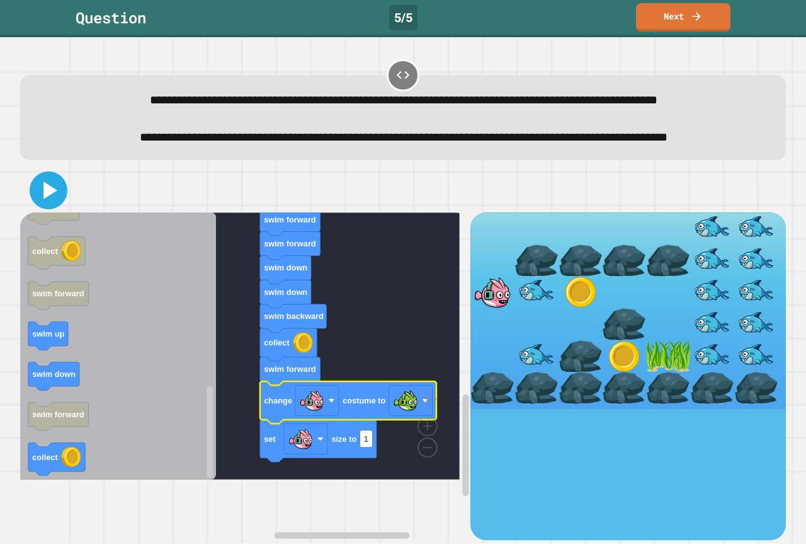
click at [47, 205] on icon at bounding box center [48, 190] width 30 height 30
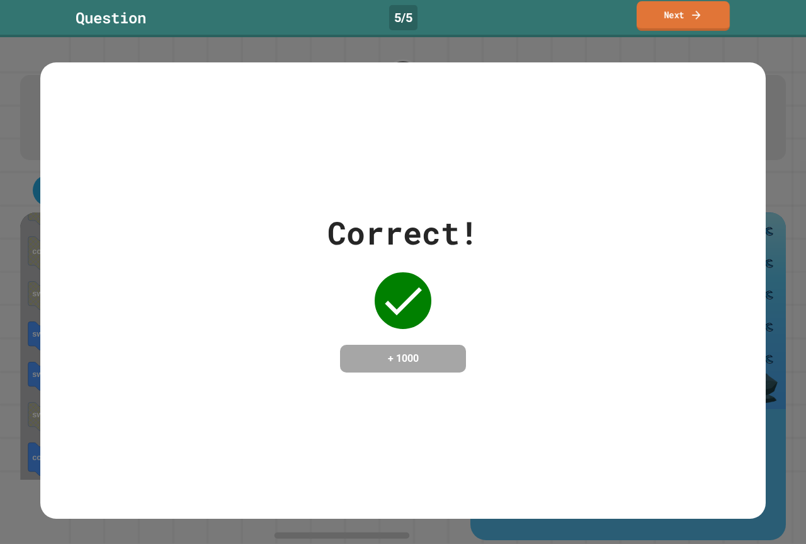
click at [674, 21] on link "Next" at bounding box center [683, 16] width 93 height 30
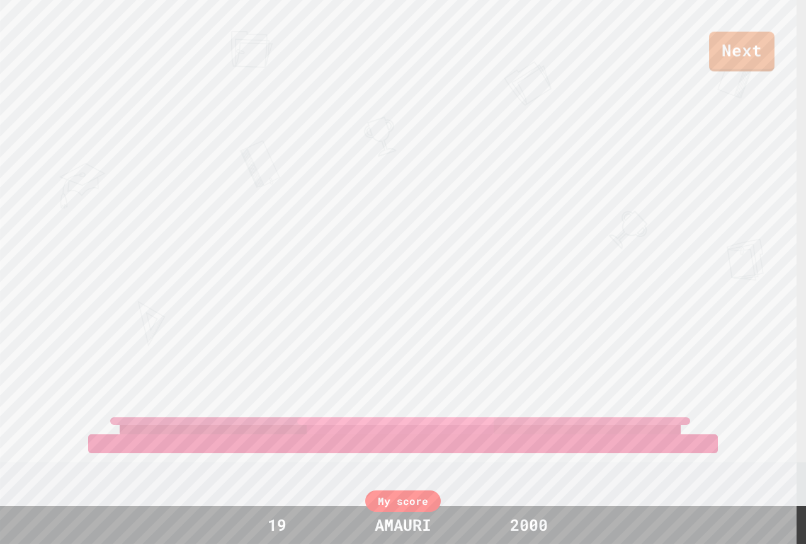
click at [751, 79] on div "Next KORBYN A [PERSON_NAME] K View leaderboard" at bounding box center [403, 272] width 806 height 544
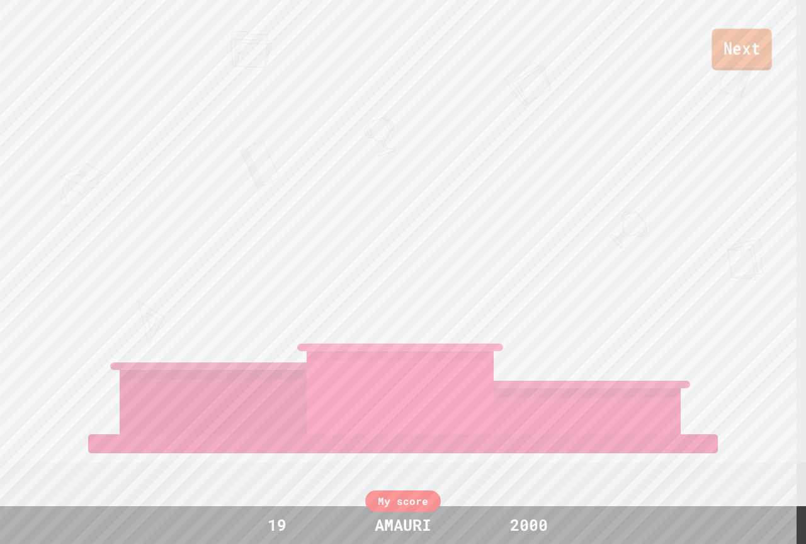
click at [746, 57] on link "Next" at bounding box center [742, 49] width 60 height 42
